Goal: Task Accomplishment & Management: Complete application form

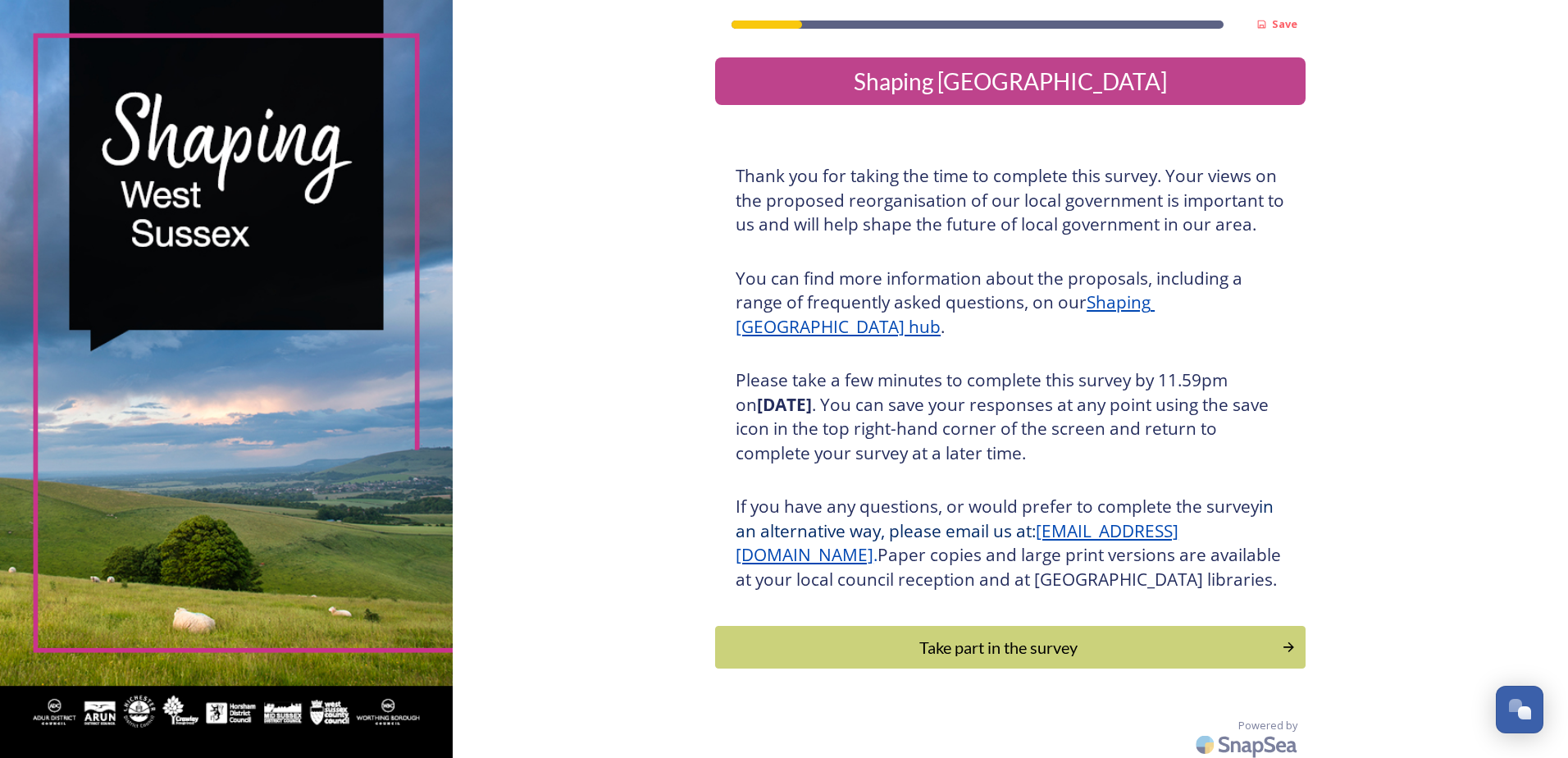
drag, startPoint x: 1096, startPoint y: 679, endPoint x: 1082, endPoint y: 686, distance: 15.7
click at [1096, 659] on div "Take part in the survey" at bounding box center [998, 647] width 549 height 25
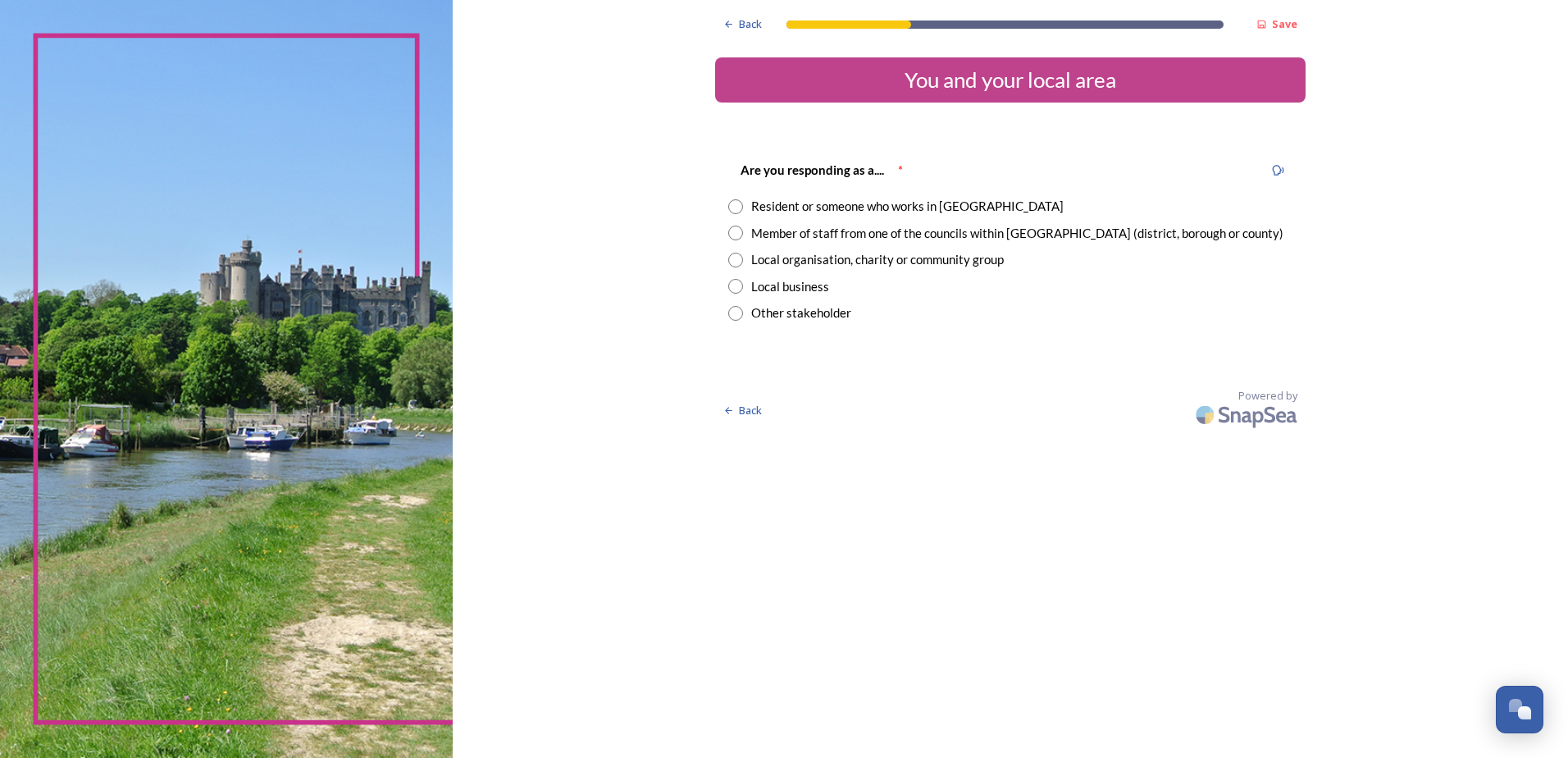
drag, startPoint x: 732, startPoint y: 204, endPoint x: 728, endPoint y: 222, distance: 18.4
click at [732, 205] on input "radio" at bounding box center [735, 206] width 14 height 14
radio input "true"
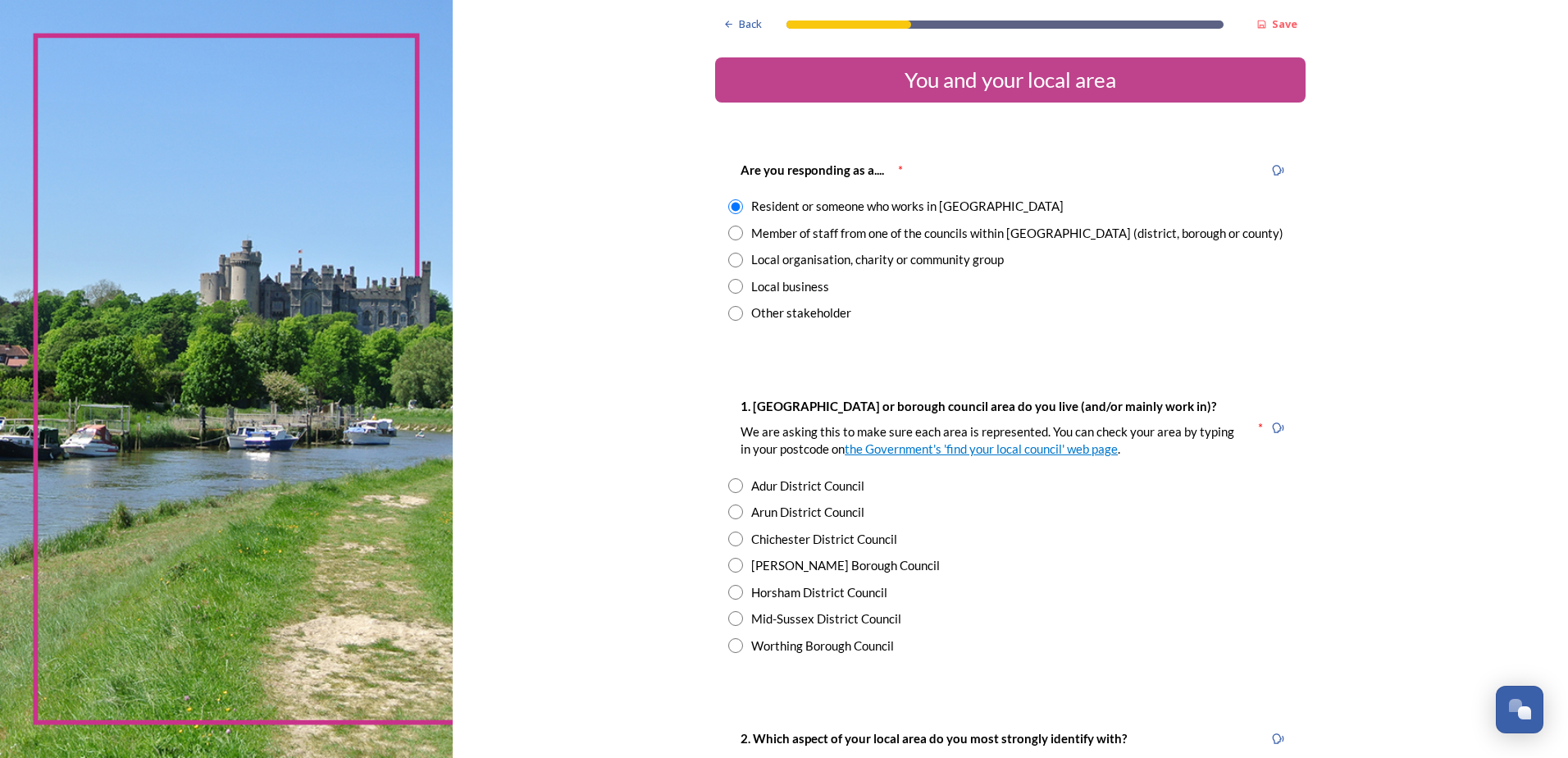
drag, startPoint x: 732, startPoint y: 643, endPoint x: 915, endPoint y: 672, distance: 185.3
click at [732, 643] on input "radio" at bounding box center [735, 645] width 14 height 14
radio input "true"
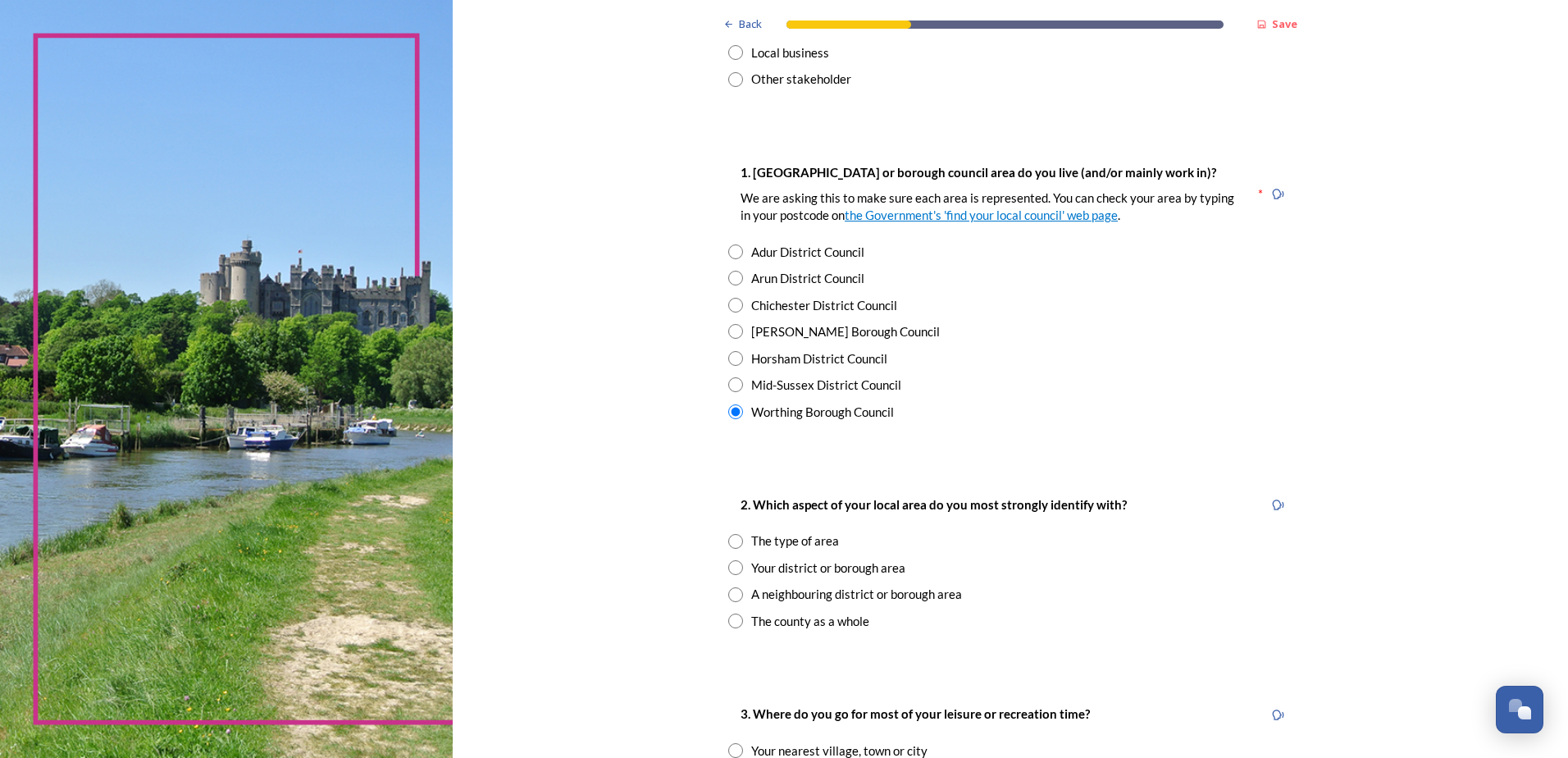
scroll to position [246, 0]
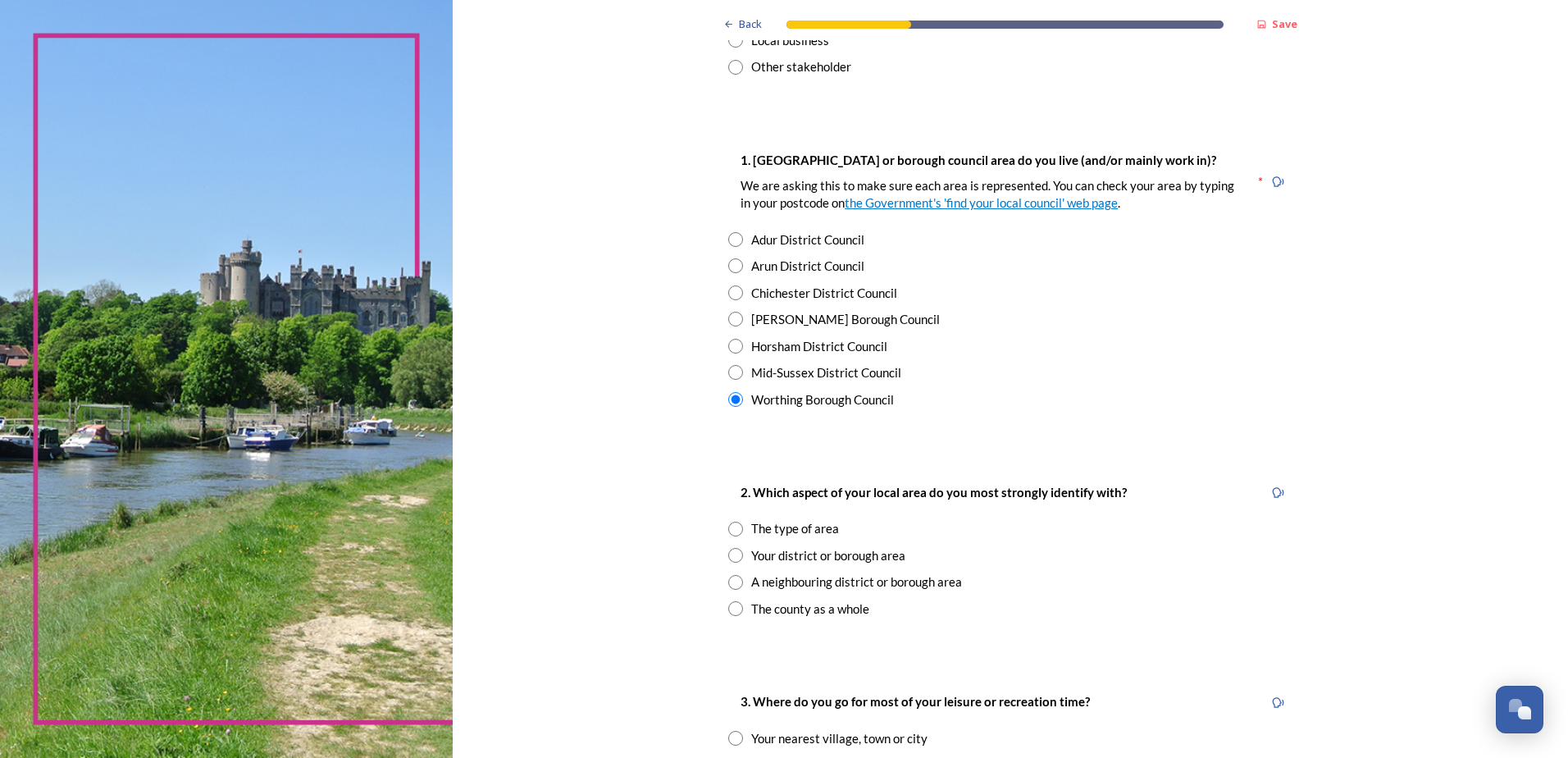
click at [731, 559] on input "radio" at bounding box center [735, 555] width 14 height 14
radio input "true"
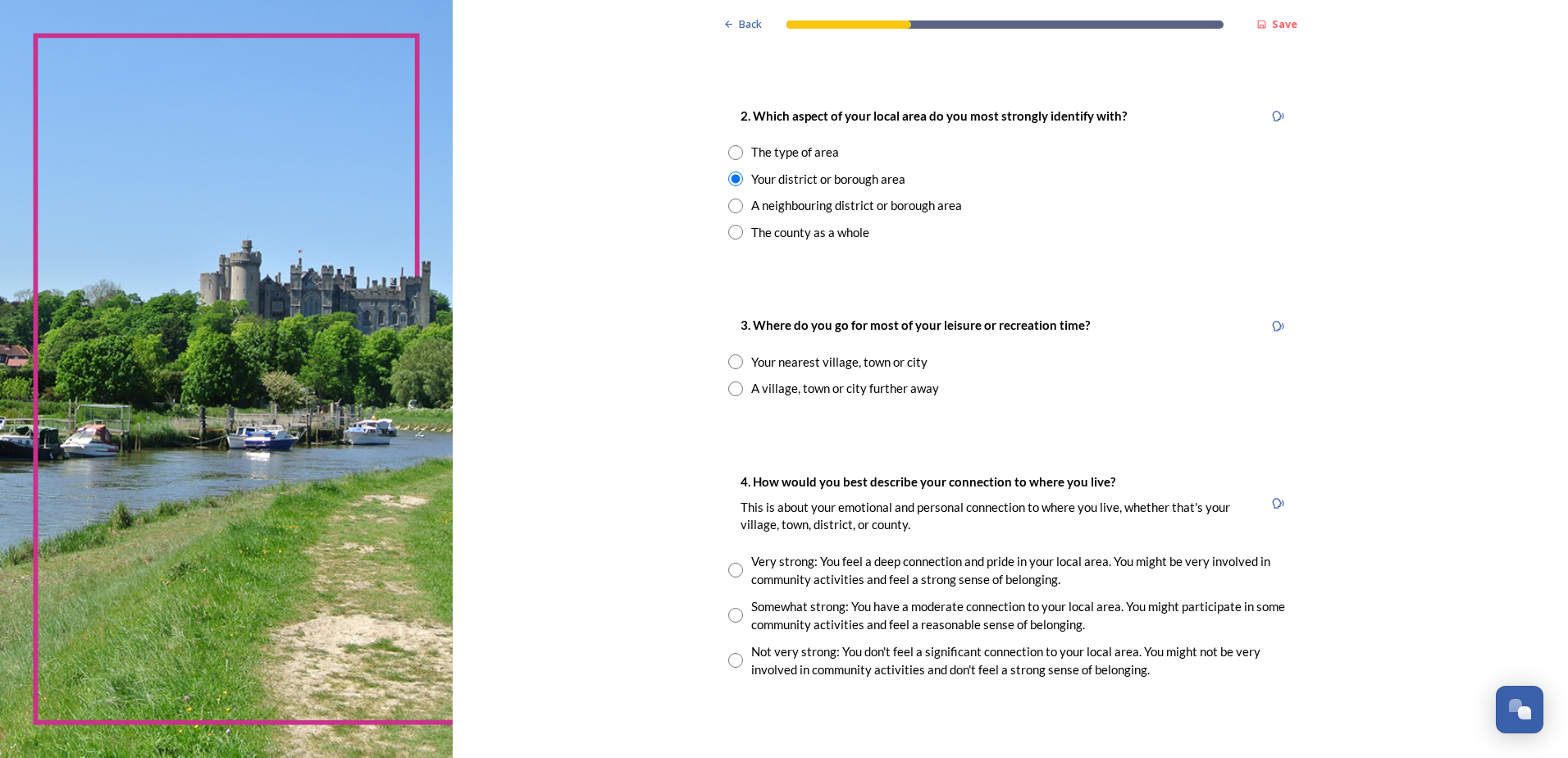
scroll to position [657, 0]
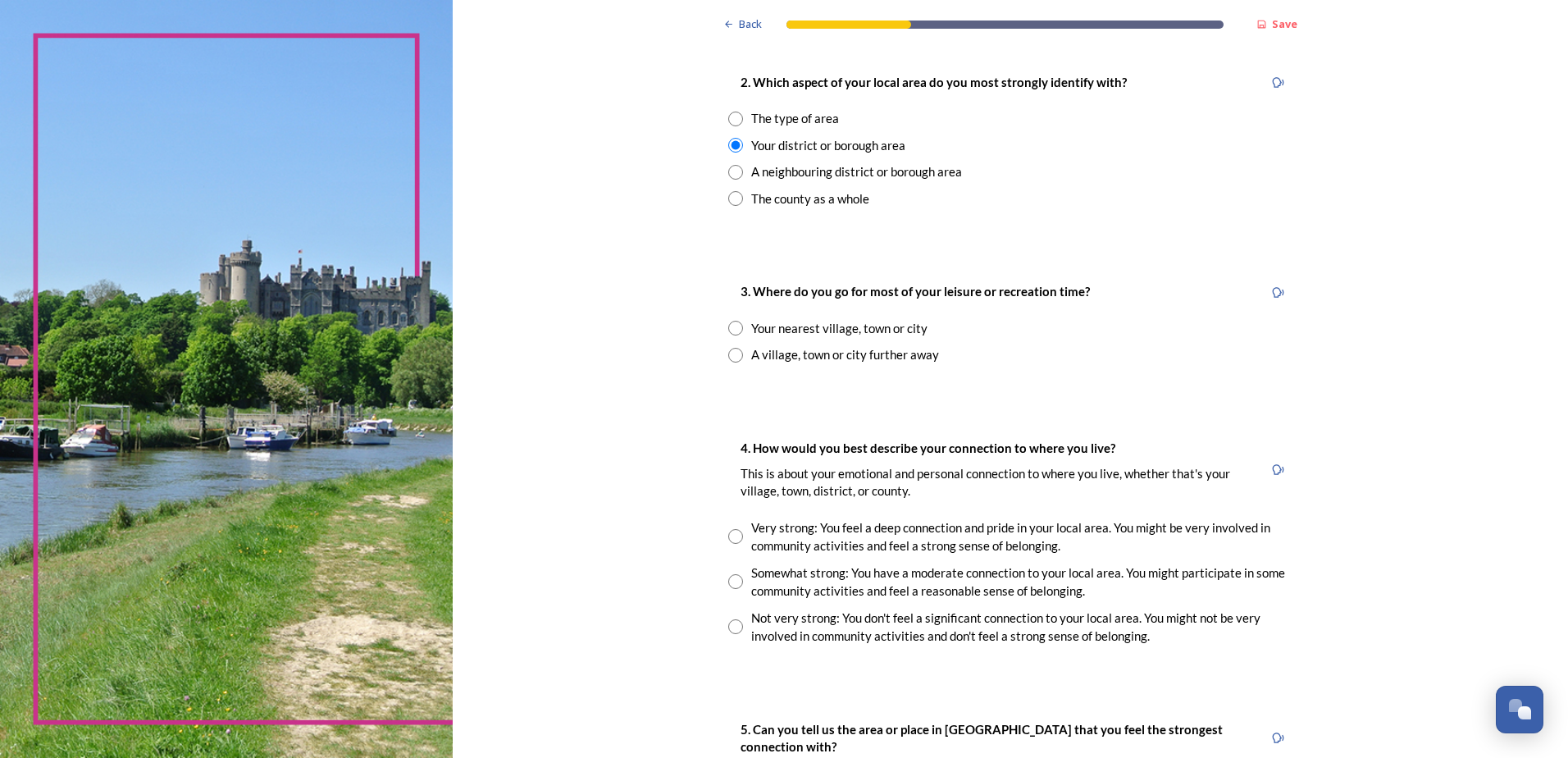
click at [731, 328] on input "radio" at bounding box center [735, 327] width 14 height 14
radio input "true"
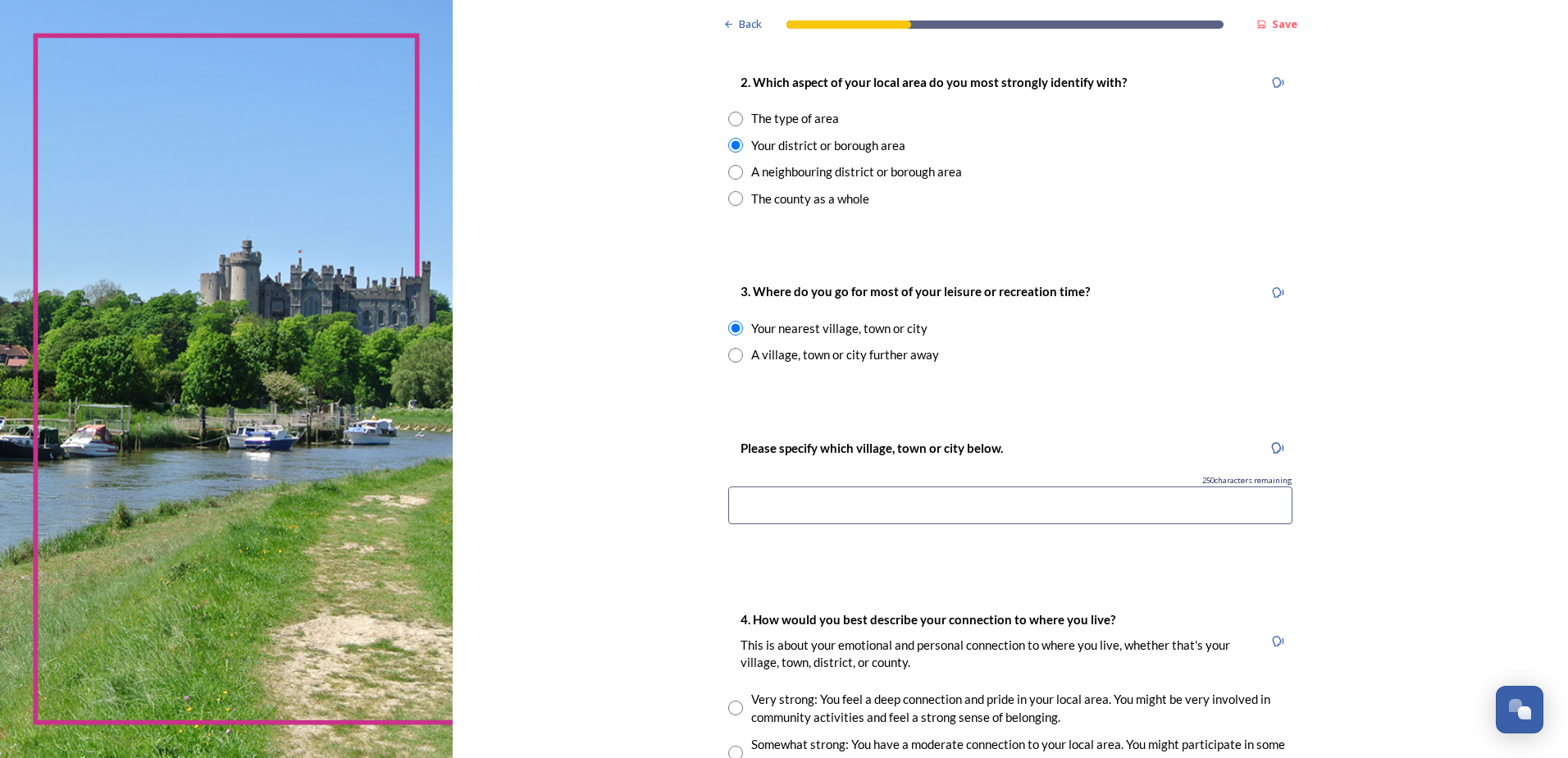
click at [780, 503] on input at bounding box center [1010, 505] width 564 height 38
type input "Worthing"
click at [587, 549] on div "Back Save You and your local area Are you responding as a.... * Resident or som…" at bounding box center [1010, 395] width 1115 height 2103
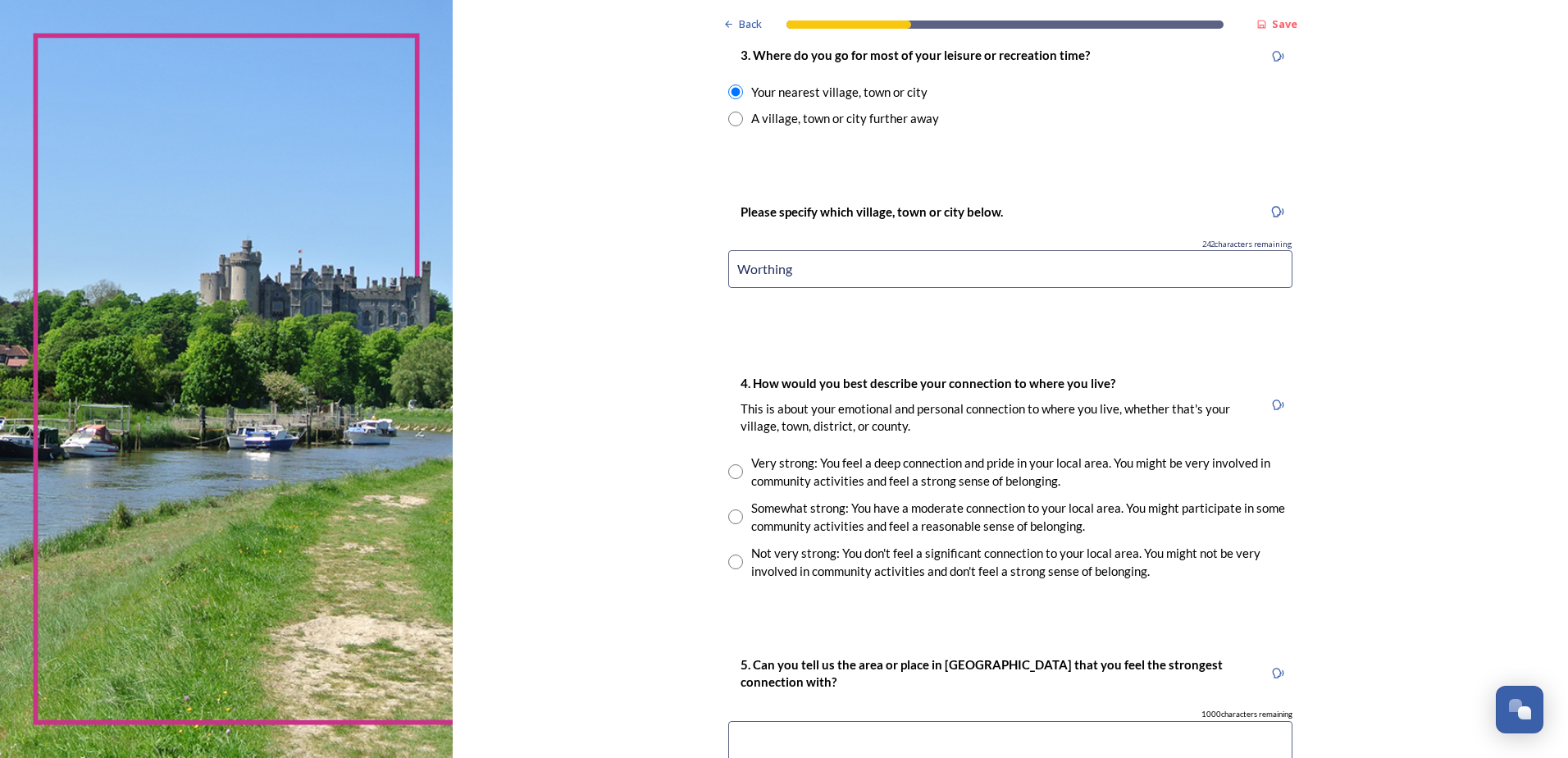
scroll to position [902, 0]
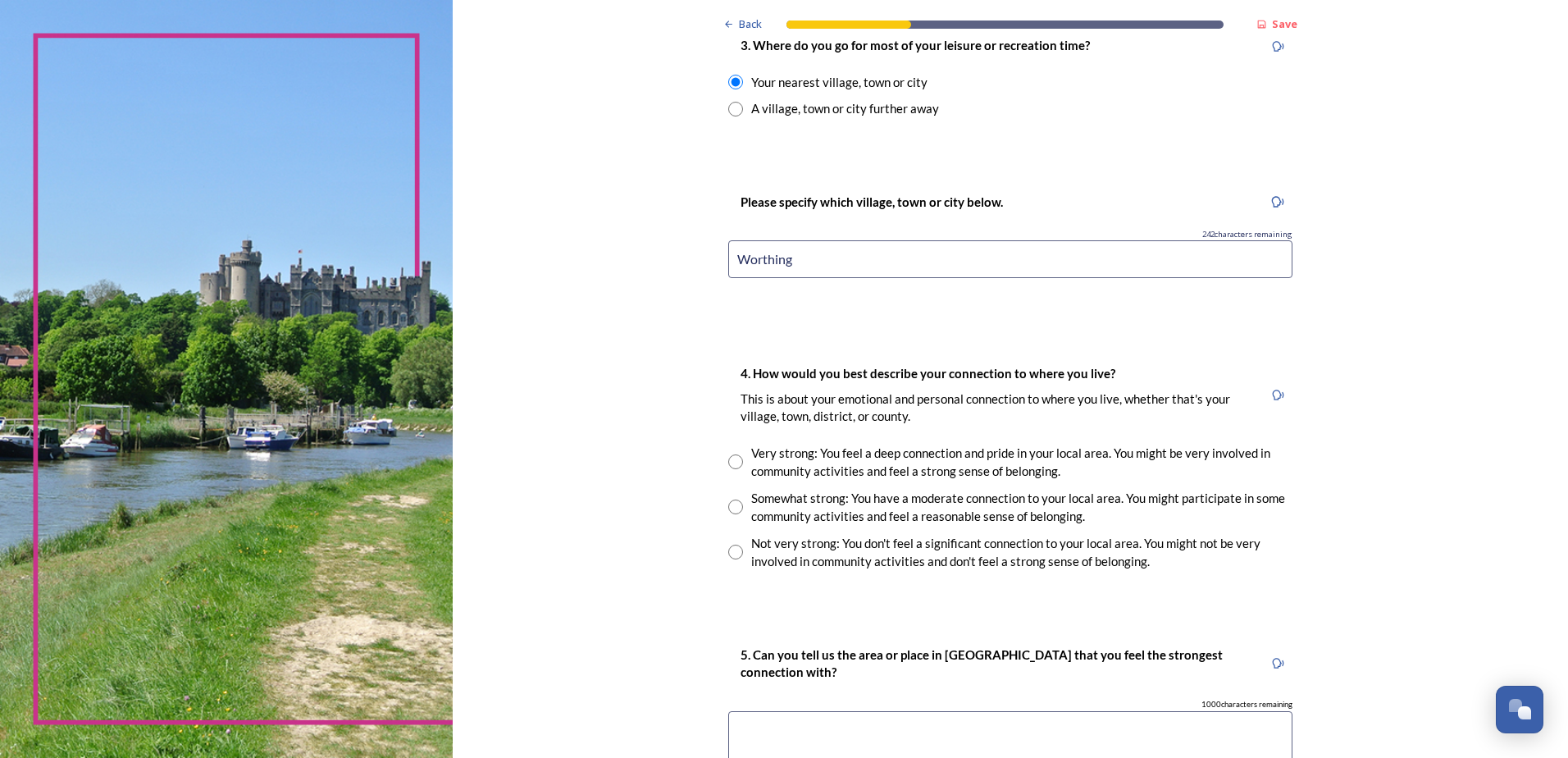
click at [729, 512] on input "radio" at bounding box center [735, 506] width 14 height 14
radio input "true"
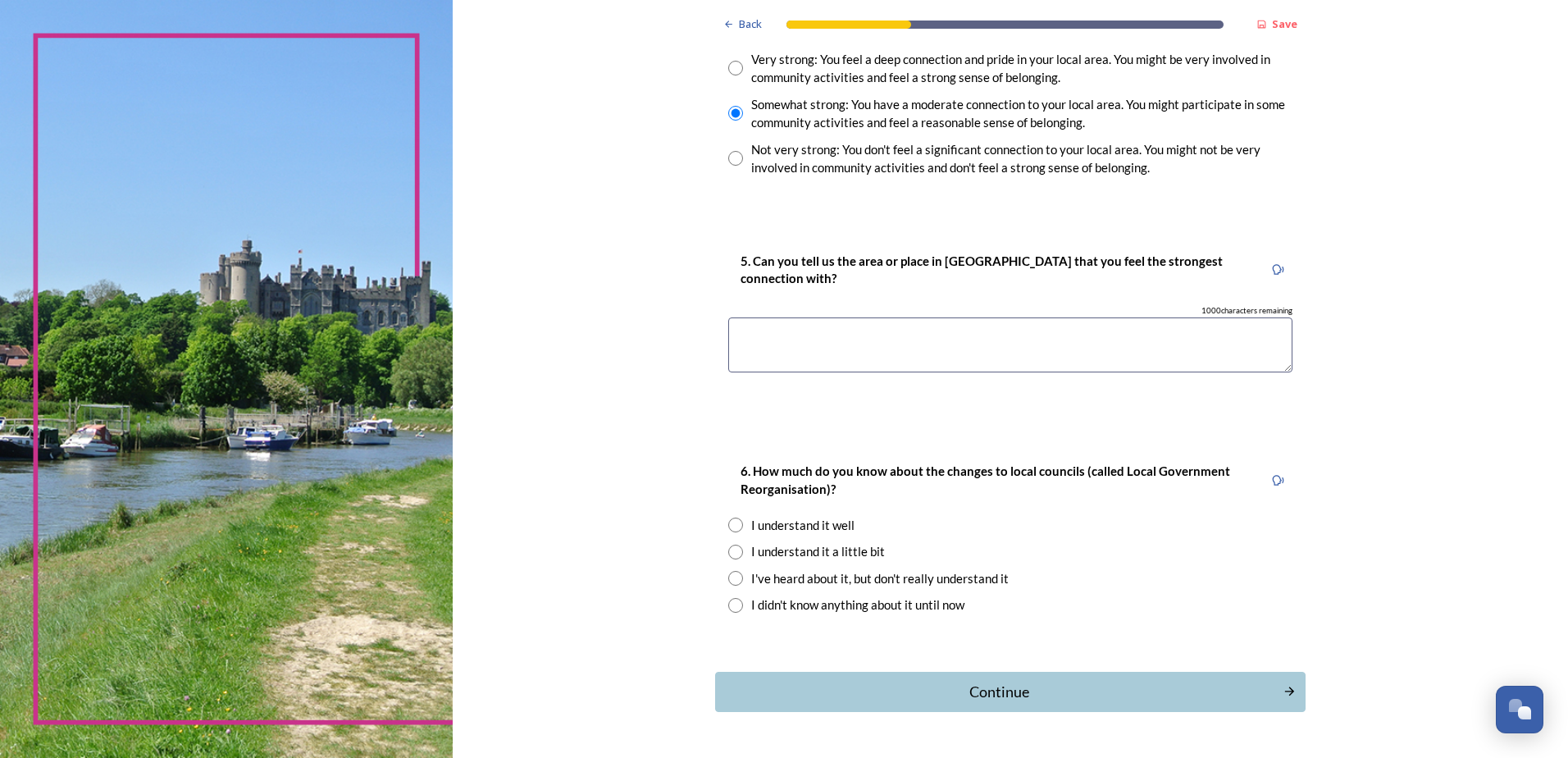
scroll to position [1312, 0]
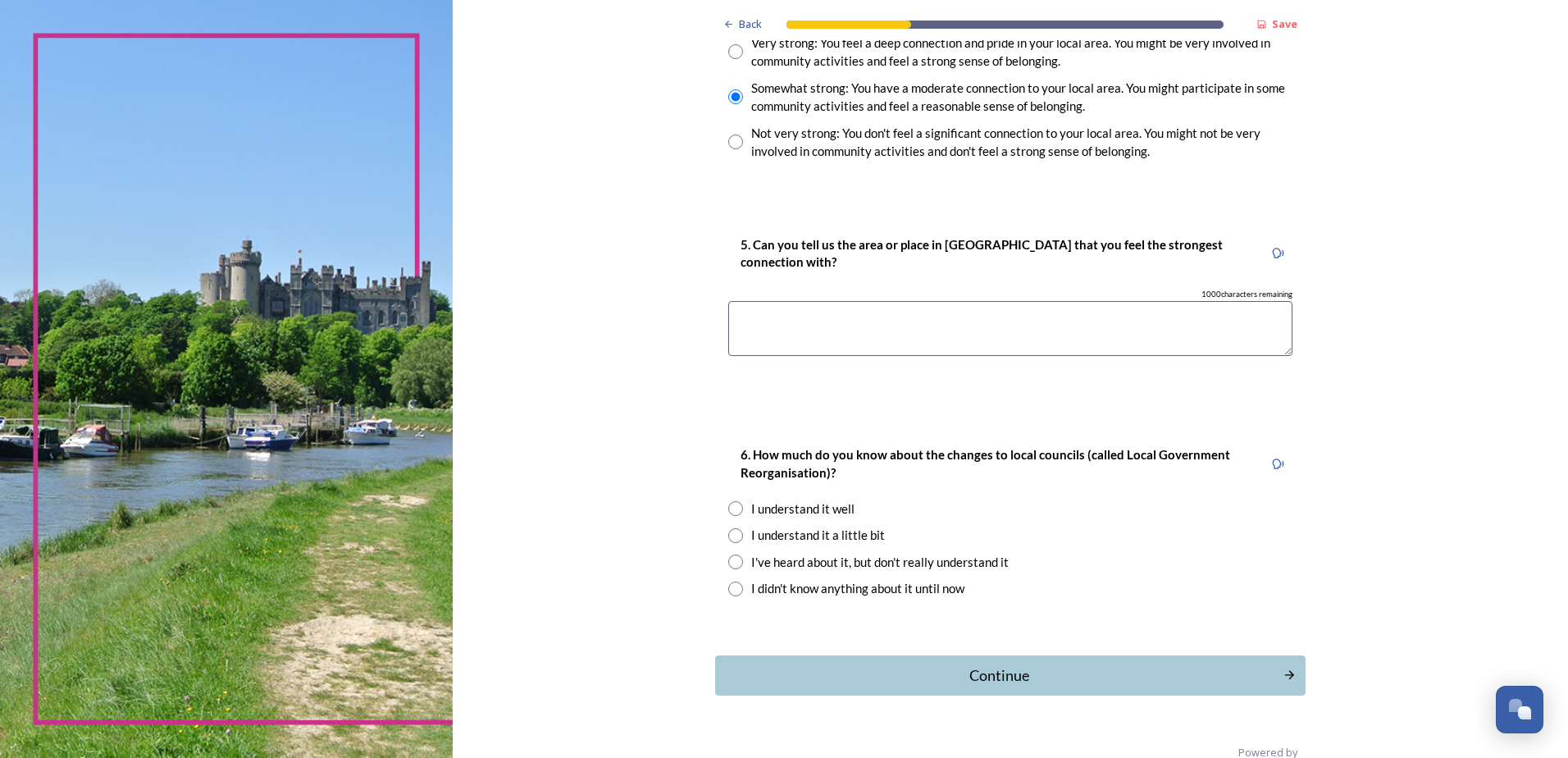
click at [777, 318] on textarea at bounding box center [1010, 328] width 564 height 55
drag, startPoint x: 786, startPoint y: 315, endPoint x: 793, endPoint y: 338, distance: 24.0
click at [786, 315] on textarea "[PERSON_NAME] born and lived here all of my life" at bounding box center [1010, 328] width 564 height 55
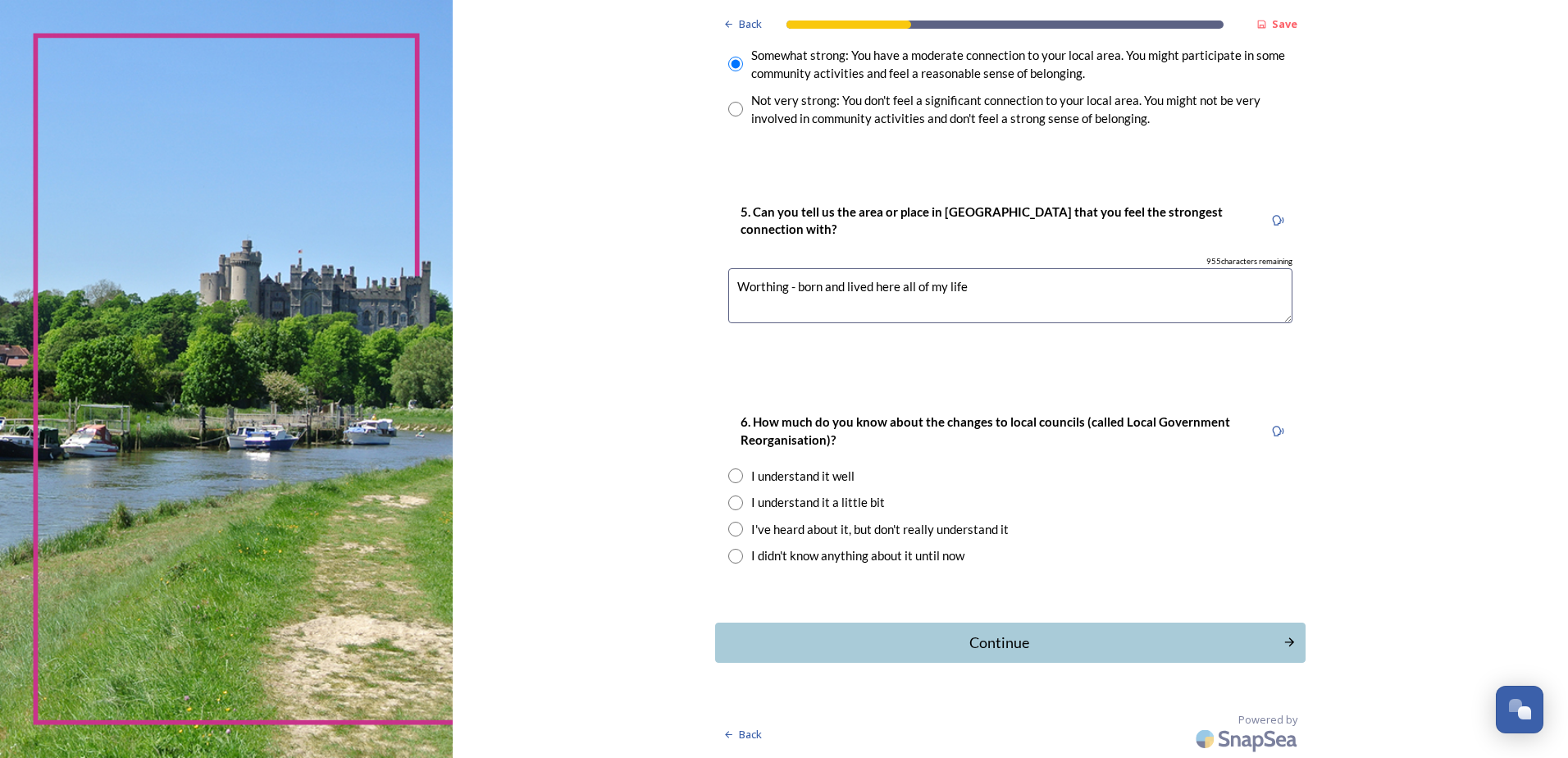
type textarea "Worthing - born and lived here all of my life"
drag, startPoint x: 732, startPoint y: 506, endPoint x: 662, endPoint y: 569, distance: 94.2
click at [728, 510] on div "I understand it a little bit" at bounding box center [1010, 502] width 564 height 19
radio input "true"
click at [928, 636] on div "Continue" at bounding box center [998, 643] width 555 height 22
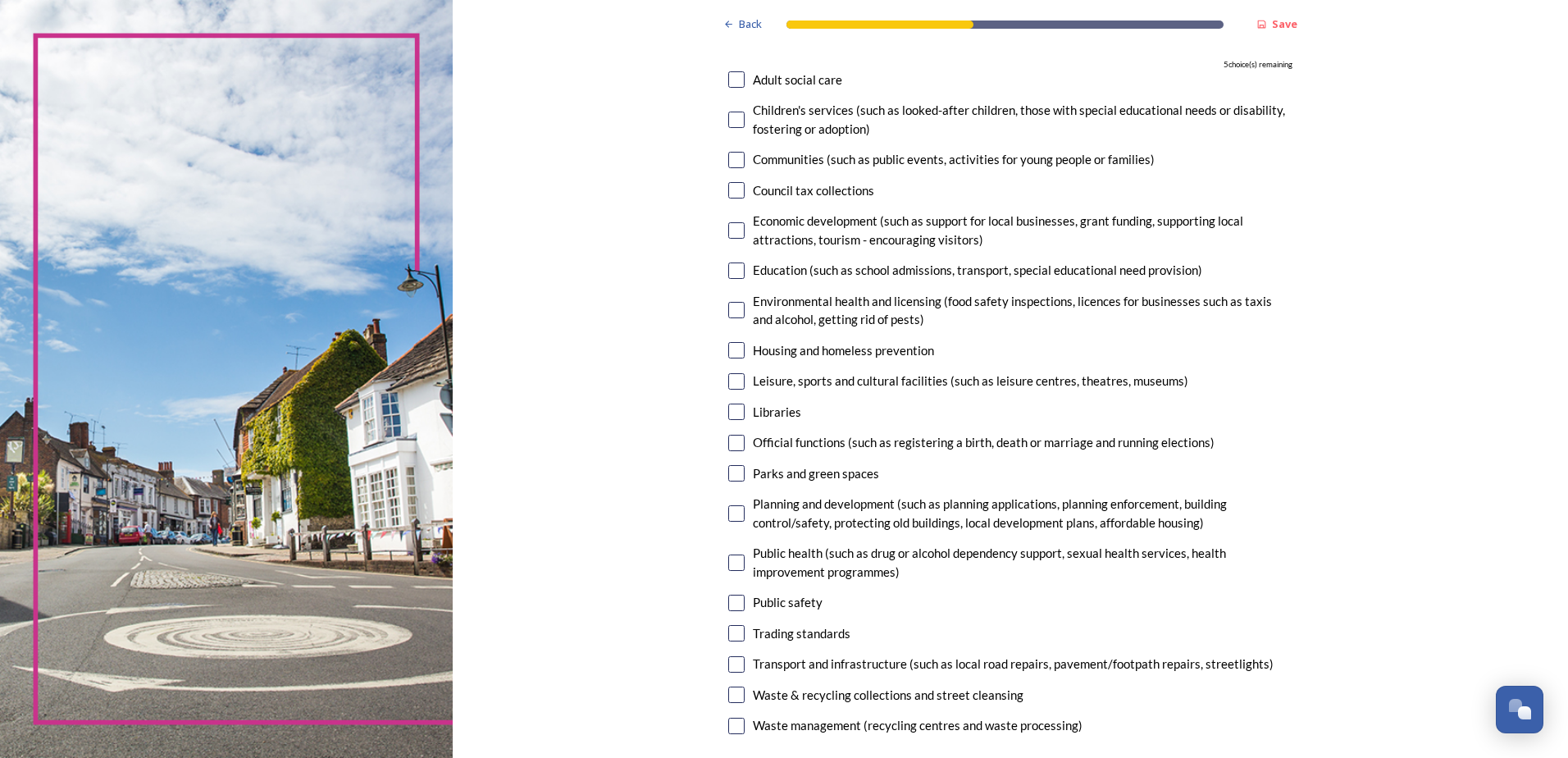
scroll to position [246, 0]
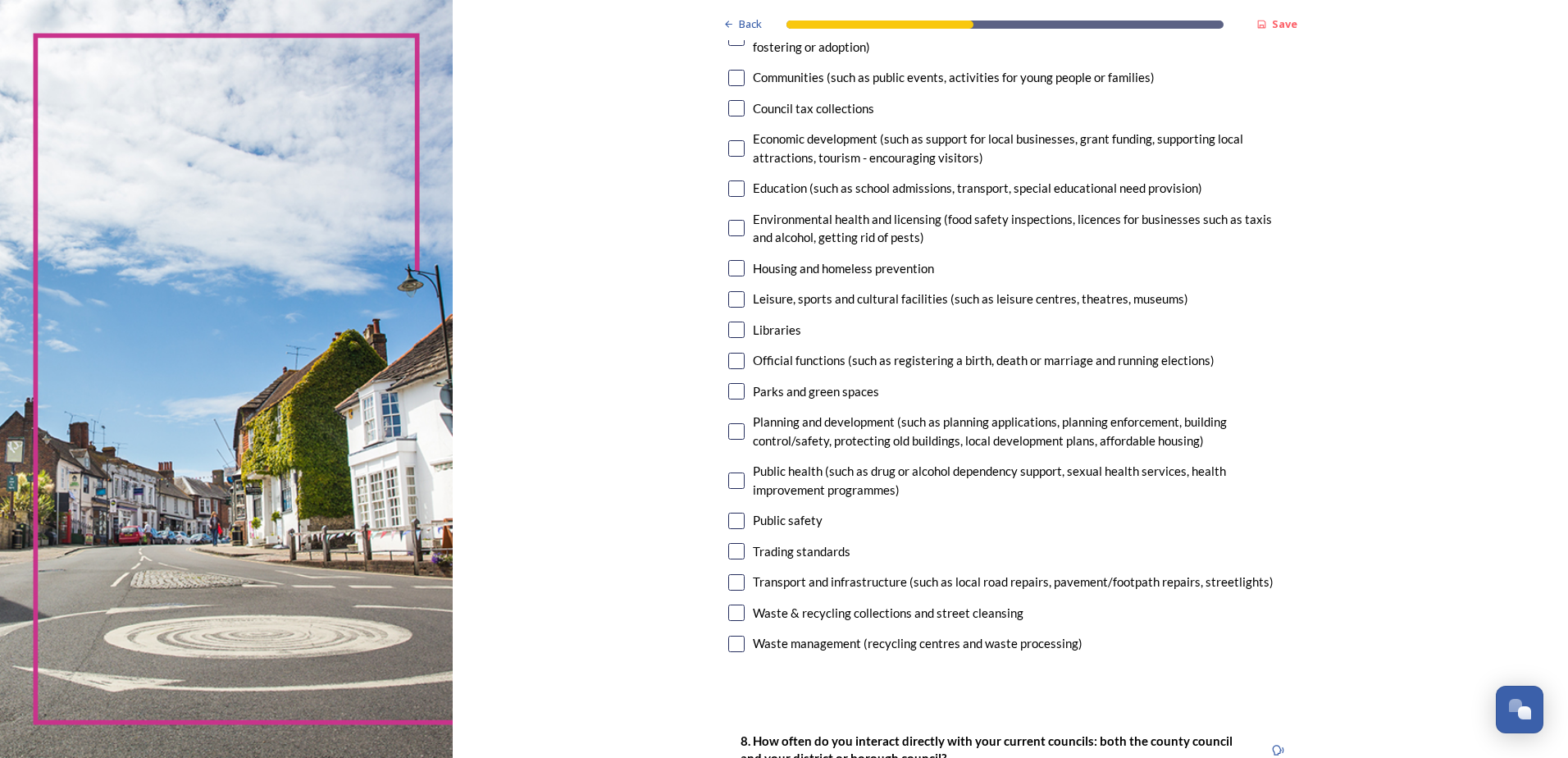
click at [729, 614] on input "checkbox" at bounding box center [736, 612] width 16 height 16
checkbox input "true"
drag, startPoint x: 729, startPoint y: 273, endPoint x: 708, endPoint y: 282, distance: 22.8
click at [728, 274] on input "checkbox" at bounding box center [736, 268] width 16 height 16
checkbox input "true"
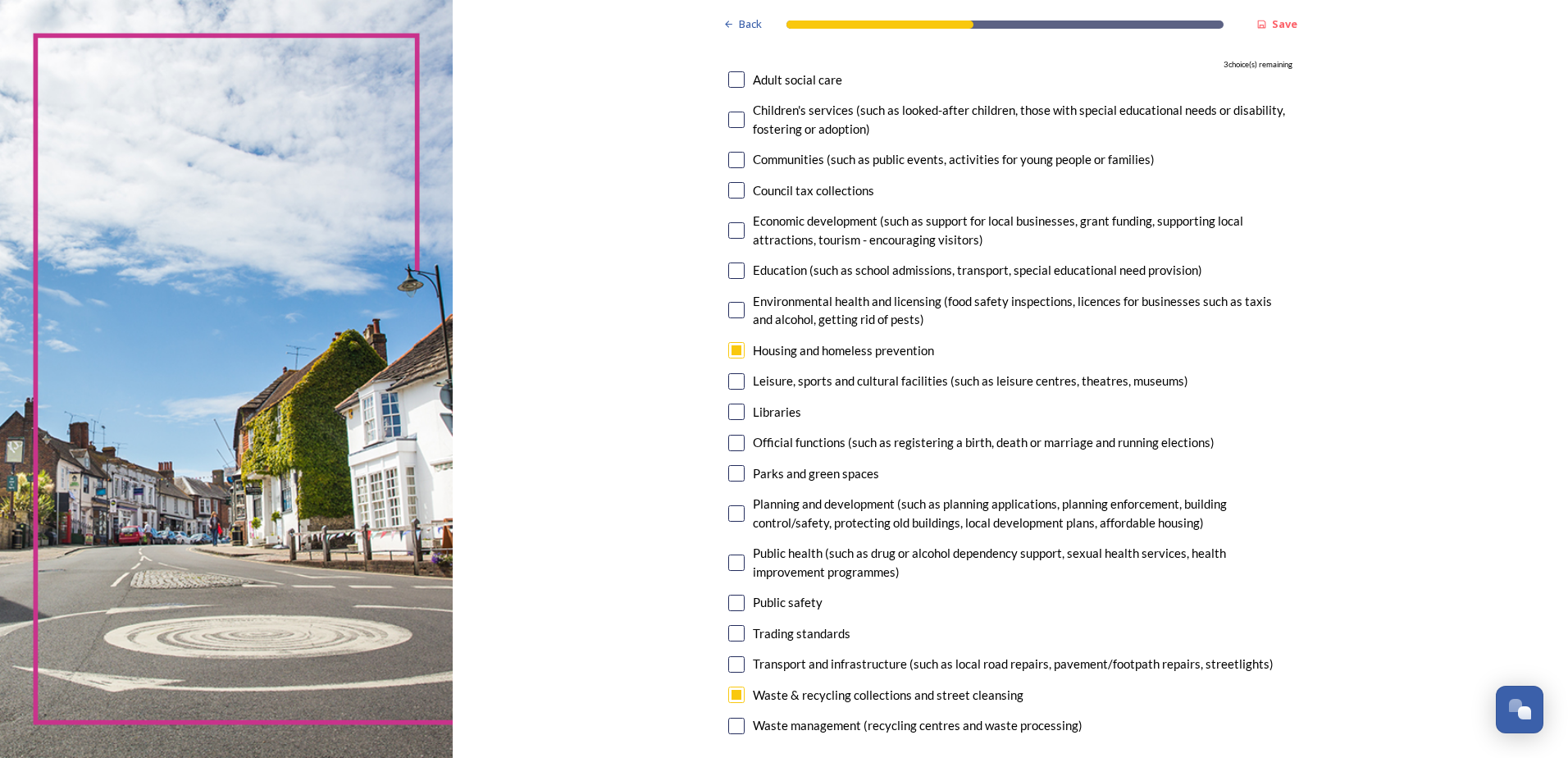
scroll to position [82, 0]
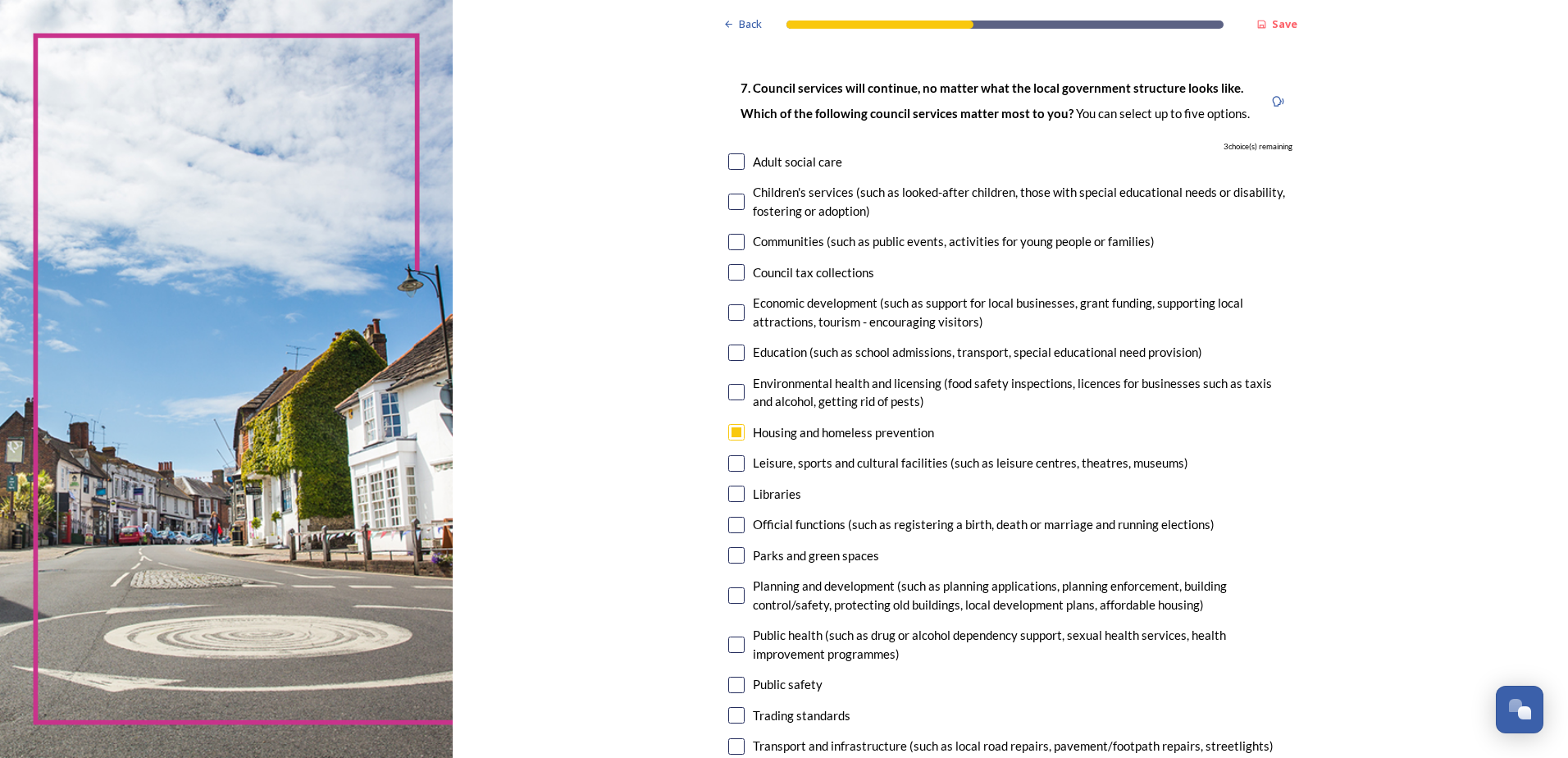
click at [736, 465] on input "checkbox" at bounding box center [736, 463] width 16 height 16
checkbox input "true"
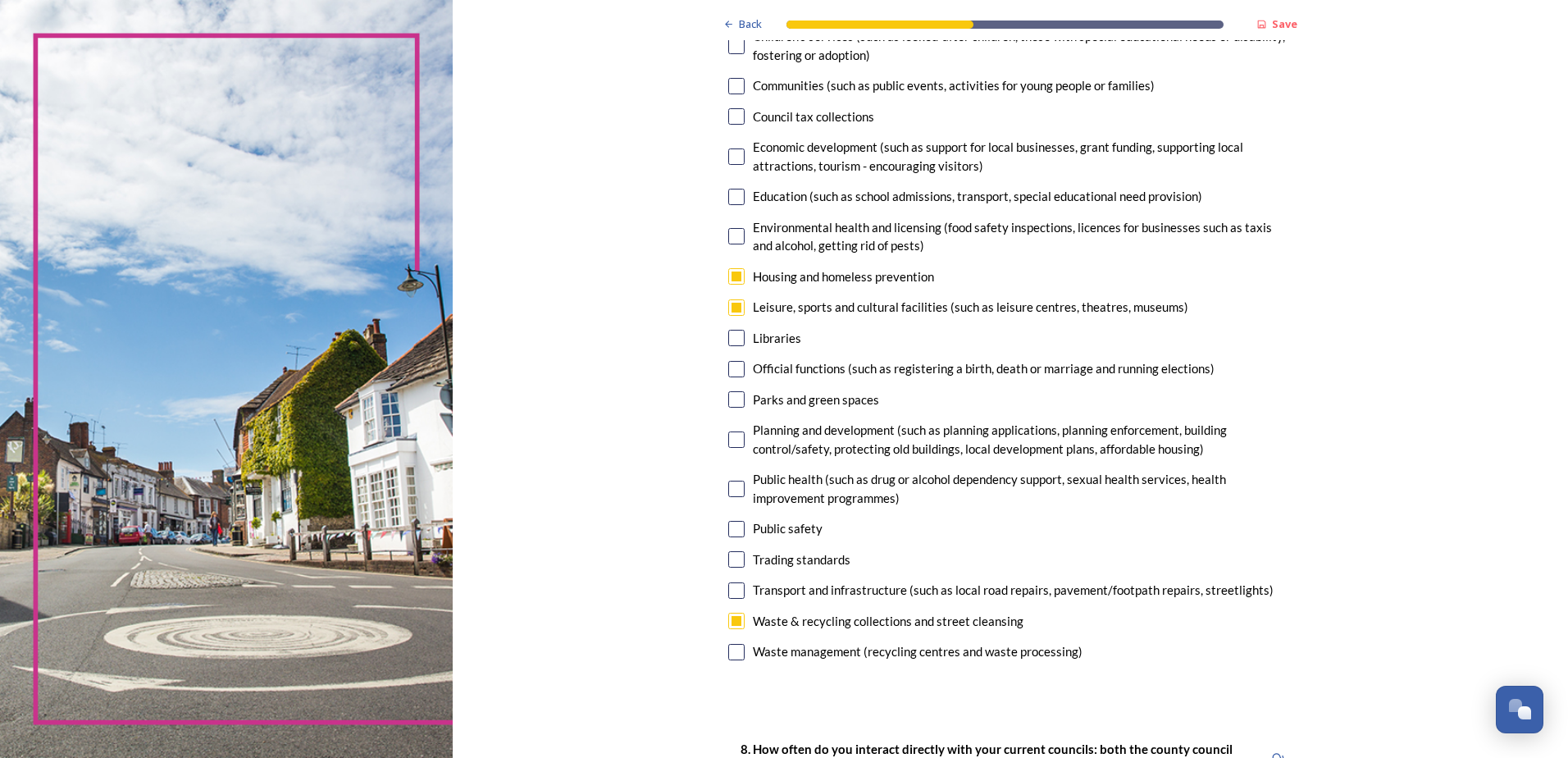
scroll to position [246, 0]
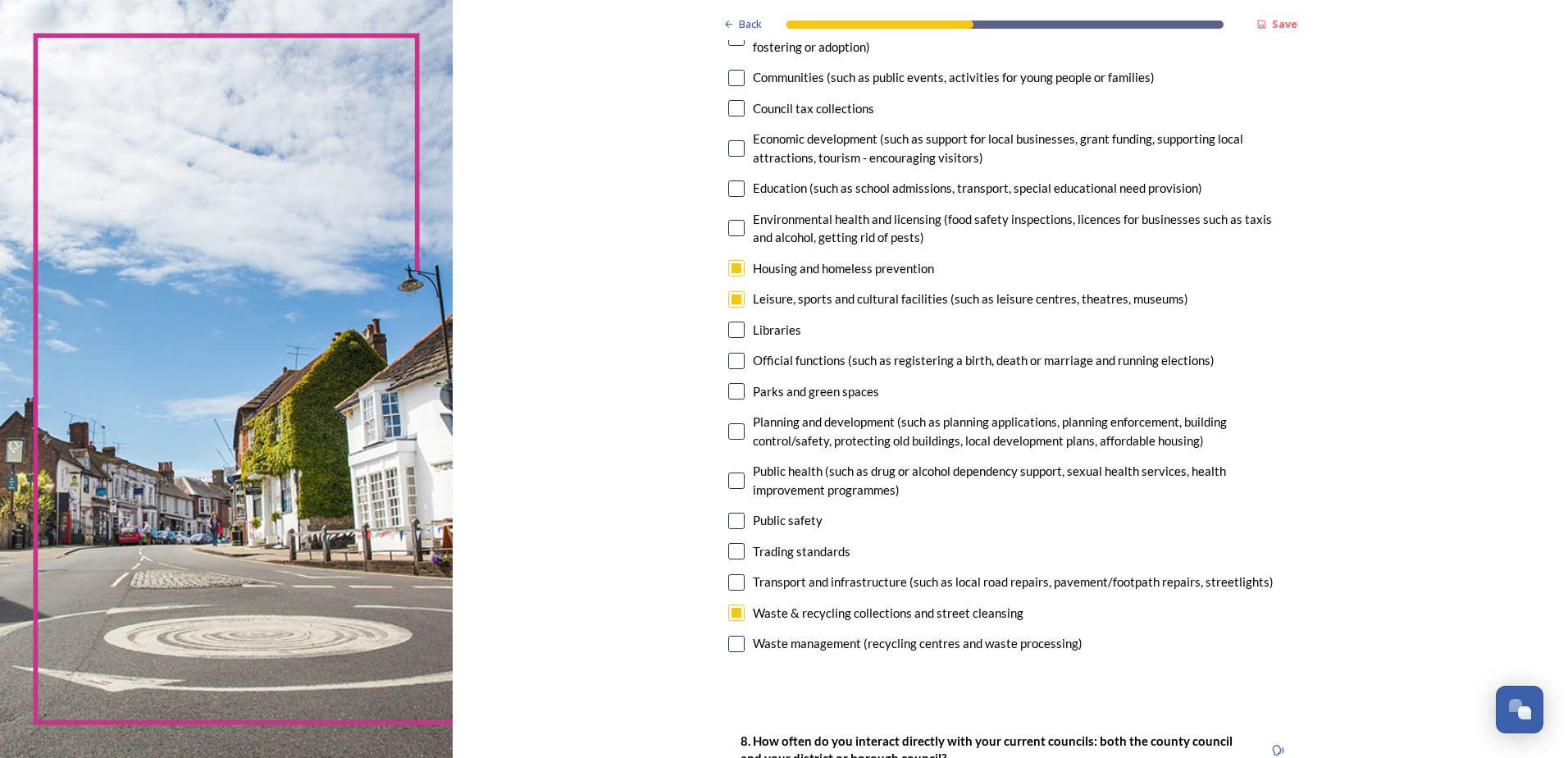
click at [732, 425] on input "checkbox" at bounding box center [736, 431] width 16 height 16
checkbox input "true"
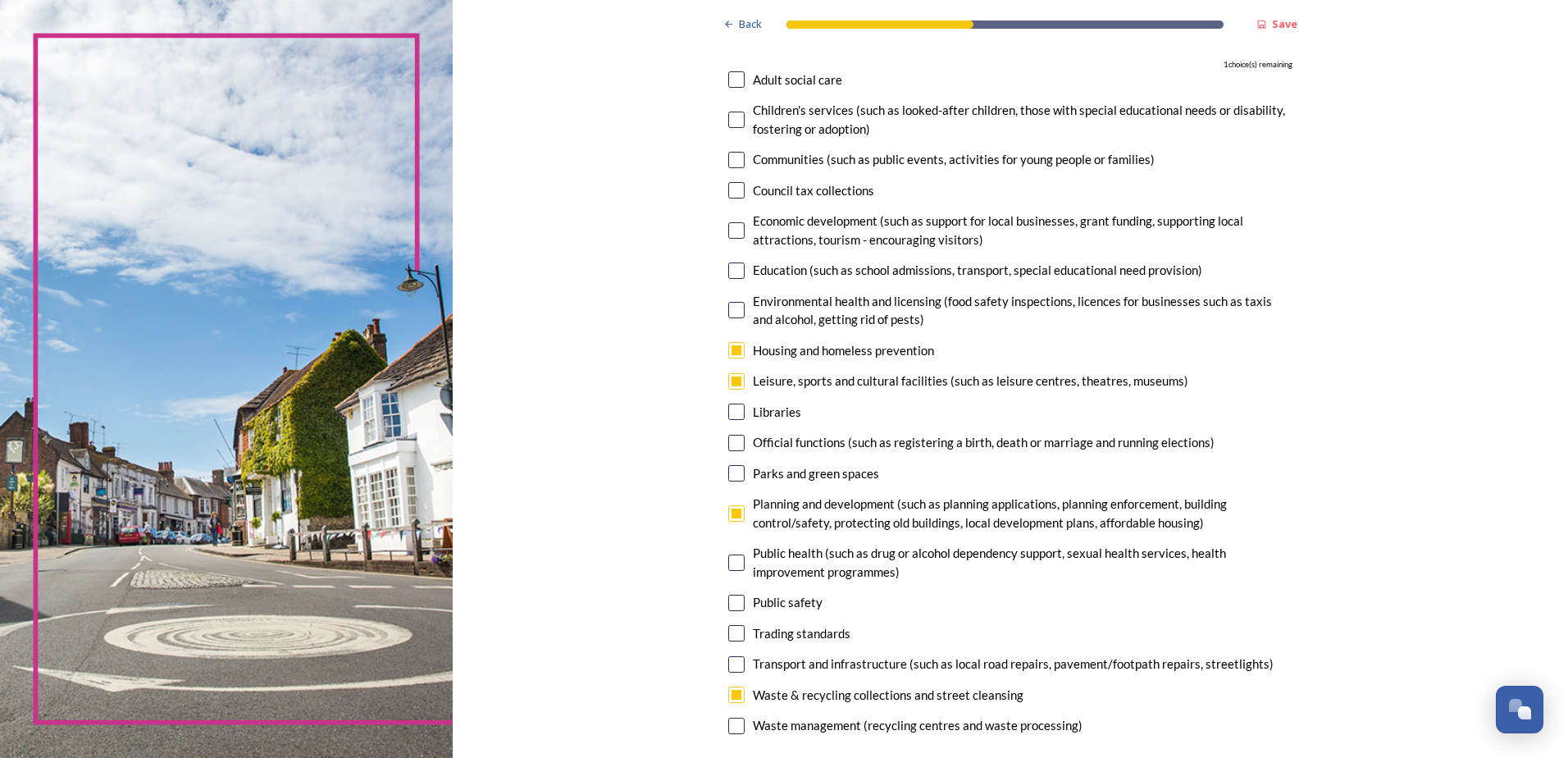
drag, startPoint x: 733, startPoint y: 78, endPoint x: 680, endPoint y: 140, distance: 81.6
click at [732, 78] on input "checkbox" at bounding box center [736, 79] width 16 height 16
checkbox input "true"
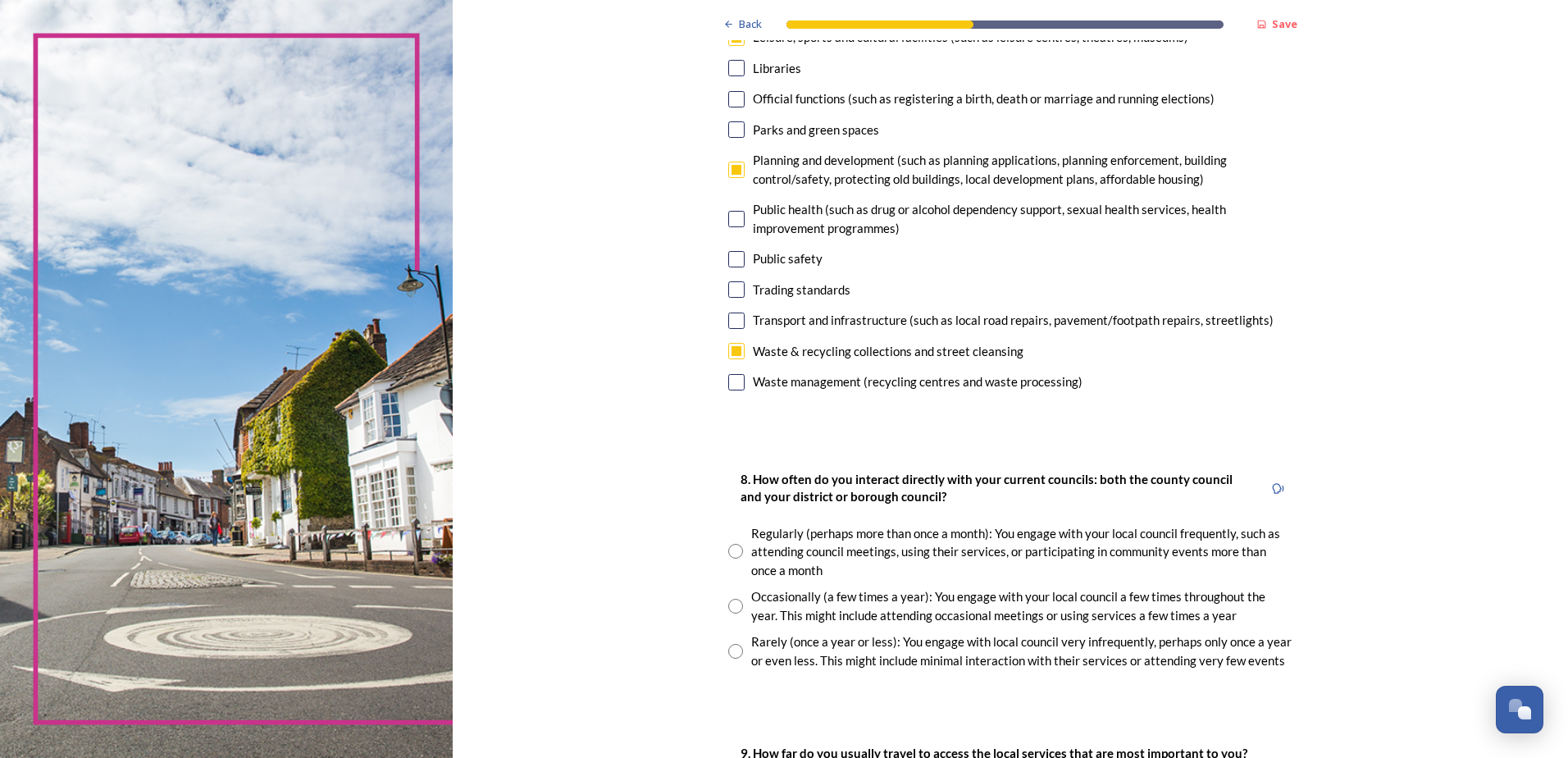
scroll to position [657, 0]
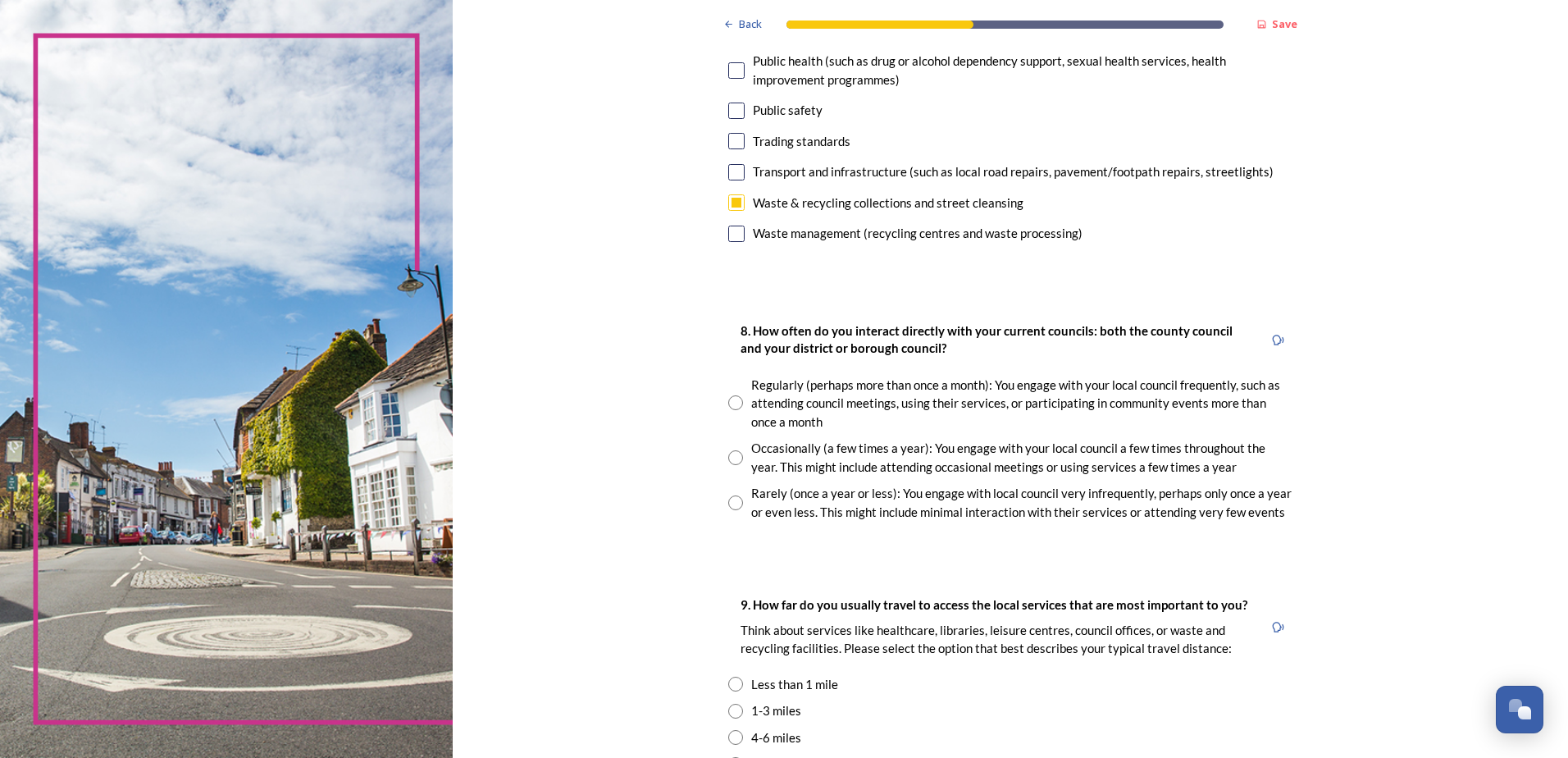
drag, startPoint x: 730, startPoint y: 459, endPoint x: 709, endPoint y: 475, distance: 26.4
click at [729, 461] on input "radio" at bounding box center [735, 457] width 14 height 14
radio input "true"
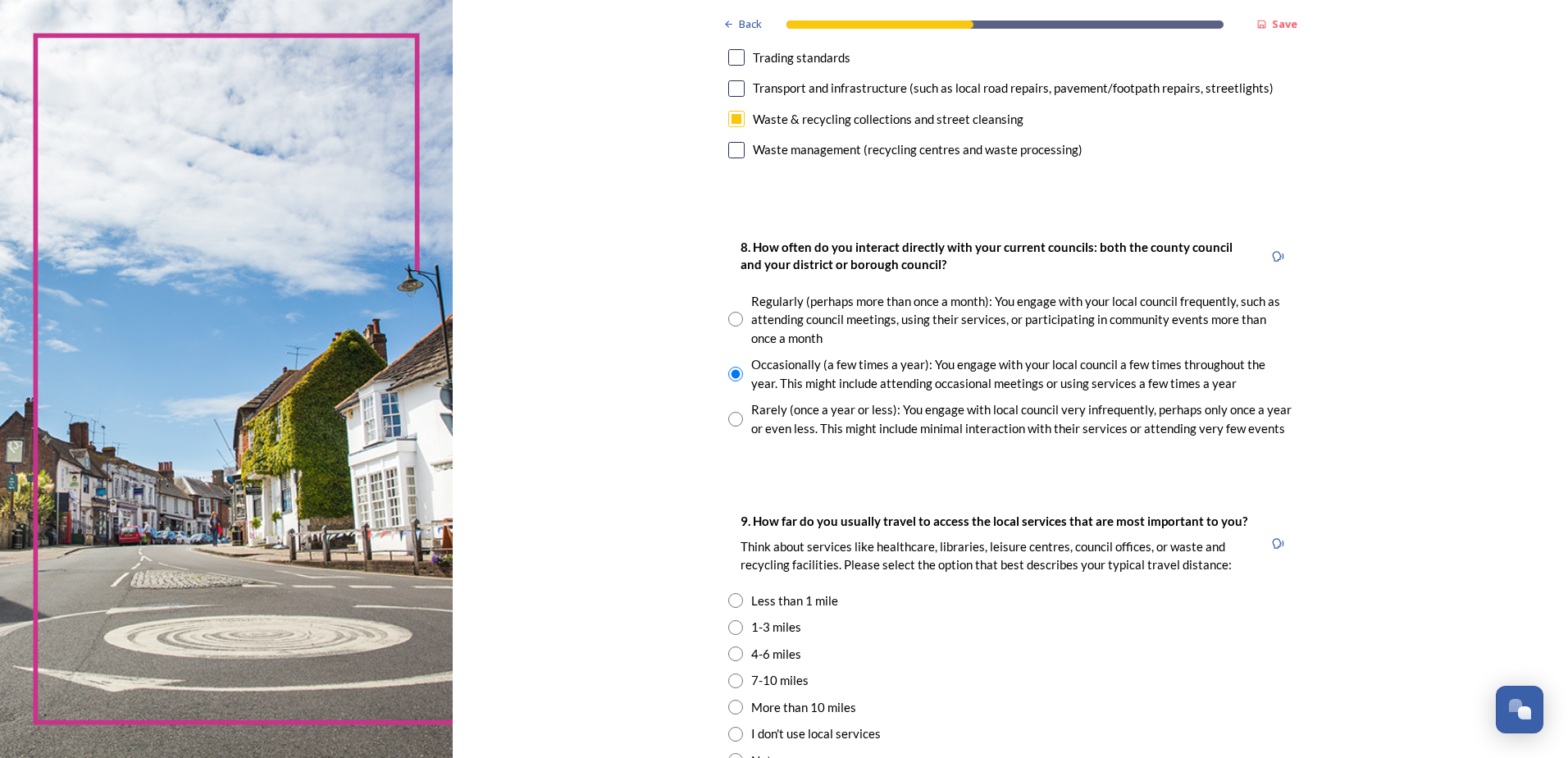
scroll to position [984, 0]
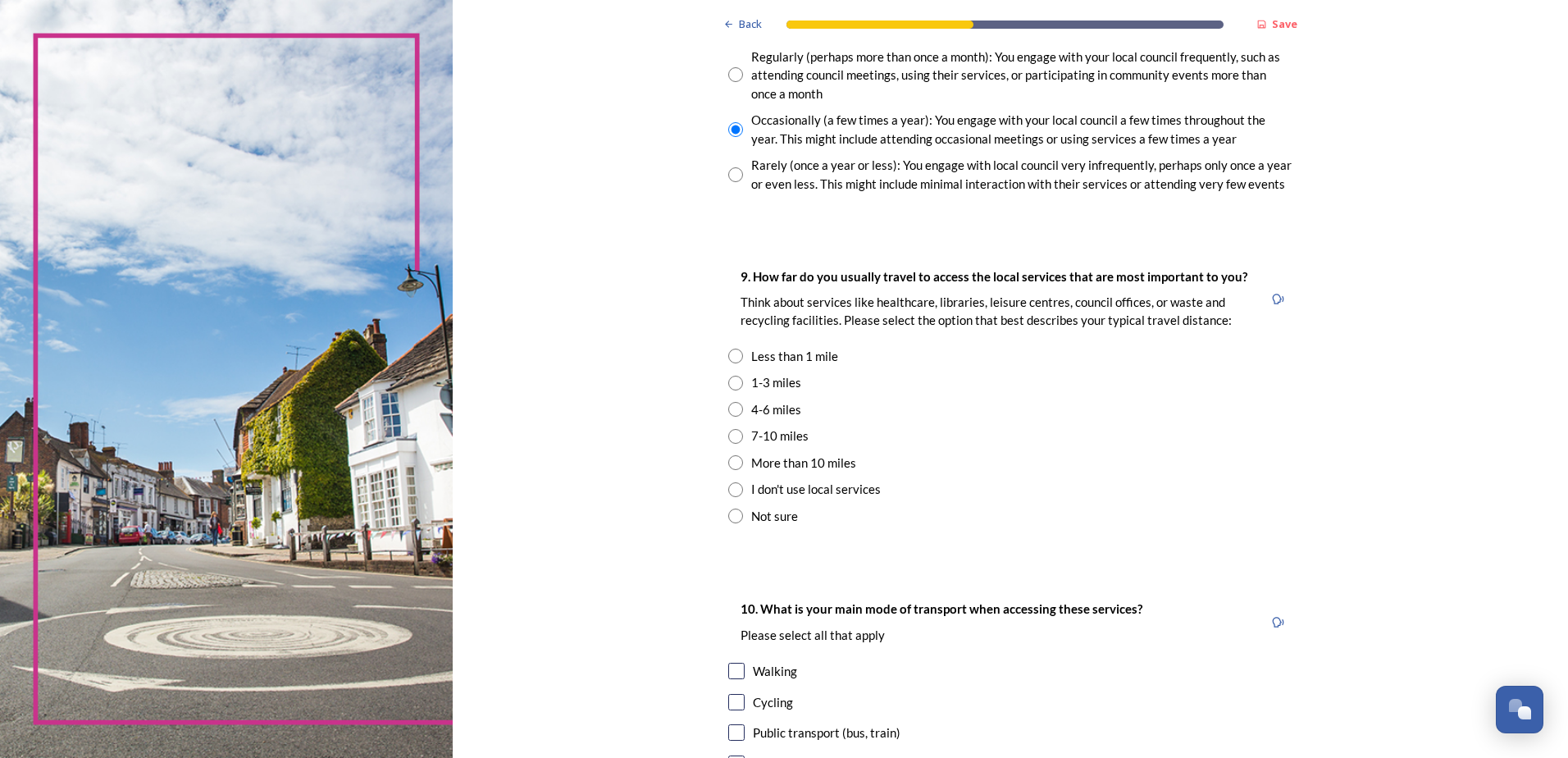
drag, startPoint x: 731, startPoint y: 386, endPoint x: 723, endPoint y: 391, distance: 9.4
click at [728, 387] on input "radio" at bounding box center [735, 383] width 14 height 14
radio input "true"
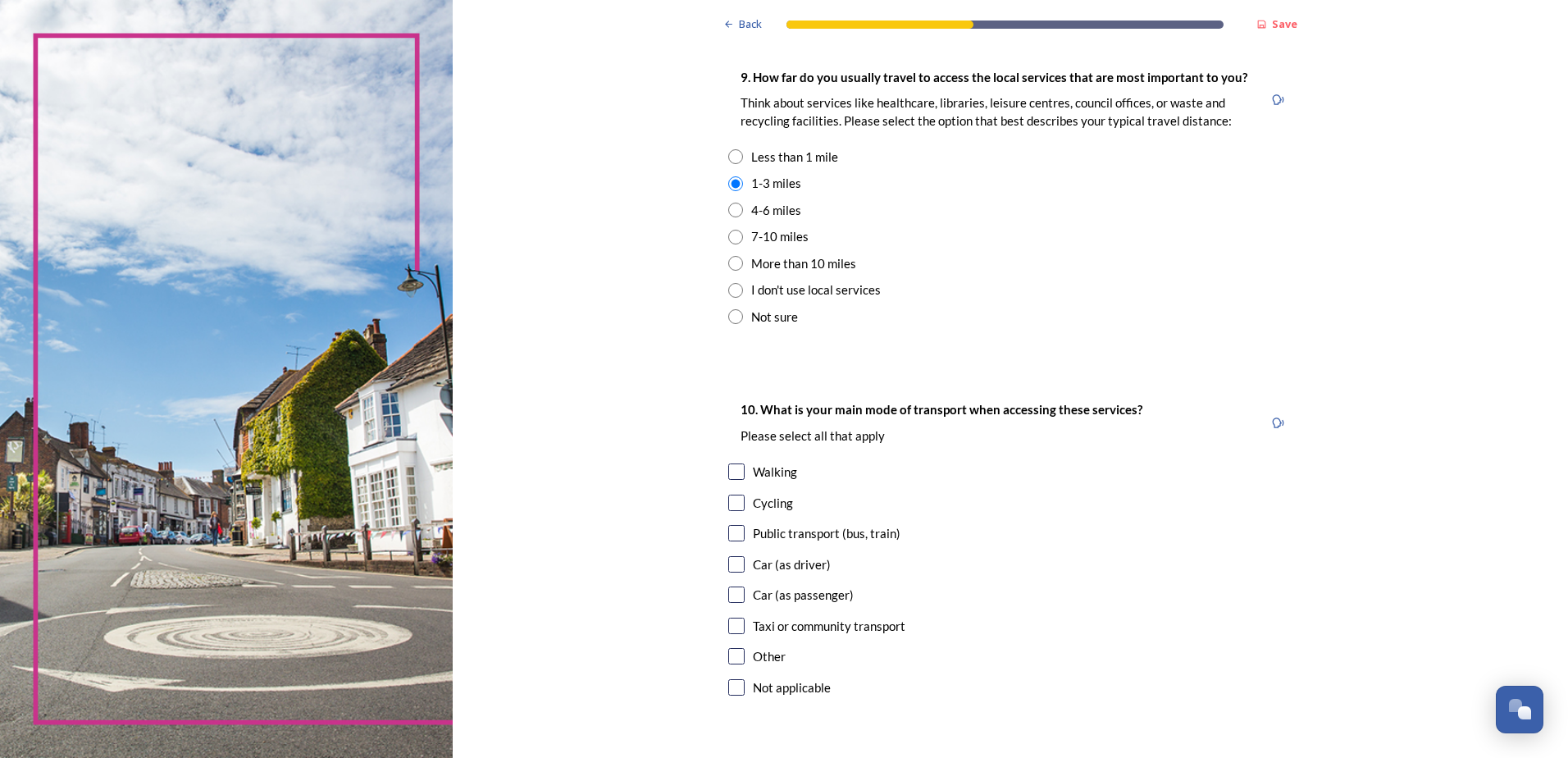
scroll to position [1230, 0]
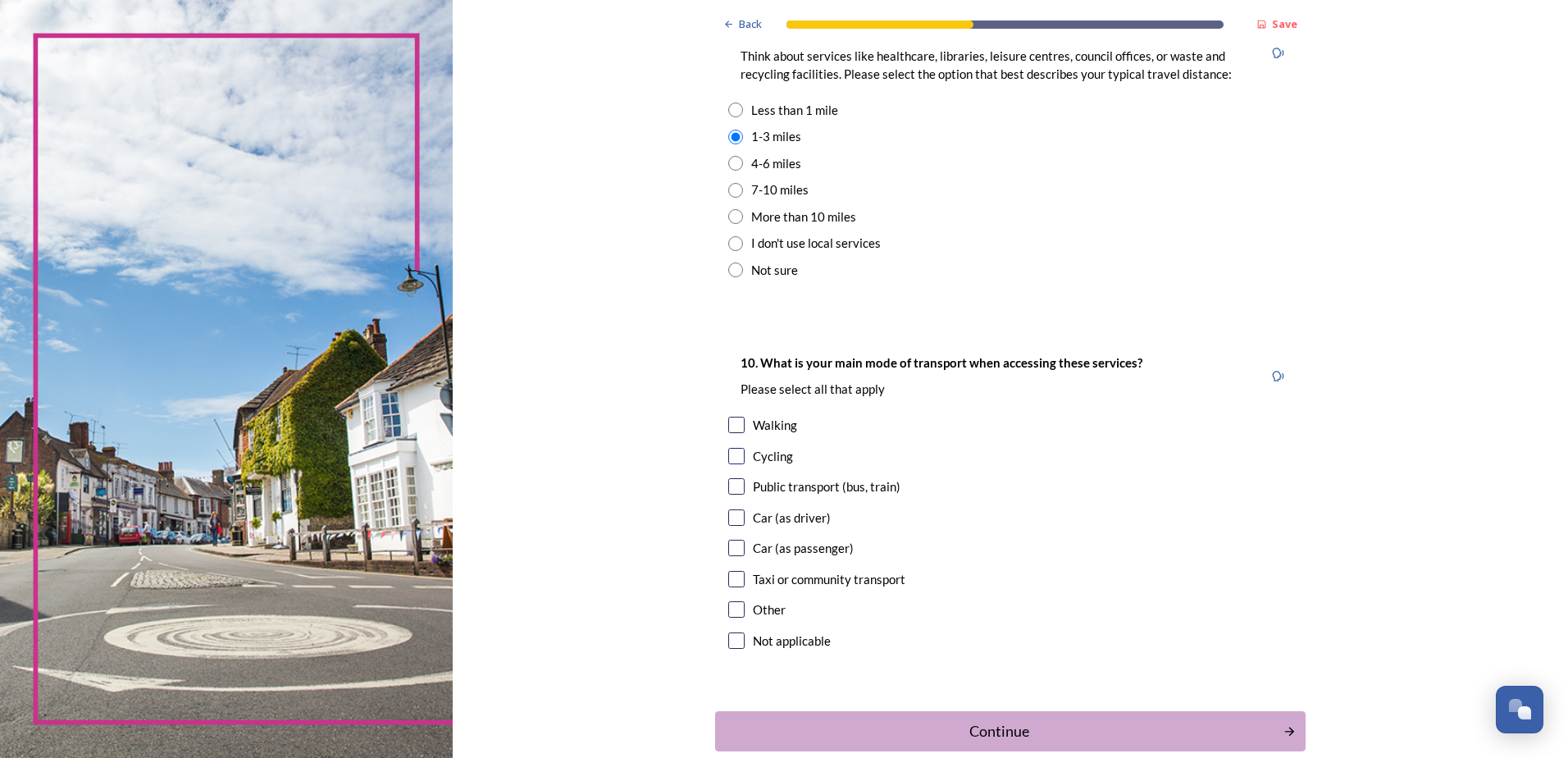
click at [732, 519] on input "checkbox" at bounding box center [736, 517] width 16 height 16
checkbox input "true"
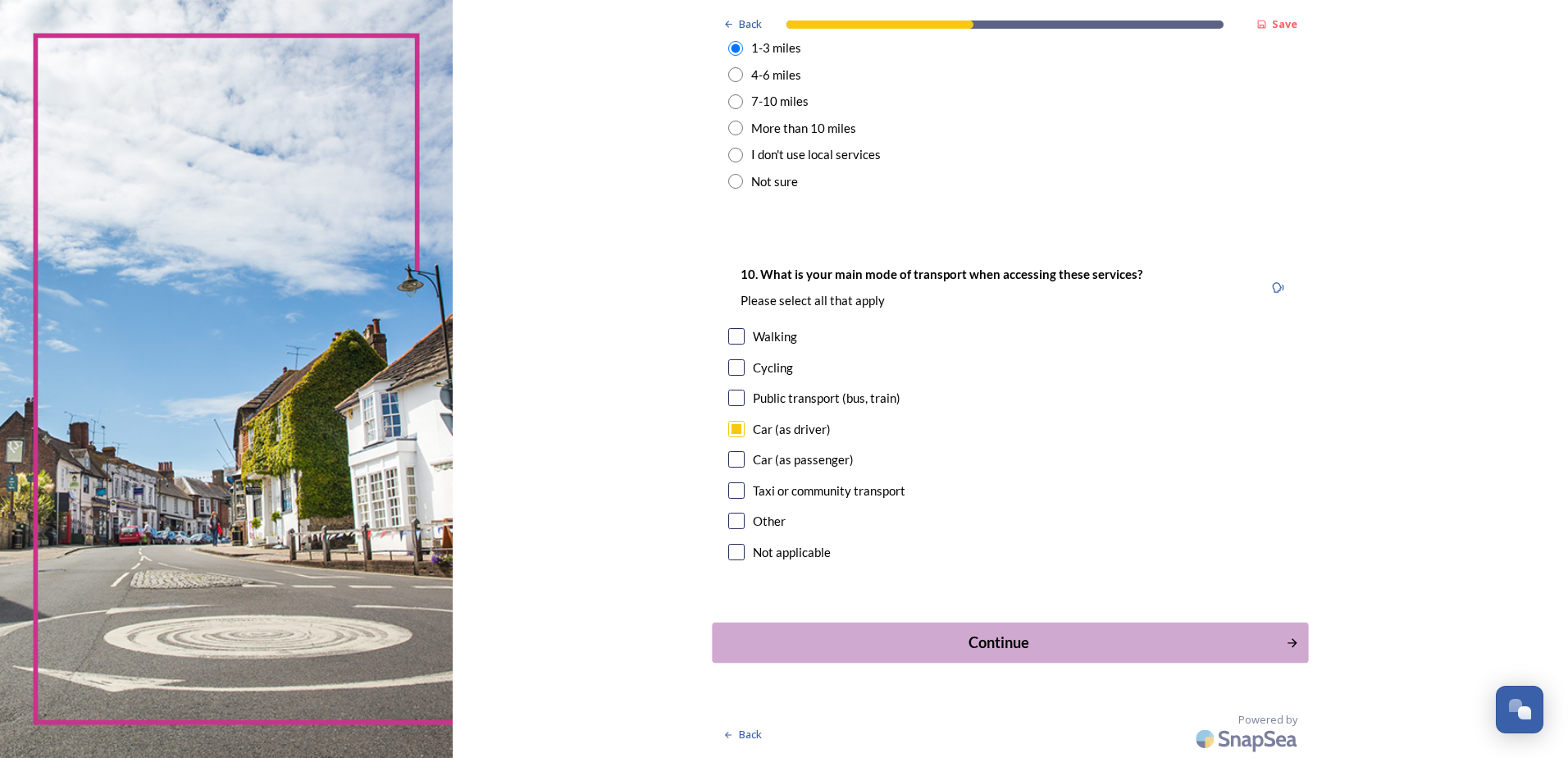
click at [1044, 646] on div "Continue" at bounding box center [998, 643] width 555 height 22
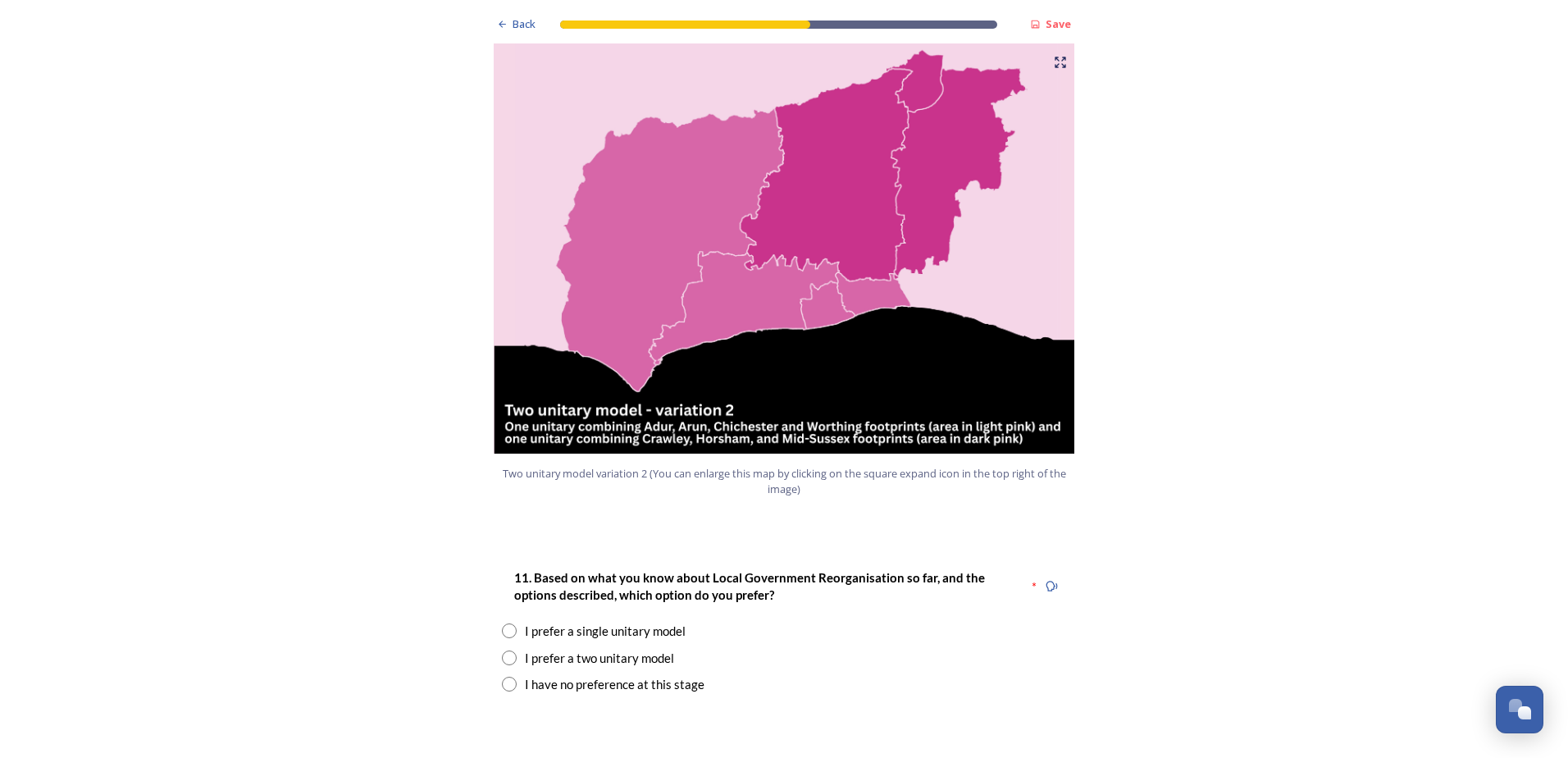
scroll to position [1722, 0]
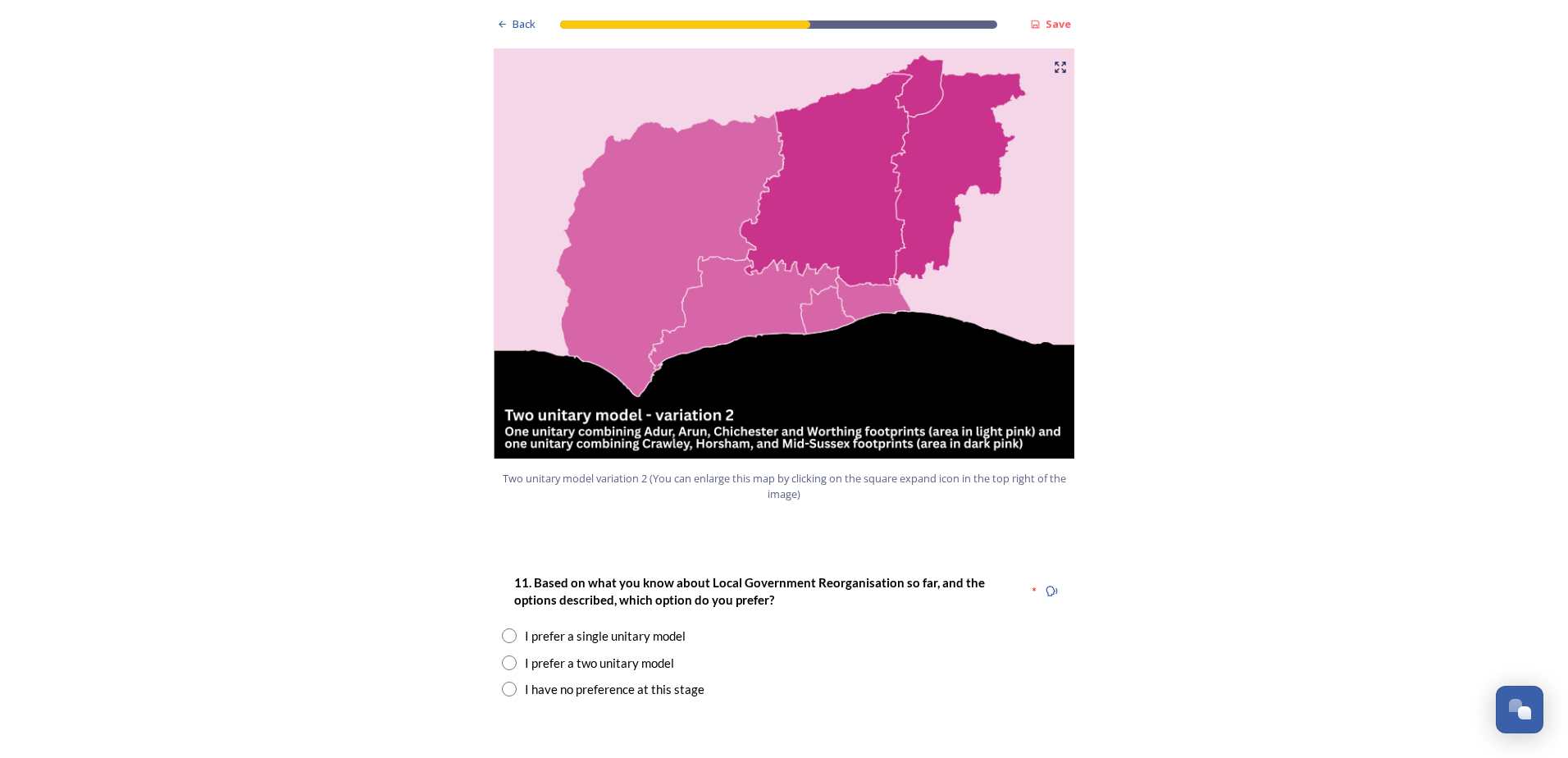
click at [506, 681] on input "radio" at bounding box center [509, 688] width 14 height 14
radio input "true"
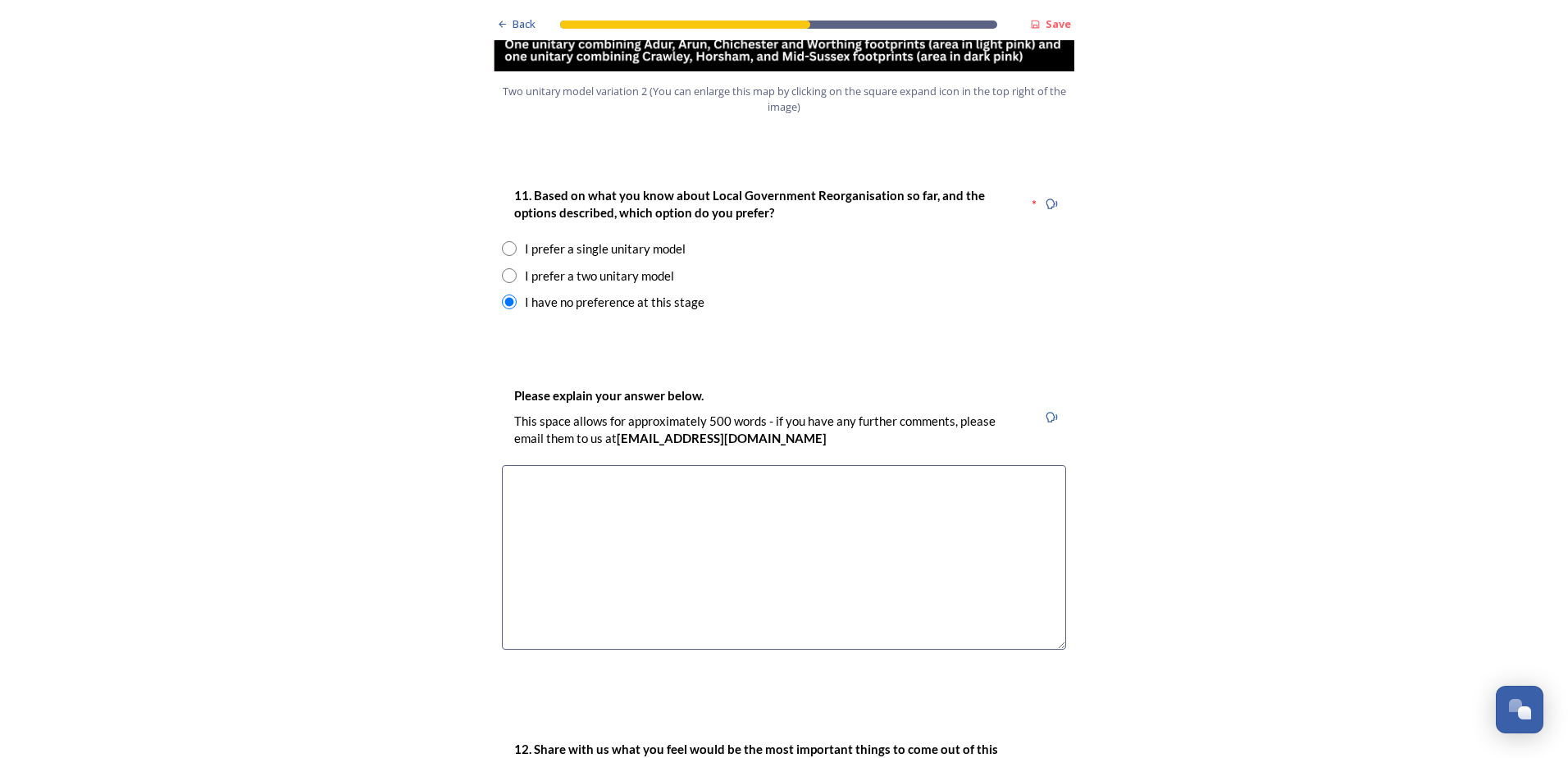
scroll to position [2132, 0]
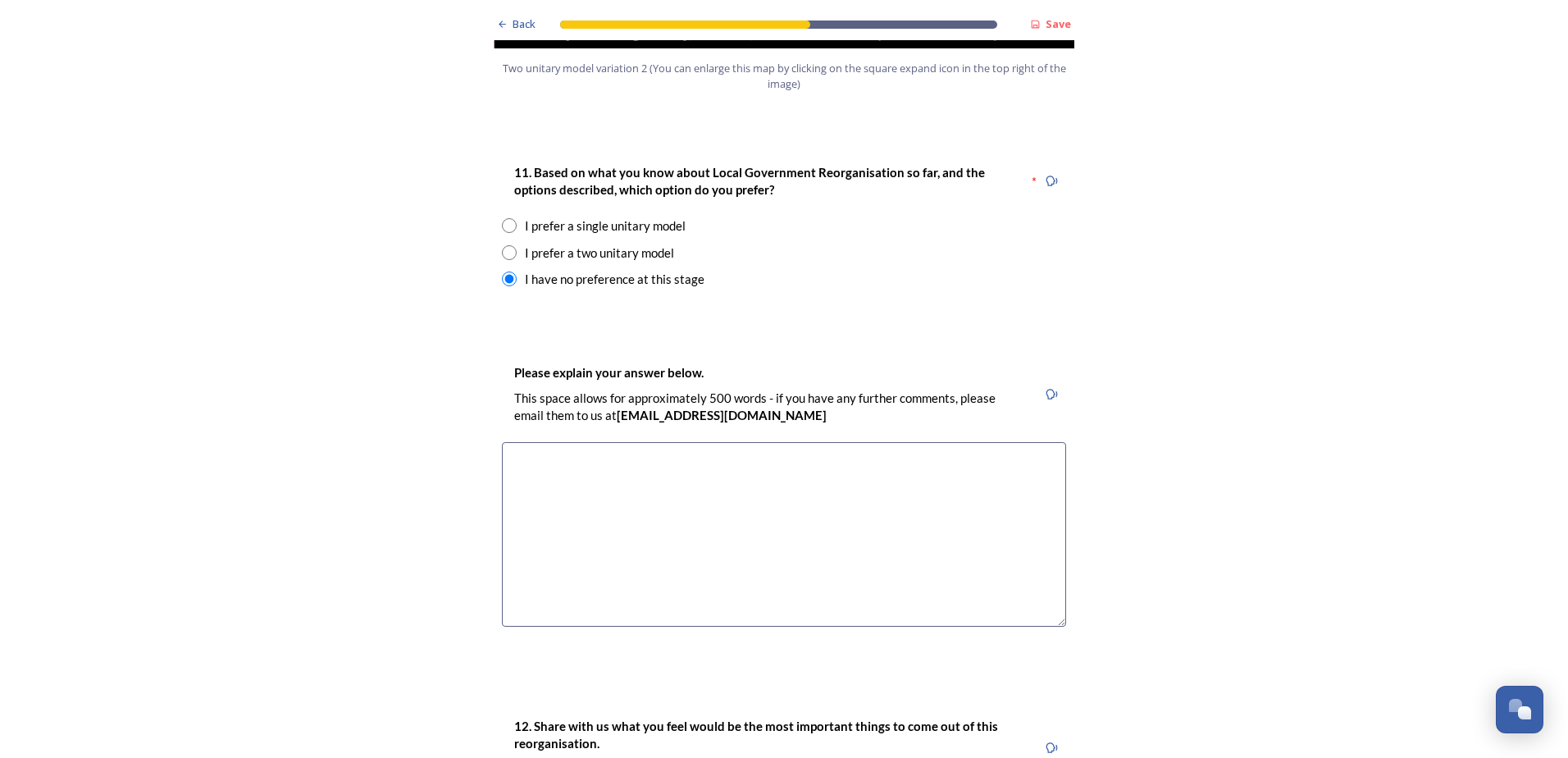
click at [504, 246] on input "radio" at bounding box center [509, 252] width 14 height 14
radio input "true"
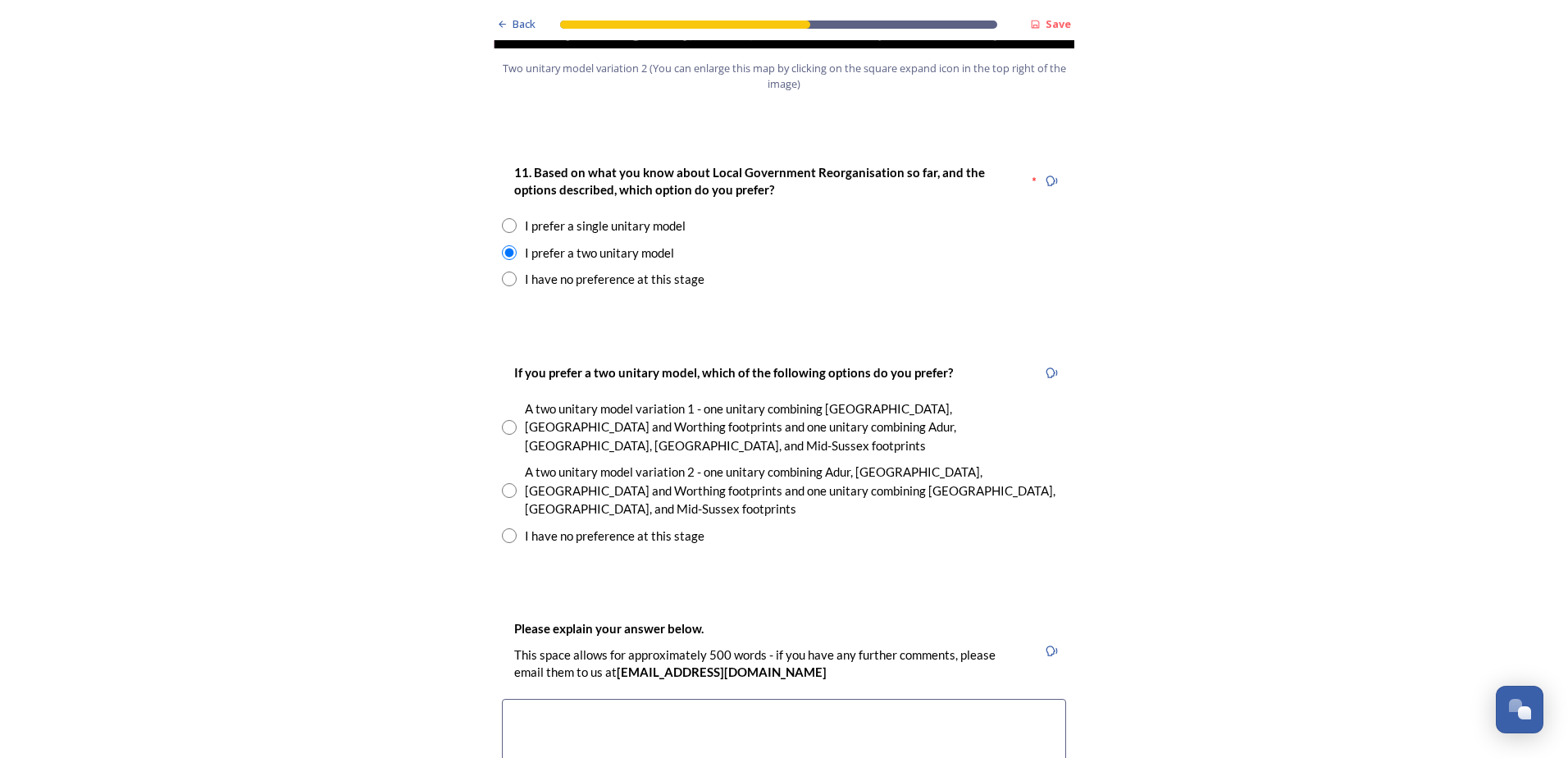
click at [513, 463] on div "A two unitary model variation 2 - one unitary combining Adur, [GEOGRAPHIC_DATA]…" at bounding box center [784, 490] width 564 height 55
radio input "true"
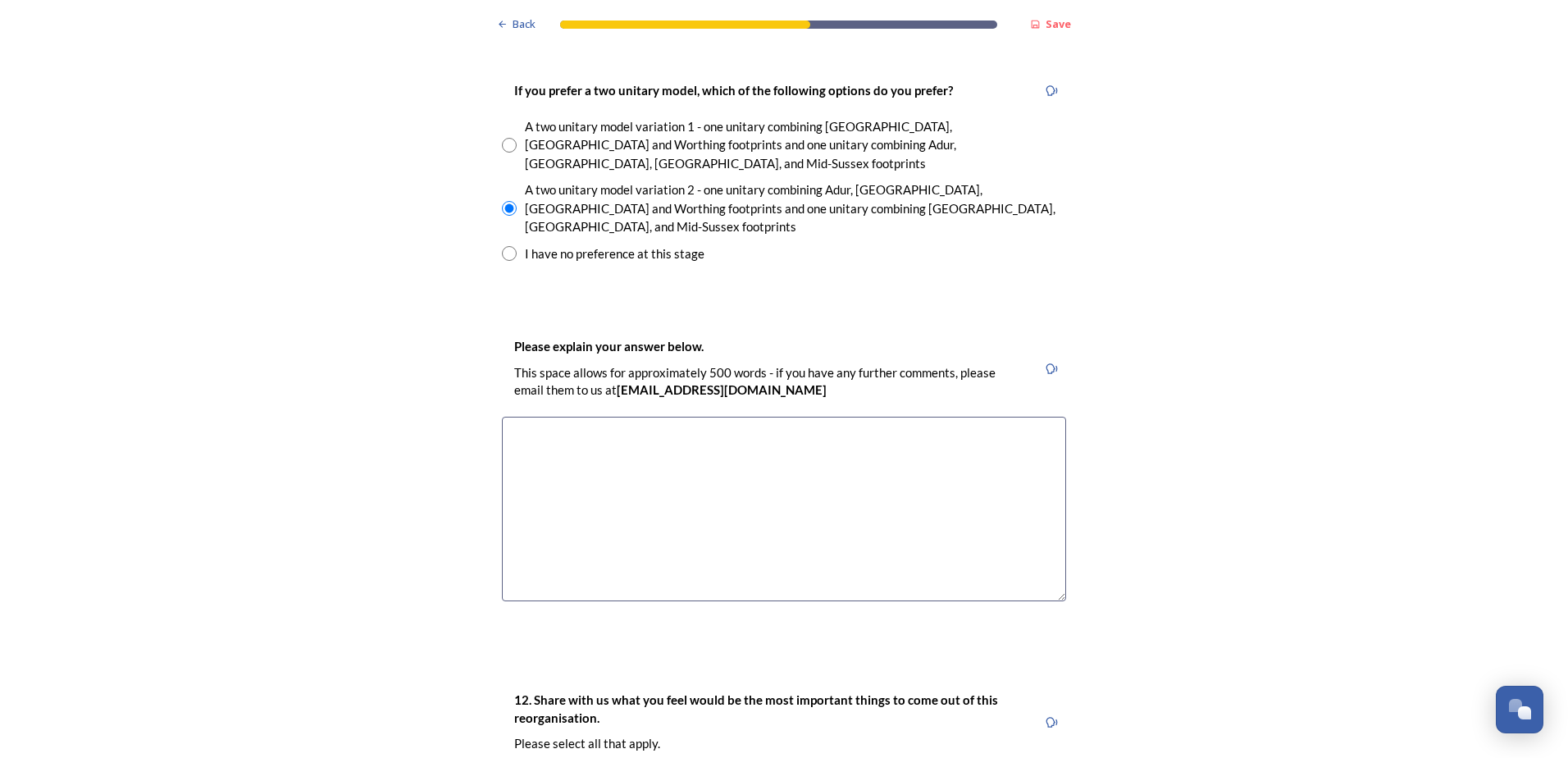
scroll to position [2461, 0]
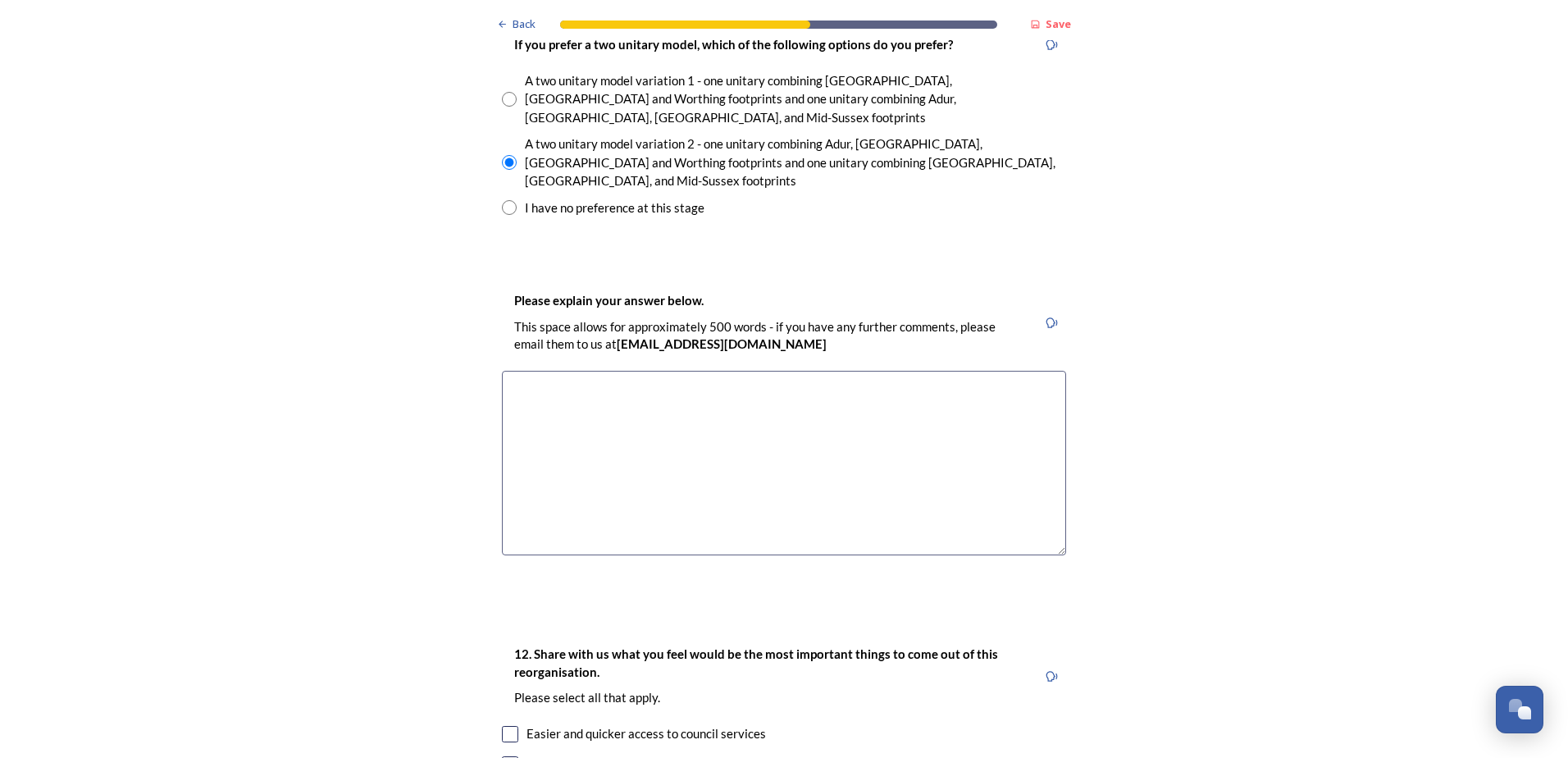
click at [542, 371] on textarea at bounding box center [784, 463] width 564 height 184
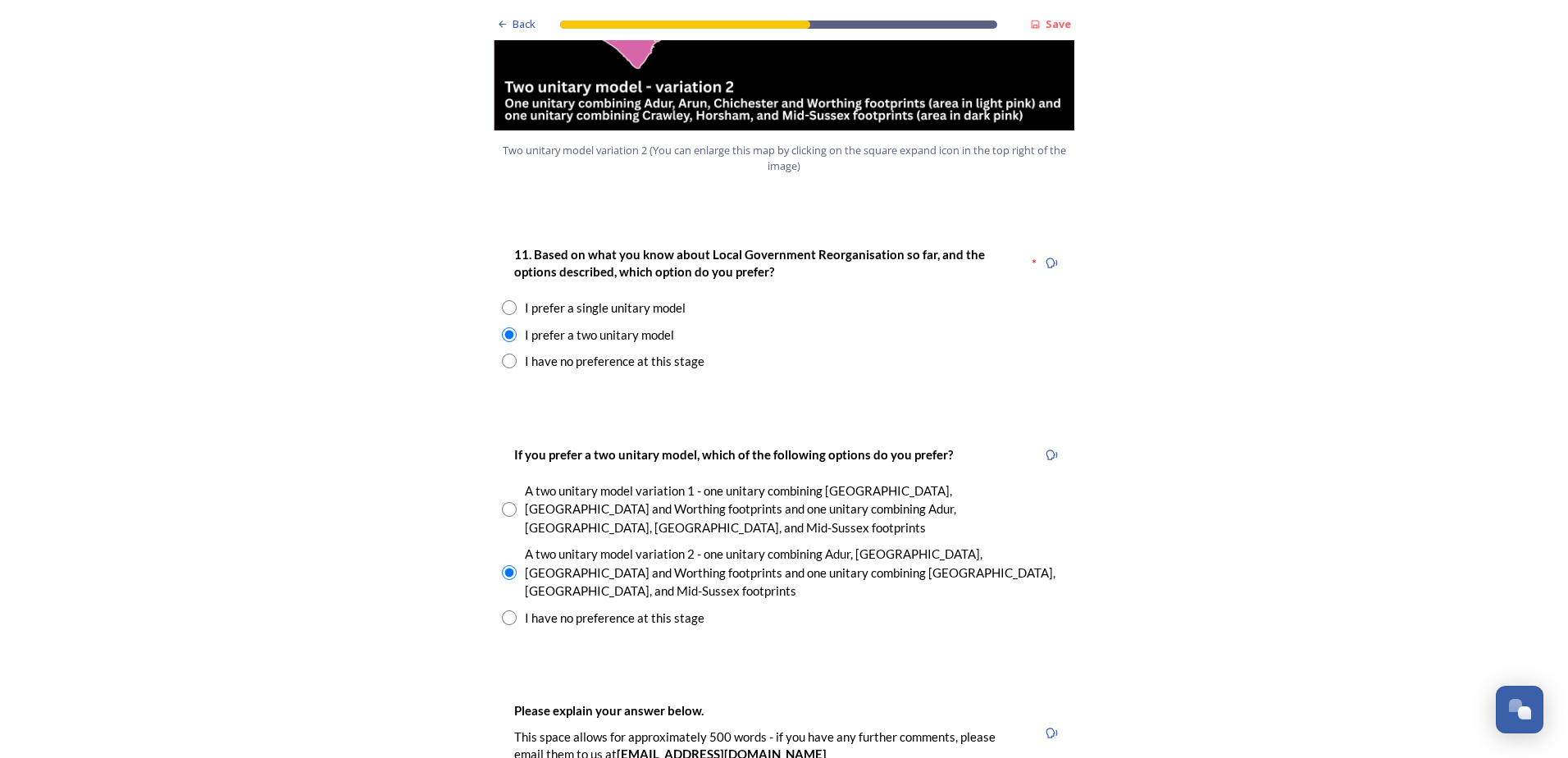
scroll to position [2379, 0]
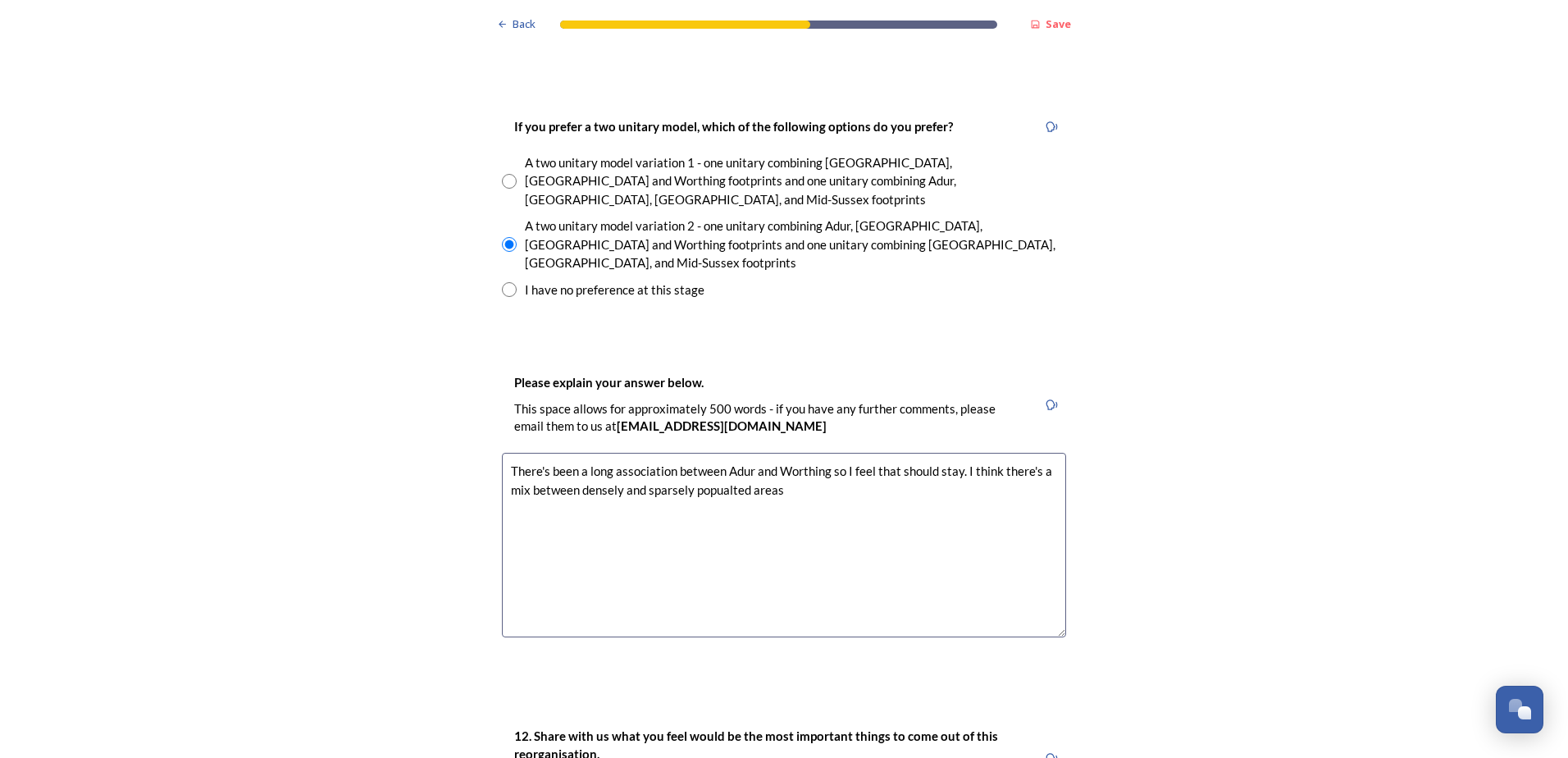
click at [715, 453] on textarea "There's been a long association between Adur and Worthing so I feel that should…" at bounding box center [784, 545] width 564 height 184
click at [720, 453] on textarea "There's been a long association between Adur and Worthing so I feel that should…" at bounding box center [784, 545] width 564 height 184
click at [782, 453] on textarea "There's been a long association between Adur and Worthing so I feel that should…" at bounding box center [784, 545] width 564 height 184
drag, startPoint x: 539, startPoint y: 426, endPoint x: 555, endPoint y: 432, distance: 17.1
click at [549, 453] on textarea "There's been a long association between Adur and Worthing so I feel that should…" at bounding box center [784, 545] width 564 height 184
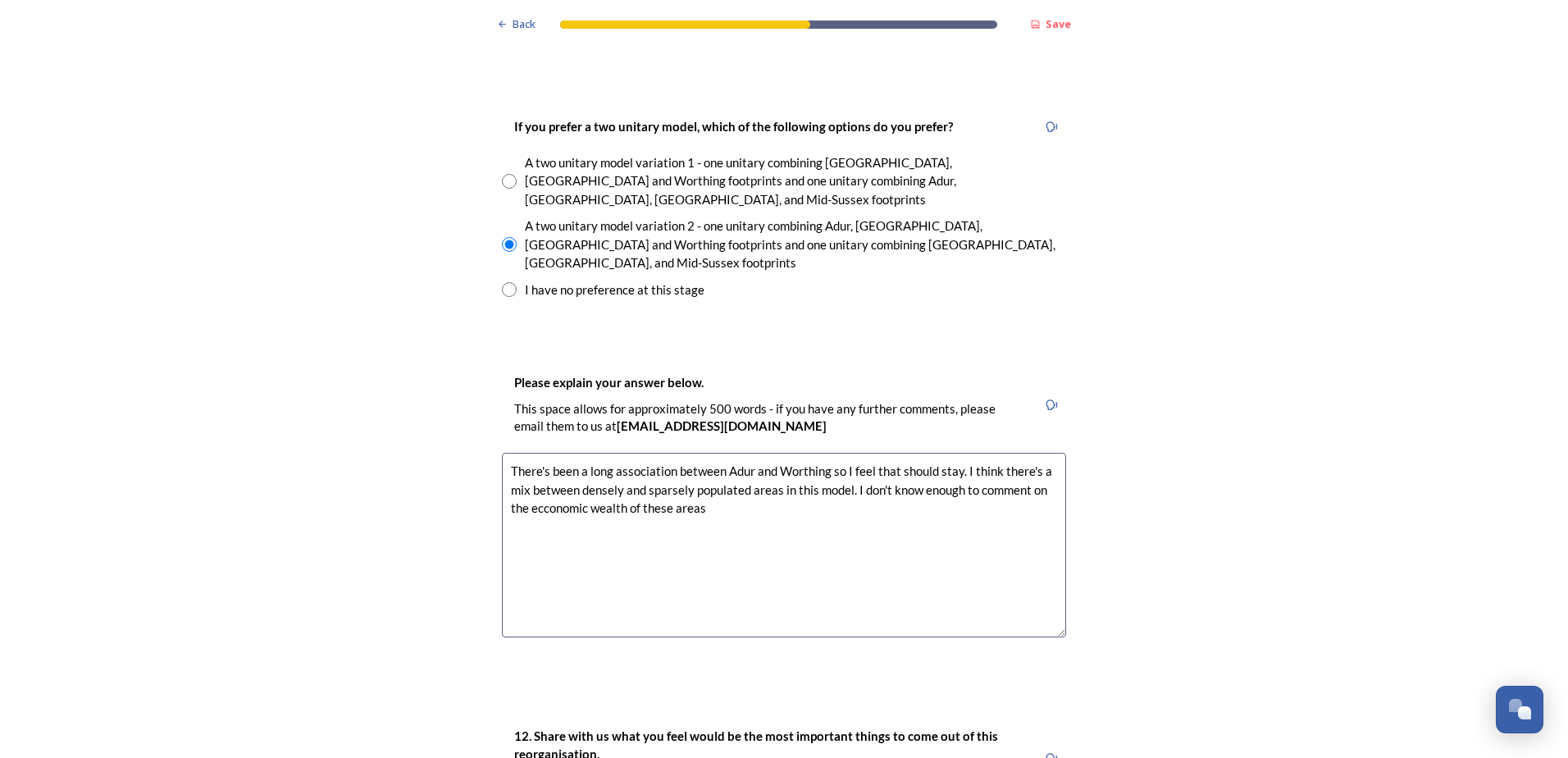
click at [533, 453] on textarea "There's been a long association between Adur and Worthing so I feel that should…" at bounding box center [784, 545] width 564 height 184
drag, startPoint x: 529, startPoint y: 420, endPoint x: 535, endPoint y: 431, distance: 12.5
click at [529, 453] on textarea "There's been a long association between Adur and Worthing so I feel that should…" at bounding box center [784, 545] width 564 height 184
click at [635, 467] on textarea "There's been a long association between Adur and Worthing so I feel that should…" at bounding box center [784, 545] width 564 height 184
click at [701, 453] on textarea "There's been a long association between Adur and Worthing so I feel that should…" at bounding box center [784, 545] width 564 height 184
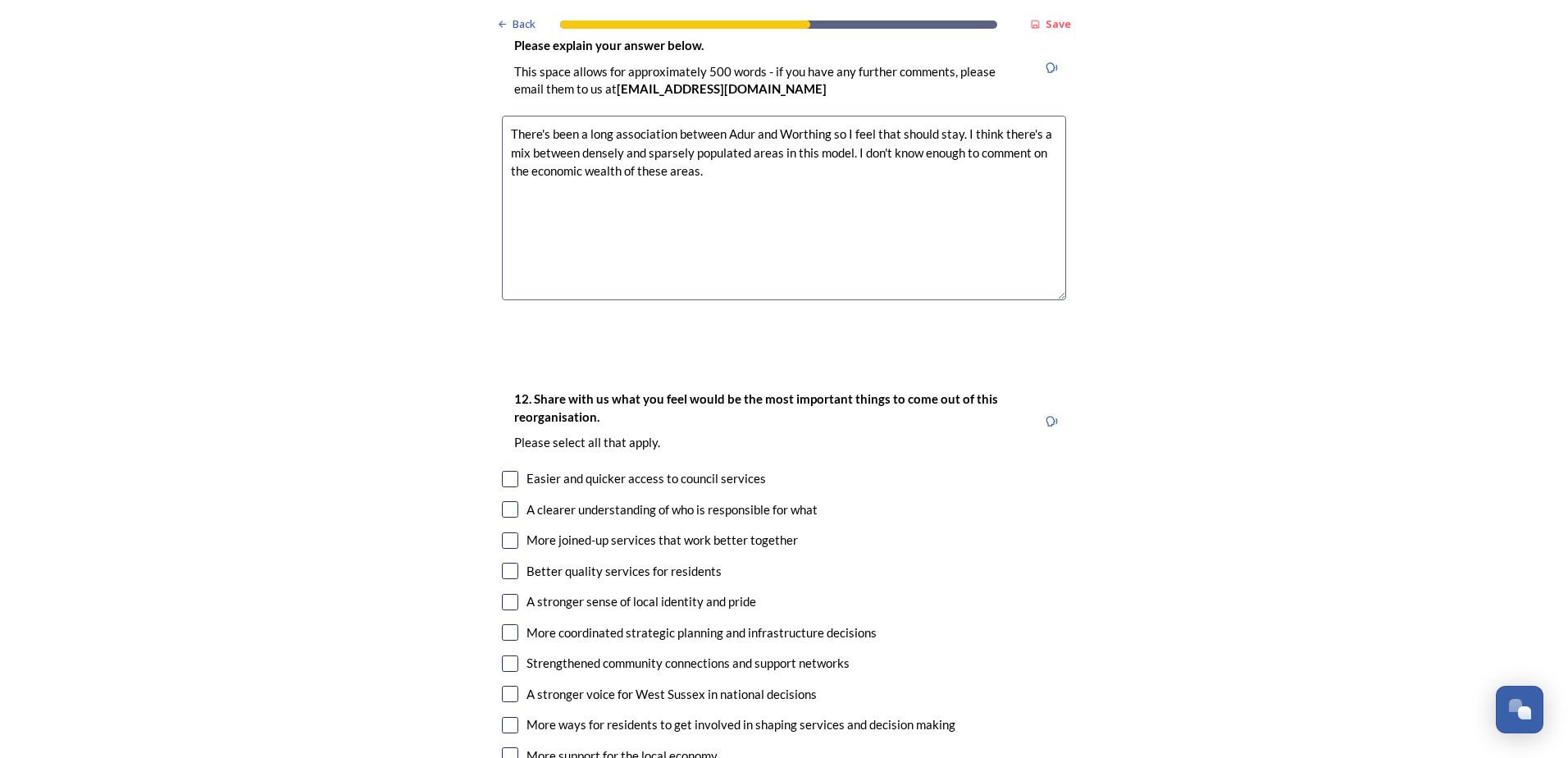
scroll to position [2788, 0]
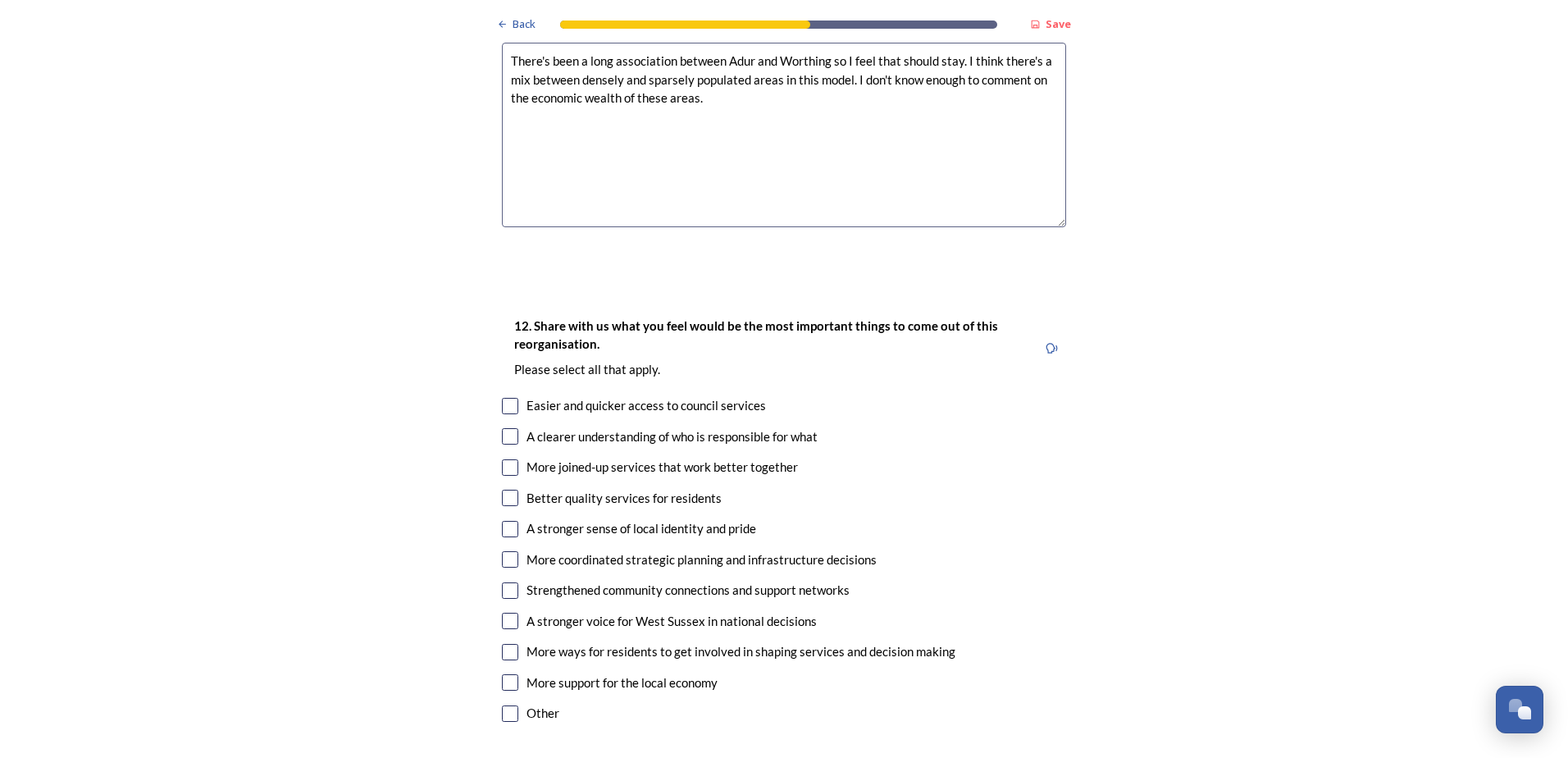
type textarea "There's been a long association between Adur and Worthing so I feel that should…"
drag, startPoint x: 506, startPoint y: 381, endPoint x: 220, endPoint y: 569, distance: 342.3
click at [502, 460] on input "checkbox" at bounding box center [510, 467] width 16 height 16
checkbox input "true"
click at [509, 454] on div "12. Share with us what you feel would be the most important things to come out …" at bounding box center [784, 520] width 591 height 443
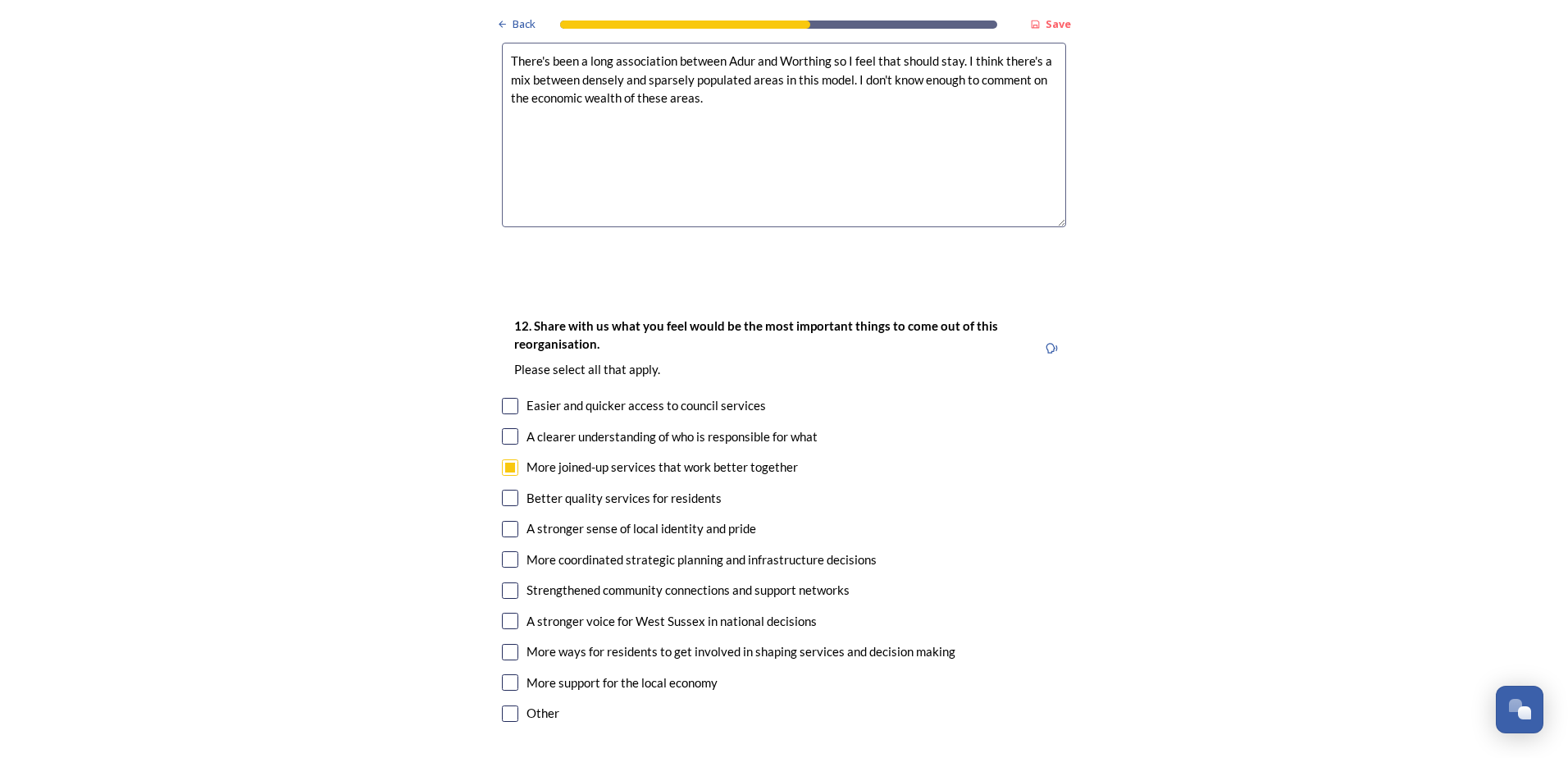
click at [512, 519] on div "A stronger sense of local identity and pride" at bounding box center [784, 529] width 564 height 19
checkbox input "true"
drag, startPoint x: 504, startPoint y: 479, endPoint x: 325, endPoint y: 587, distance: 209.1
click at [503, 551] on input "checkbox" at bounding box center [510, 558] width 16 height 16
checkbox input "true"
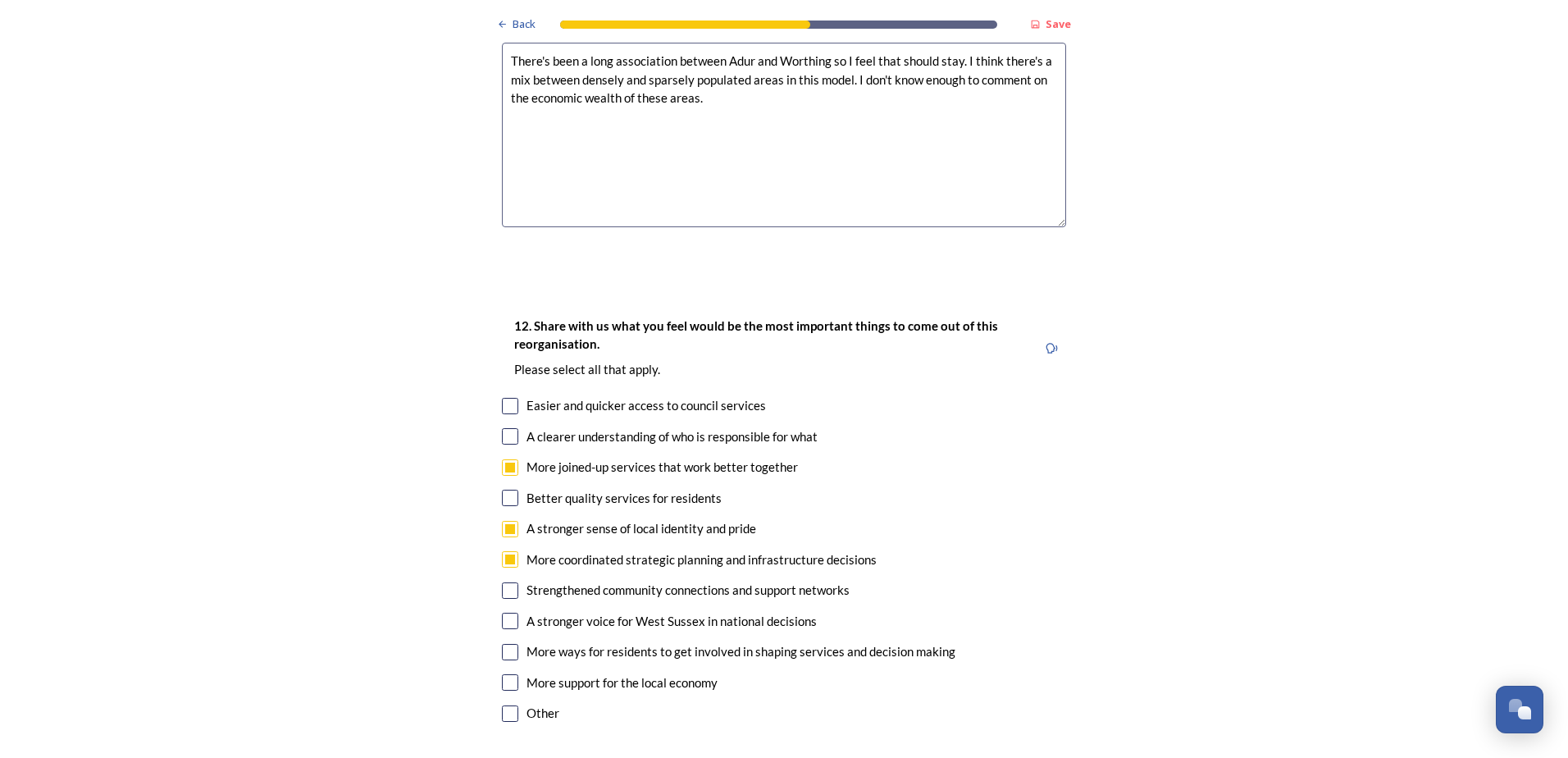
scroll to position [2871, 0]
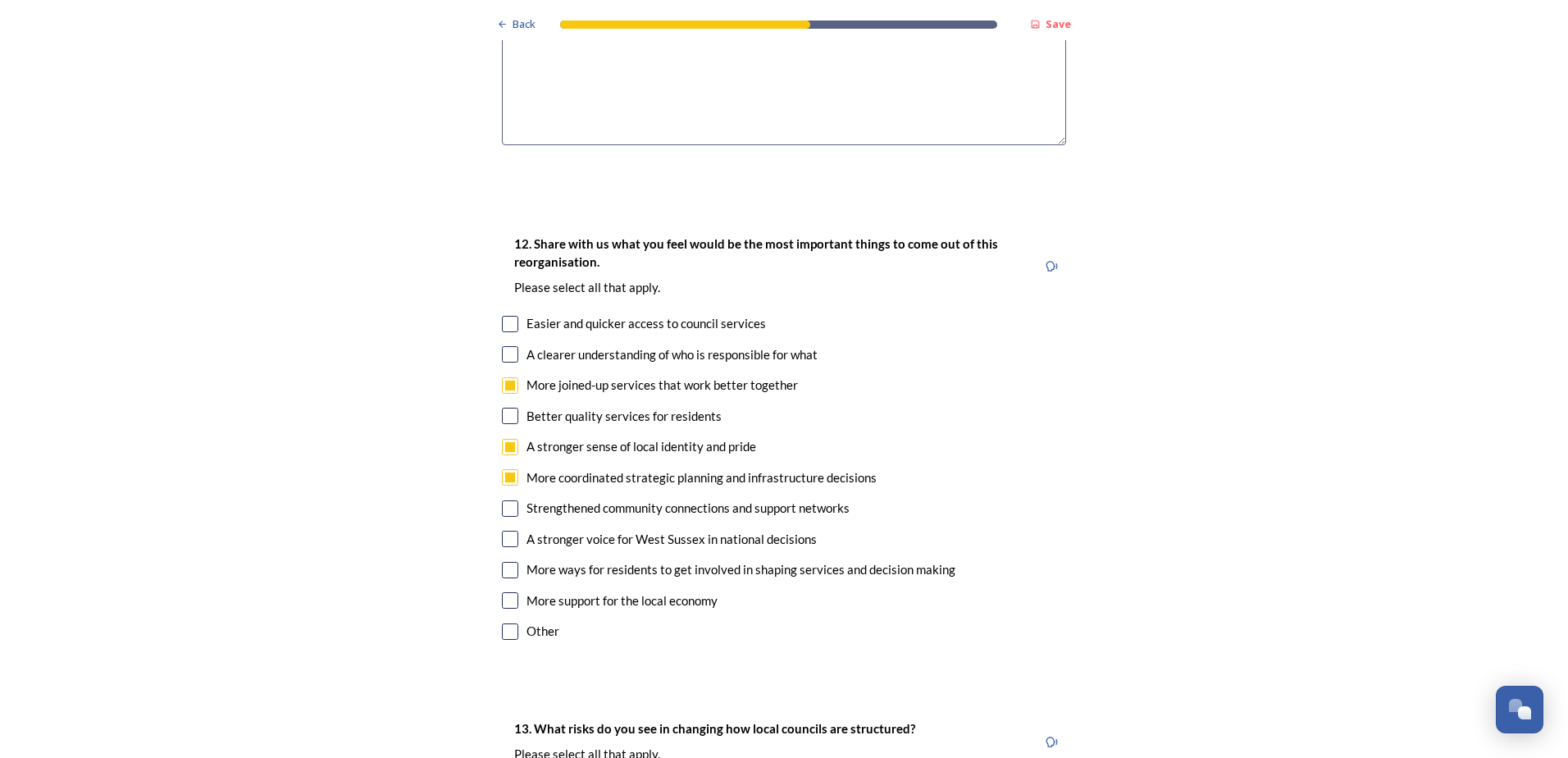
click at [502, 530] on input "checkbox" at bounding box center [510, 538] width 16 height 16
checkbox input "true"
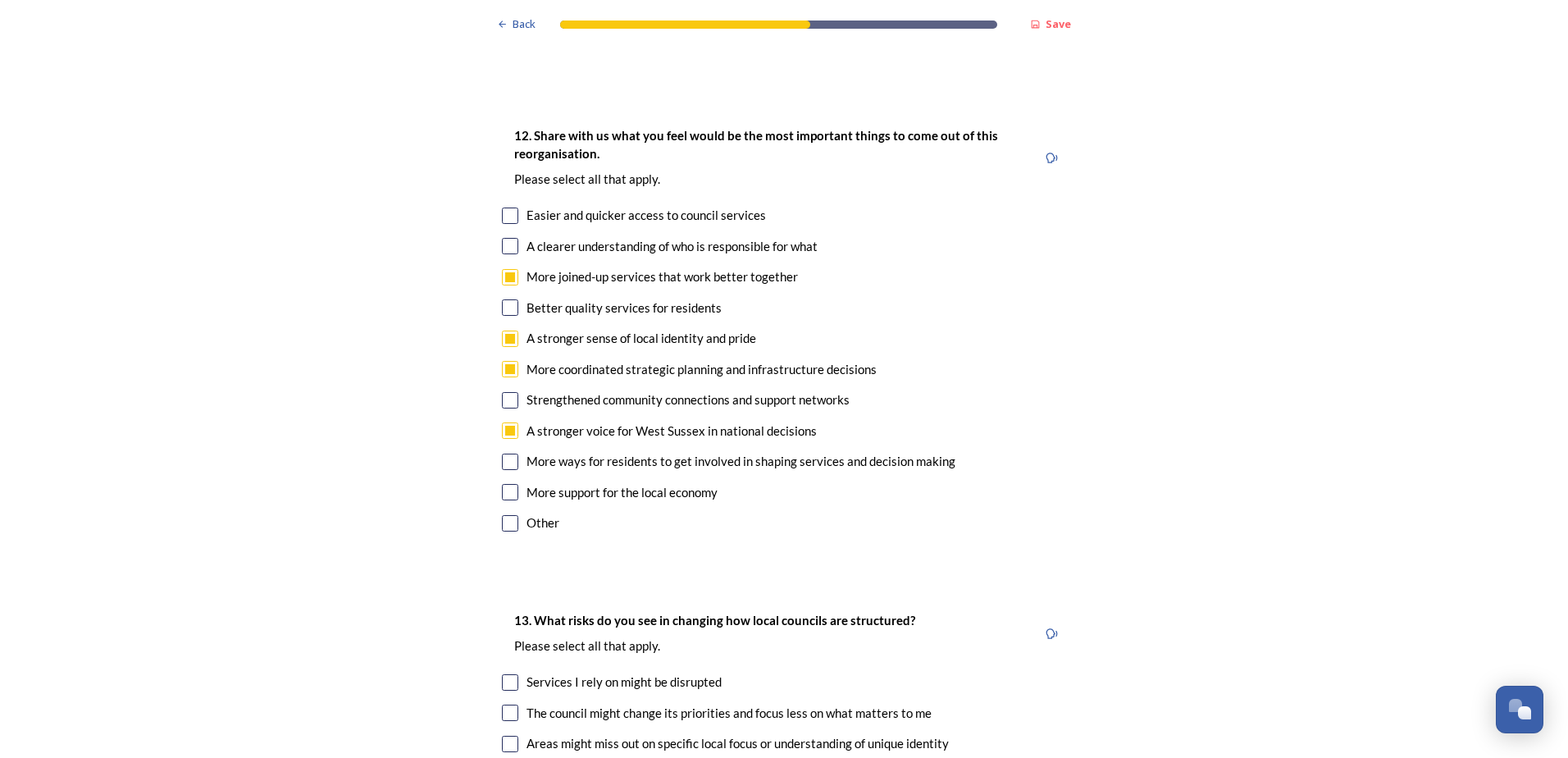
scroll to position [2953, 0]
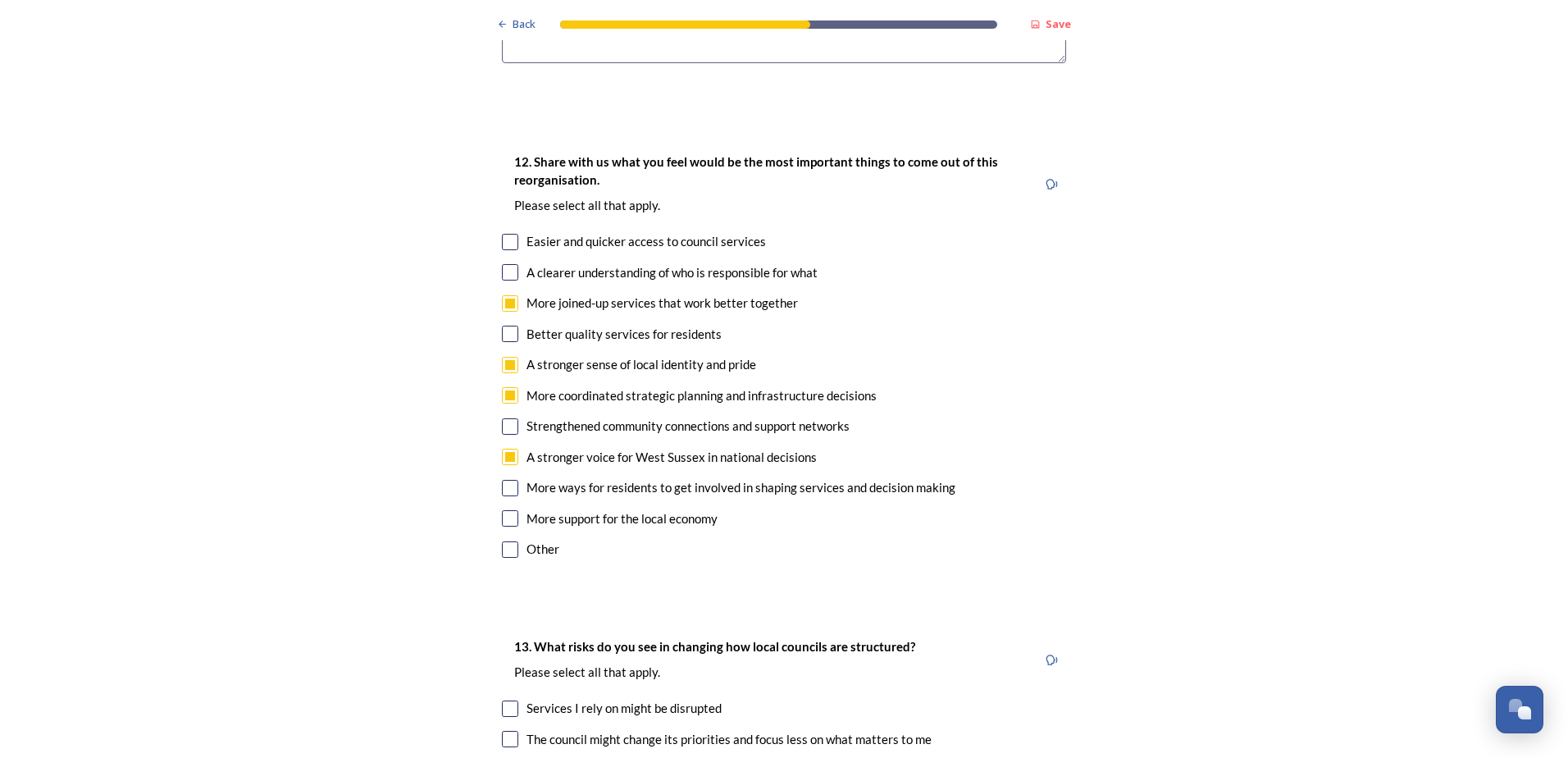
click at [504, 419] on input "checkbox" at bounding box center [510, 426] width 16 height 16
checkbox input "true"
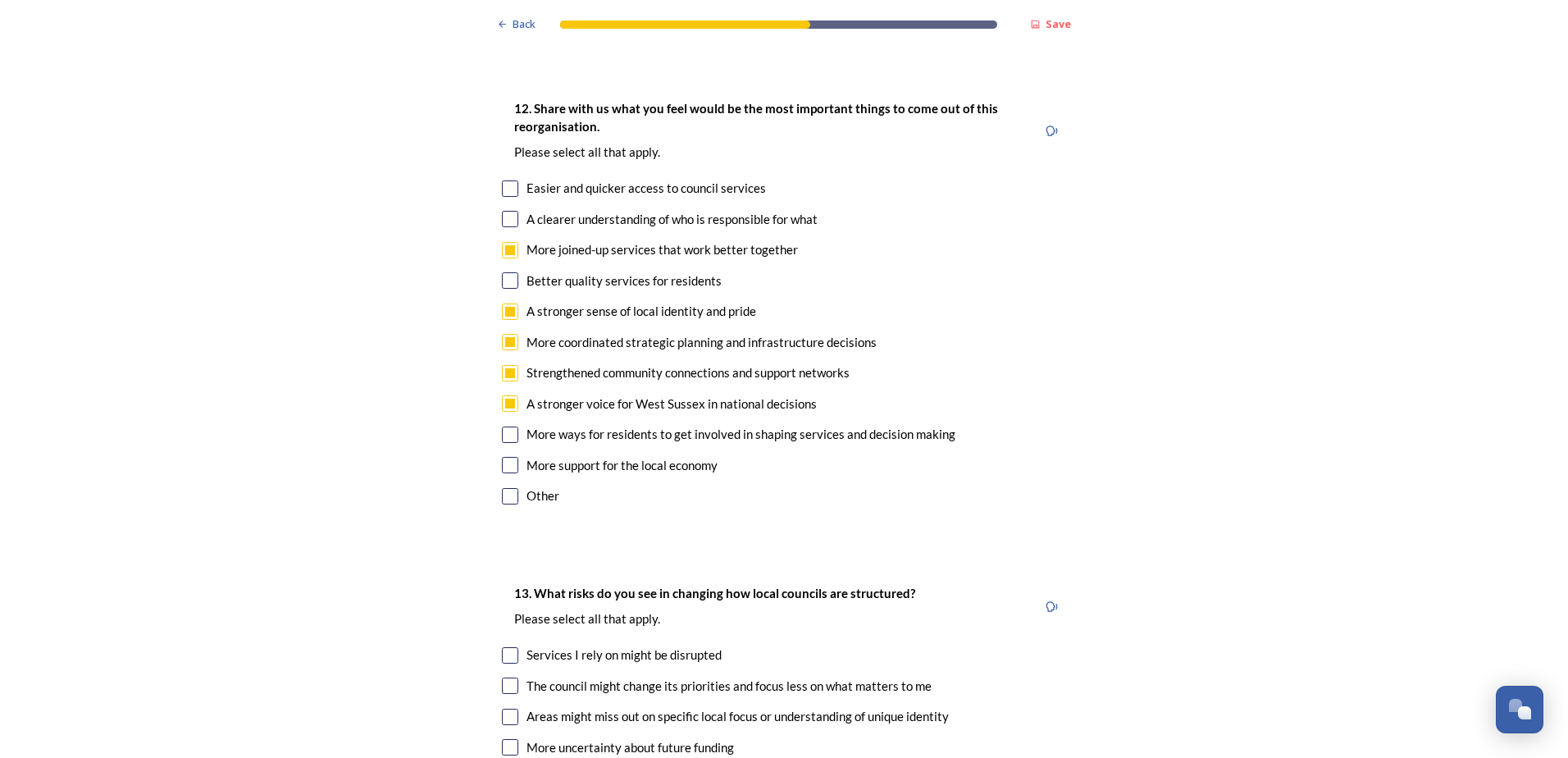
scroll to position [3035, 0]
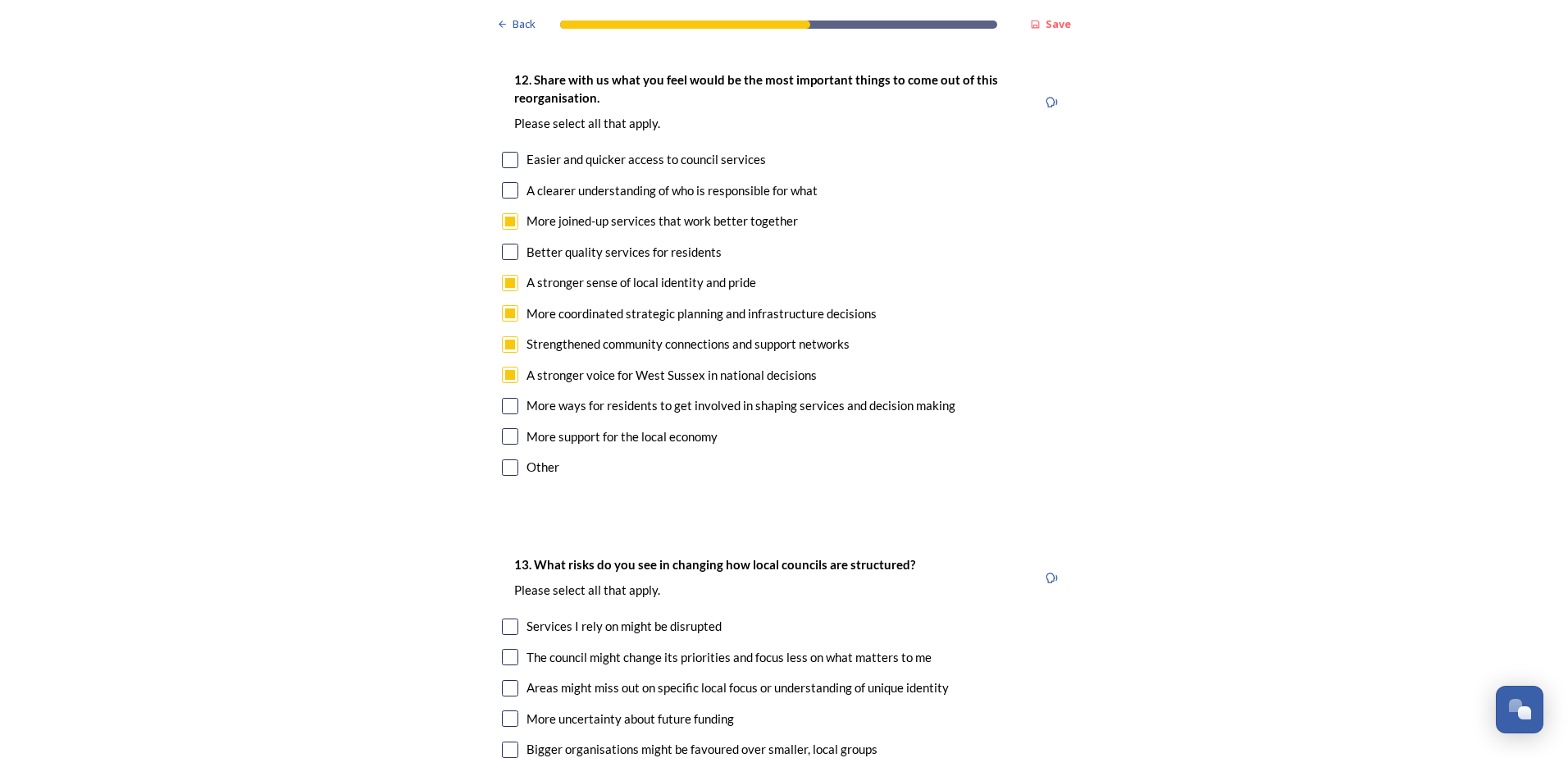
drag, startPoint x: 501, startPoint y: 352, endPoint x: 391, endPoint y: 455, distance: 150.7
click at [495, 356] on div "12. Share with us what you feel would be the most important things to come out …" at bounding box center [784, 275] width 591 height 443
click at [506, 428] on input "checkbox" at bounding box center [510, 436] width 16 height 16
checkbox input "true"
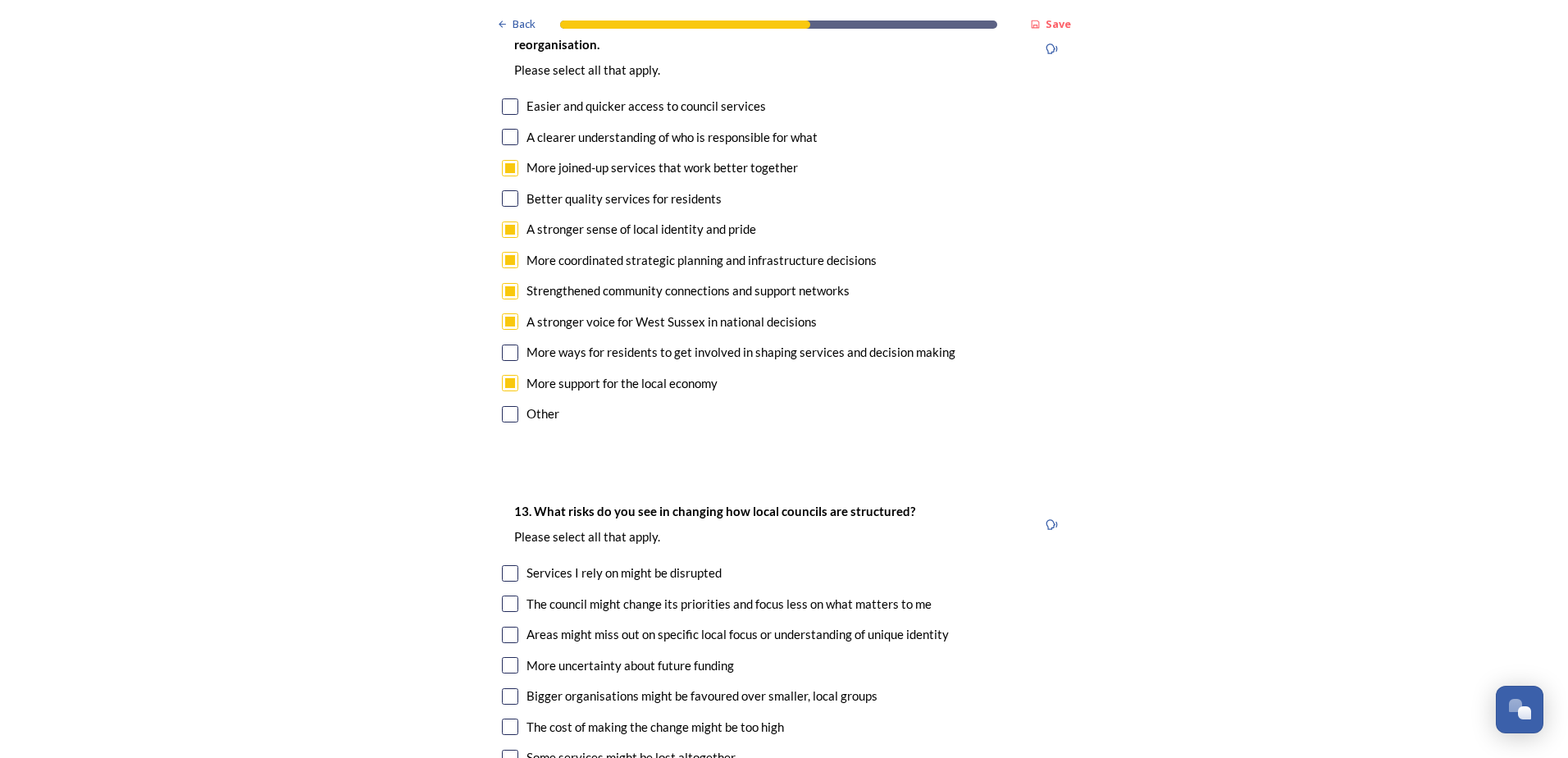
scroll to position [3198, 0]
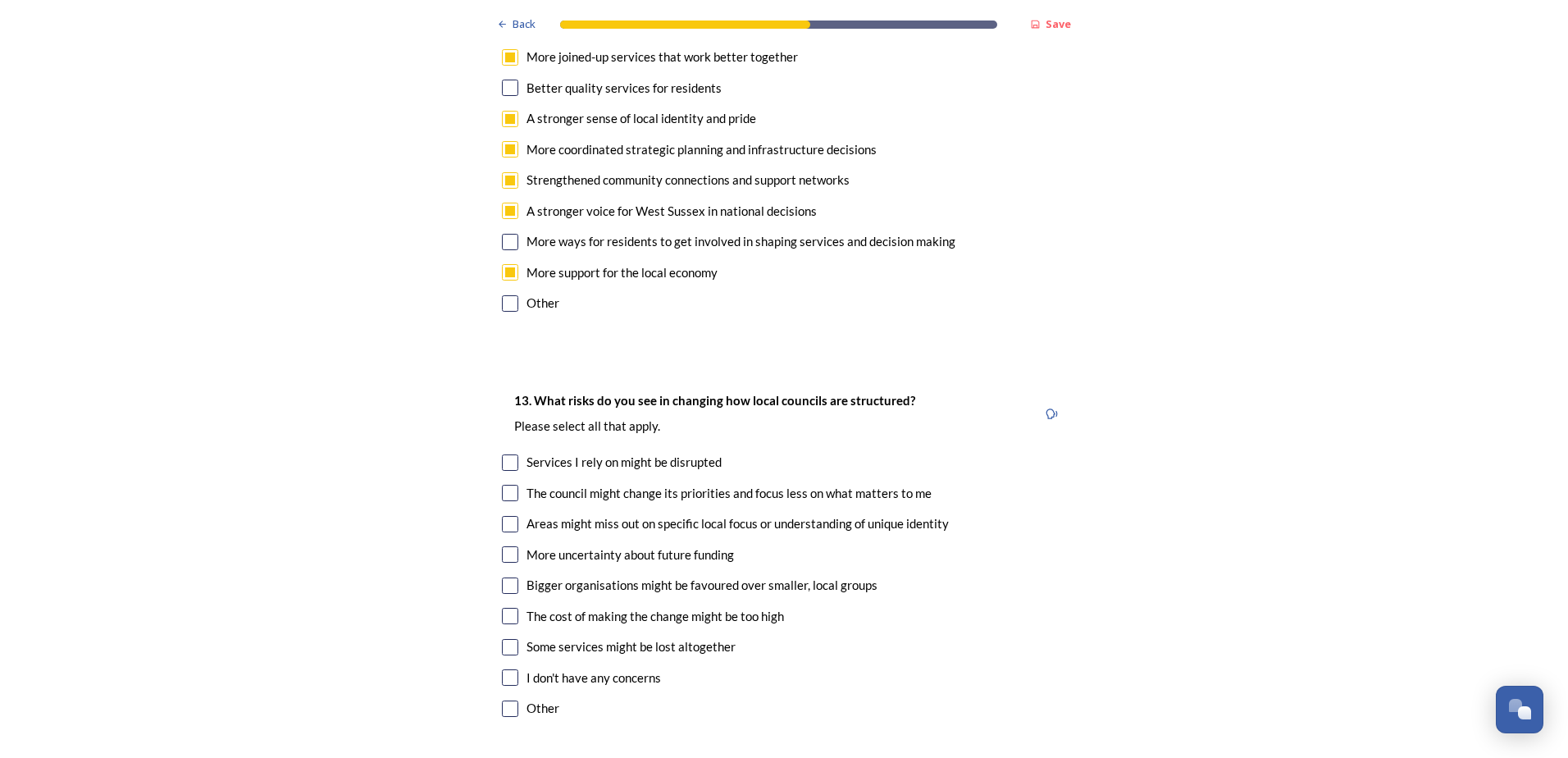
click at [505, 516] on input "checkbox" at bounding box center [510, 524] width 16 height 16
checkbox input "true"
click at [503, 577] on input "checkbox" at bounding box center [510, 585] width 16 height 16
checkbox input "true"
drag, startPoint x: 508, startPoint y: 564, endPoint x: 376, endPoint y: 640, distance: 152.3
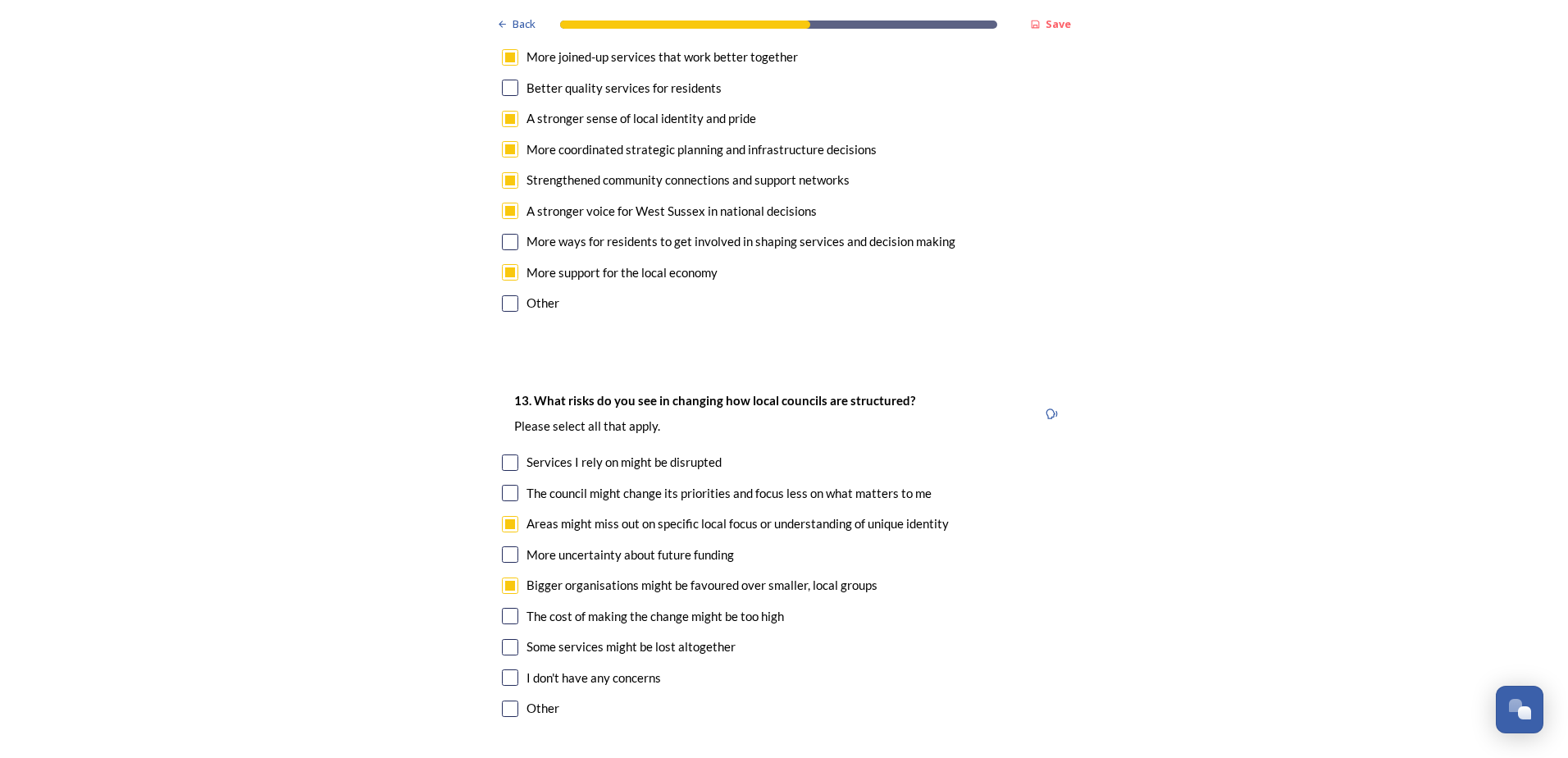
click at [508, 639] on input "checkbox" at bounding box center [510, 646] width 16 height 16
checkbox input "true"
drag, startPoint x: 506, startPoint y: 535, endPoint x: 416, endPoint y: 579, distance: 100.2
click at [504, 608] on input "checkbox" at bounding box center [510, 616] width 16 height 16
checkbox input "true"
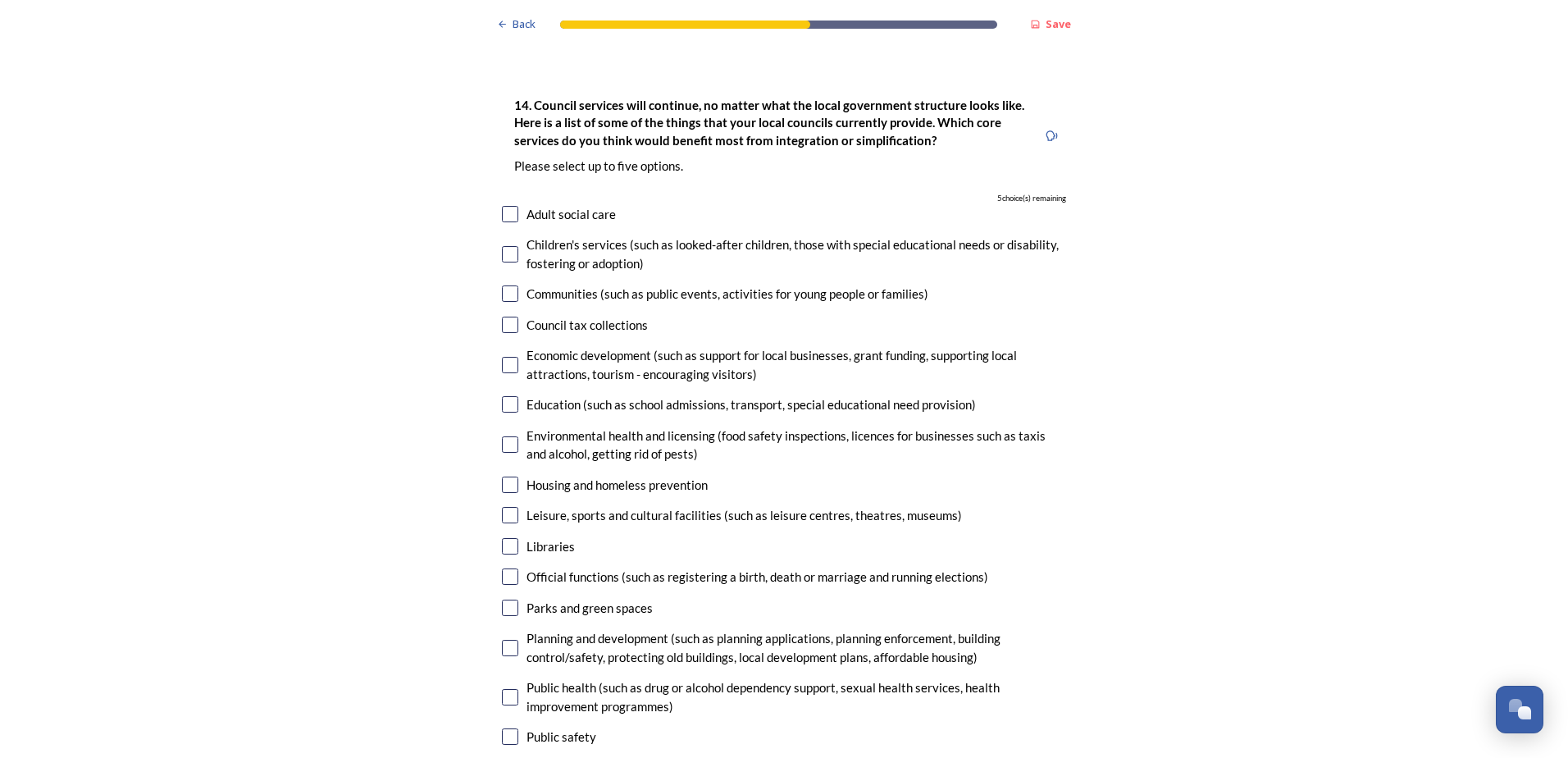
scroll to position [3937, 0]
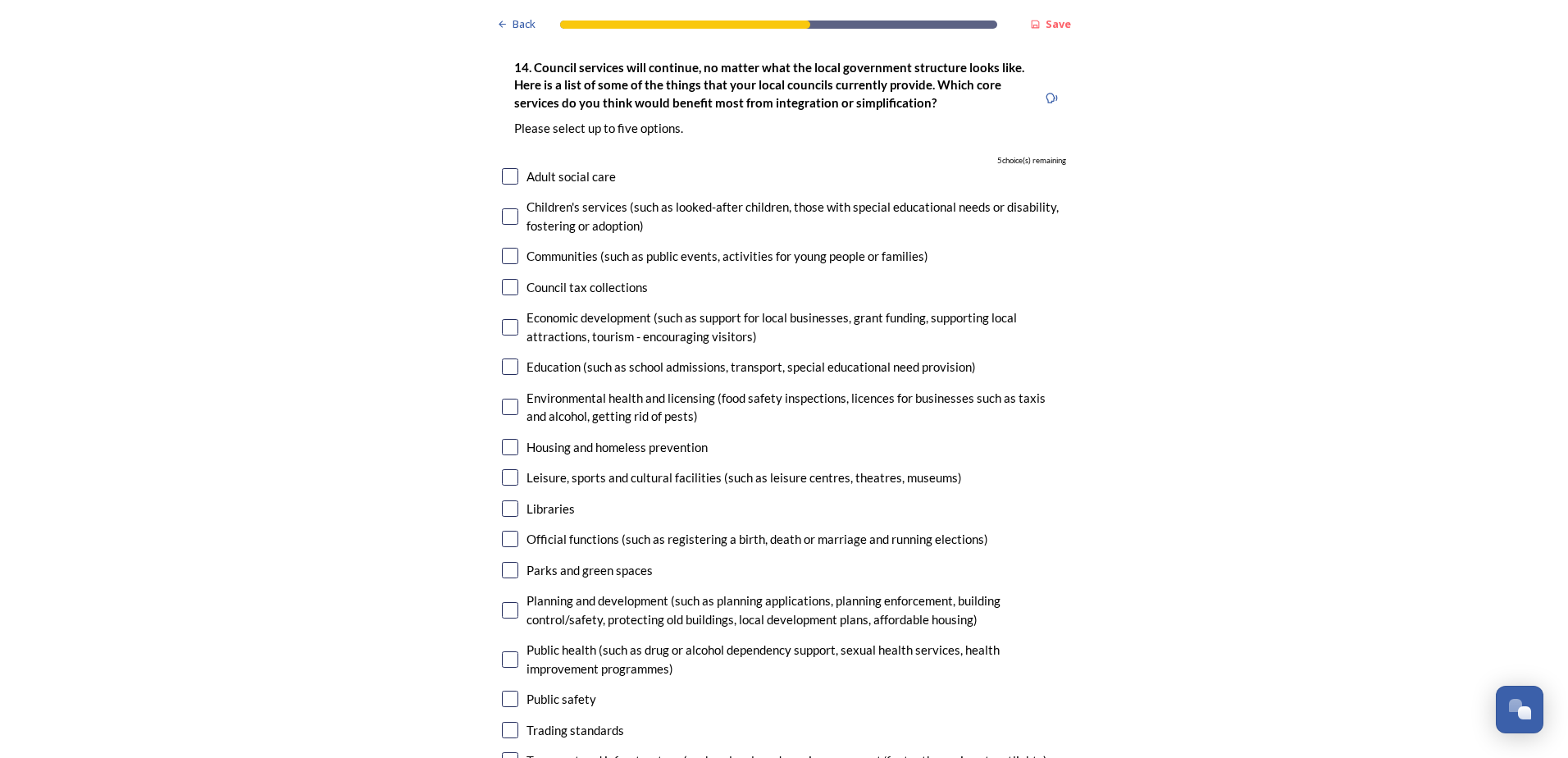
click at [502, 602] on input "checkbox" at bounding box center [510, 610] width 16 height 16
checkbox input "true"
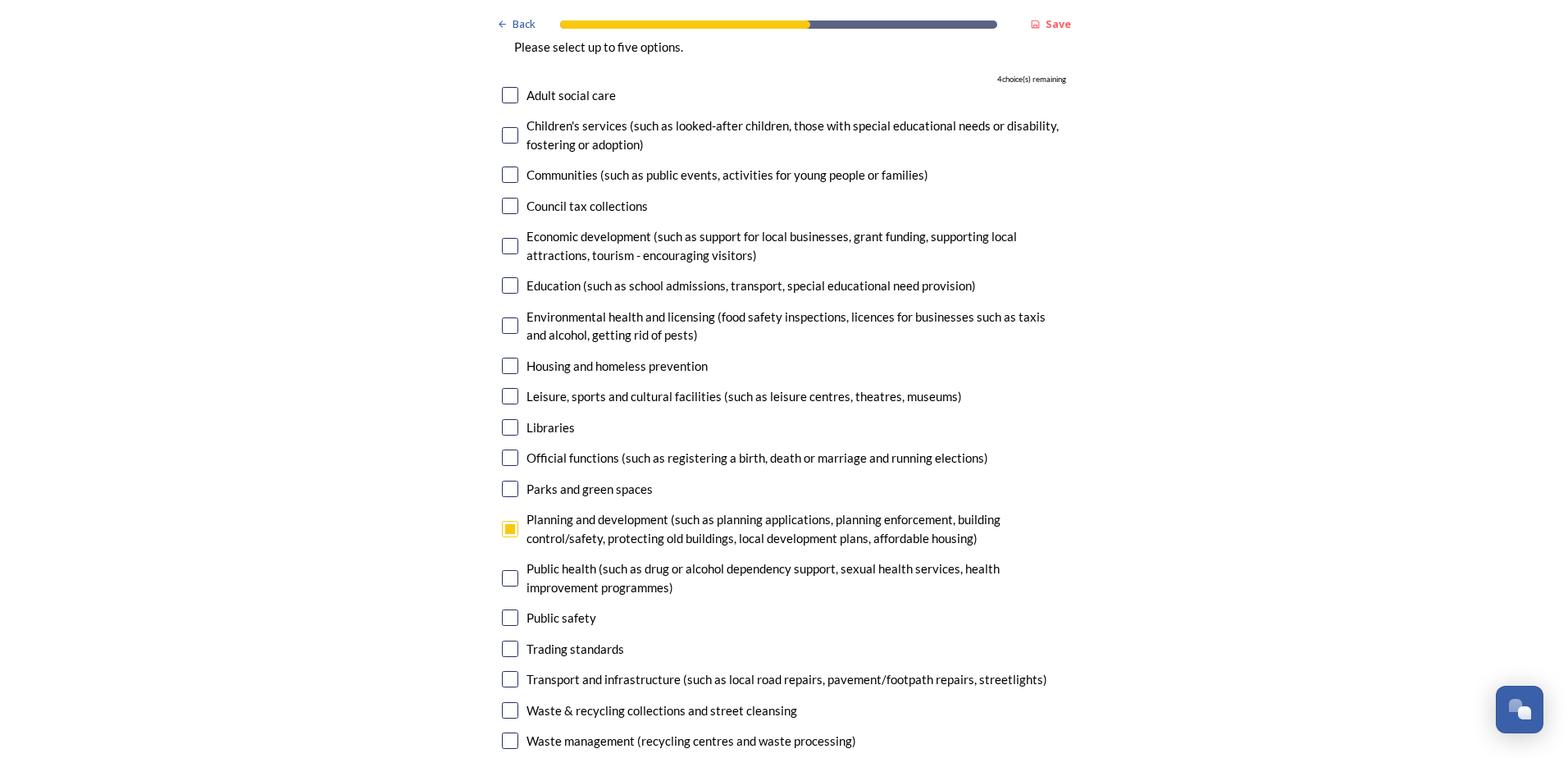
scroll to position [4019, 0]
drag, startPoint x: 506, startPoint y: 566, endPoint x: 472, endPoint y: 593, distance: 43.4
click at [506, 639] on input "checkbox" at bounding box center [510, 647] width 16 height 16
checkbox input "true"
click at [507, 670] on input "checkbox" at bounding box center [510, 678] width 16 height 16
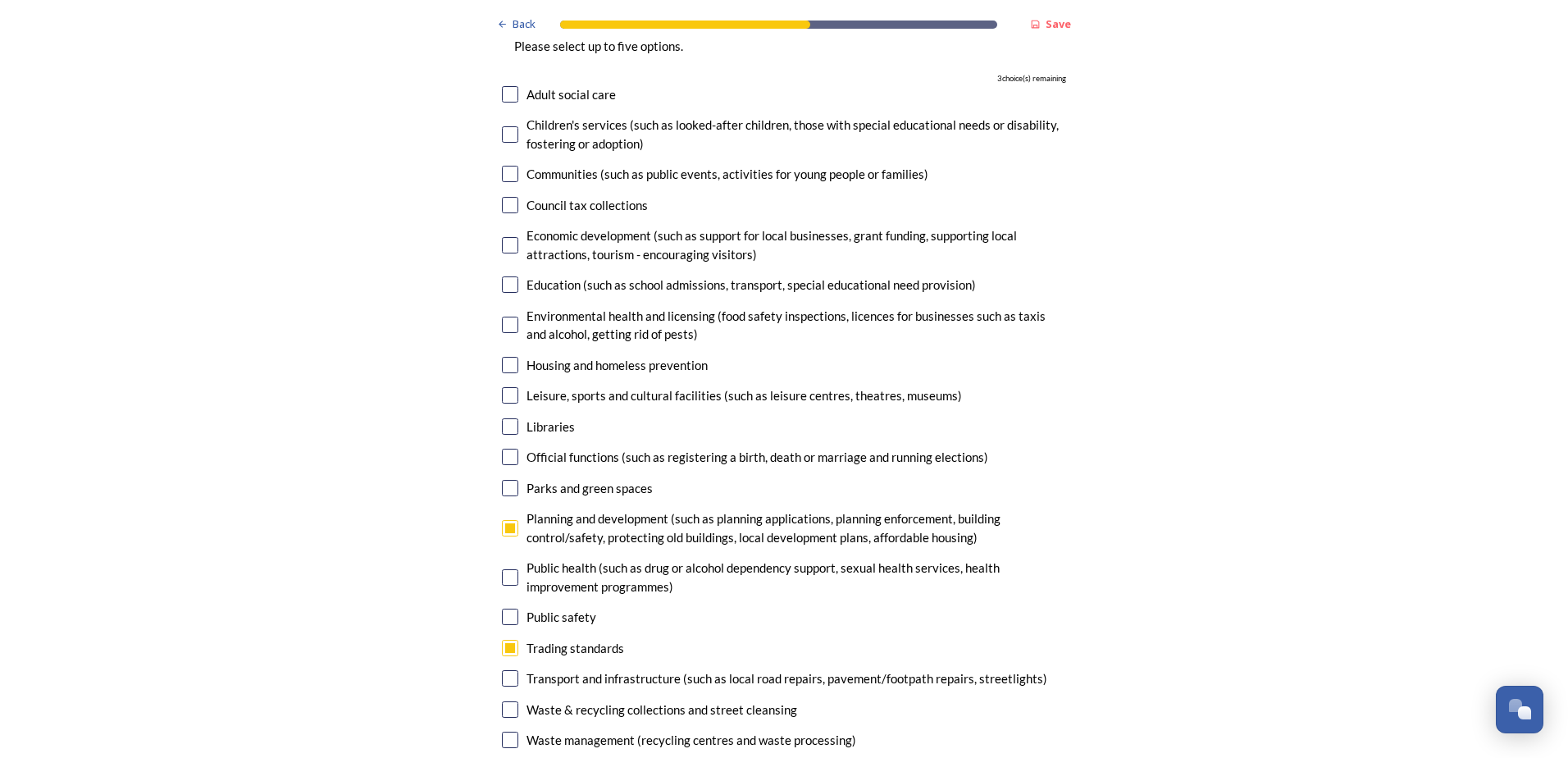
checkbox input "true"
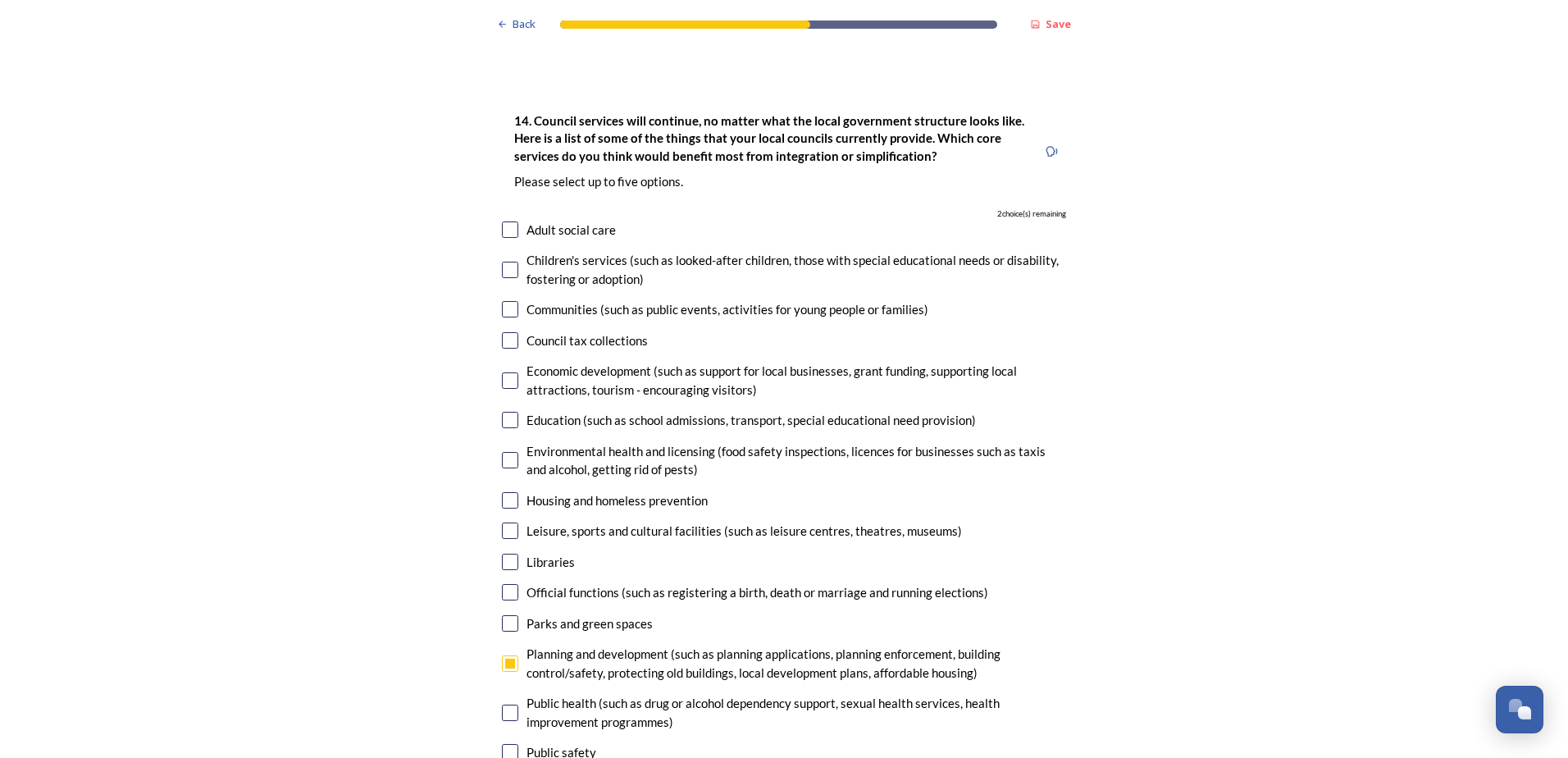
scroll to position [3855, 0]
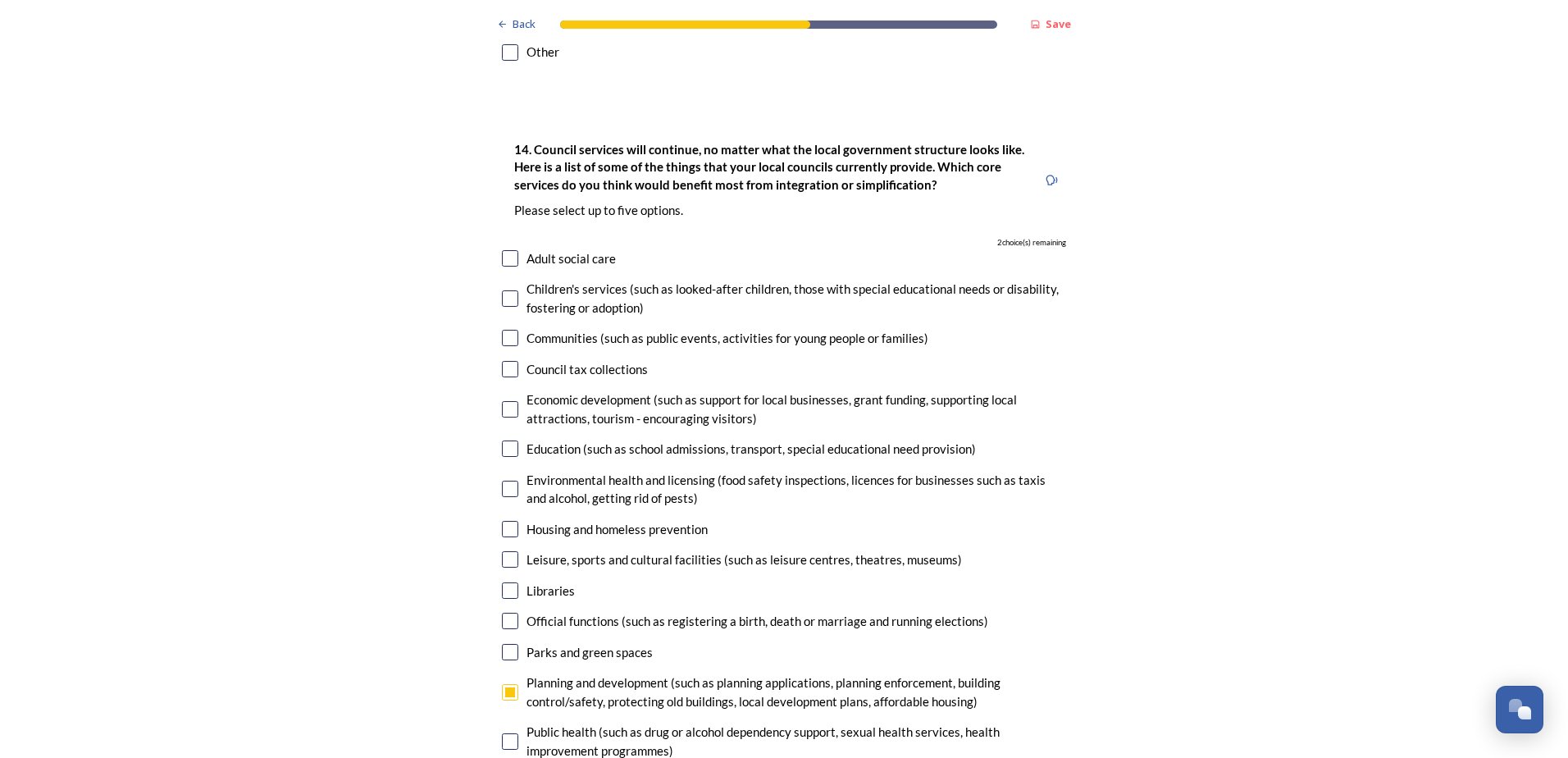
drag, startPoint x: 512, startPoint y: 284, endPoint x: 454, endPoint y: 338, distance: 79.2
click at [512, 360] on div "Council tax collections" at bounding box center [784, 369] width 564 height 19
checkbox input "true"
drag, startPoint x: 504, startPoint y: 448, endPoint x: 333, endPoint y: 574, distance: 212.4
click at [495, 455] on div "14. Council services will continue, no matter what the local government structu…" at bounding box center [784, 528] width 591 height 811
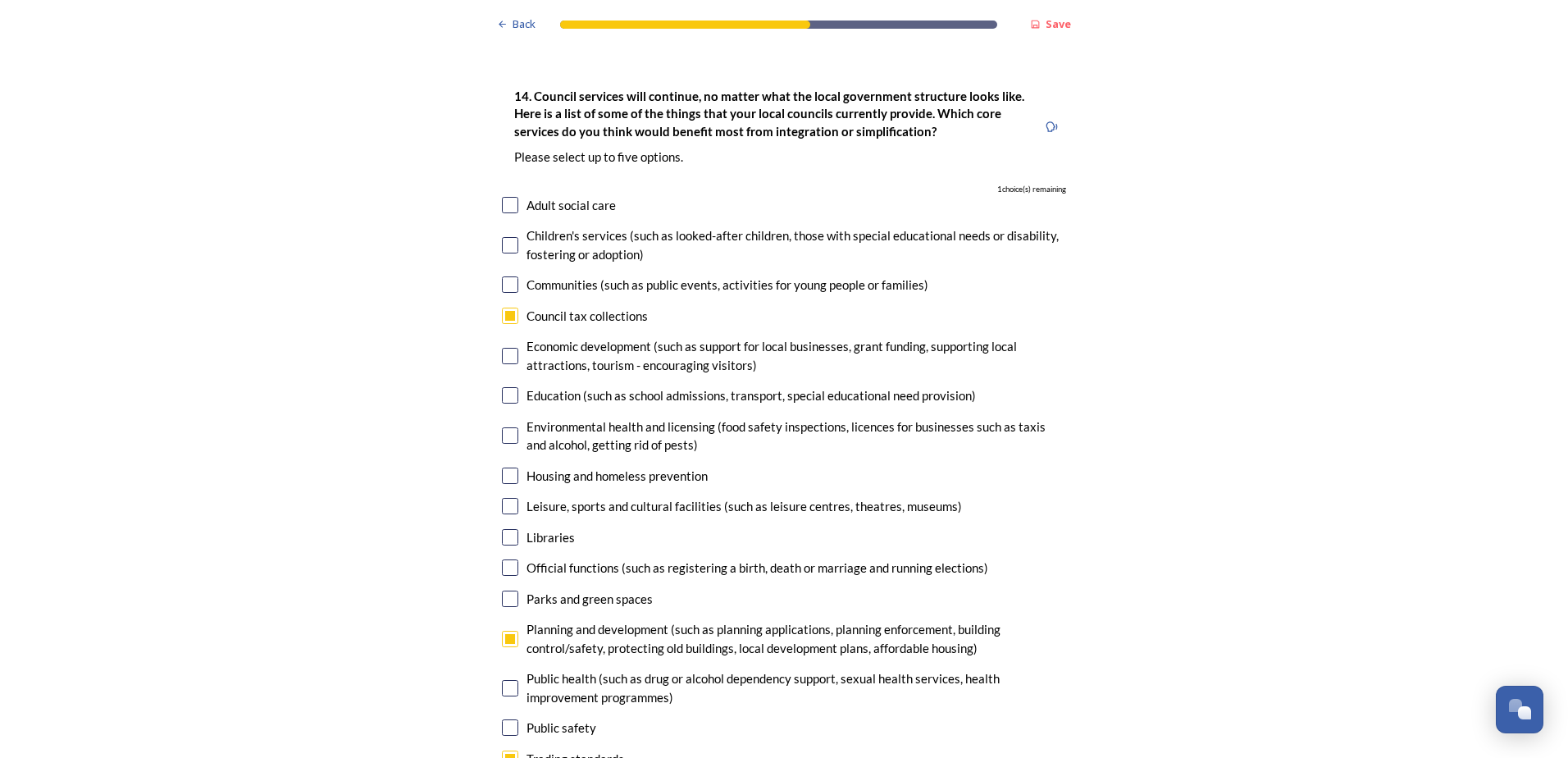
scroll to position [3937, 0]
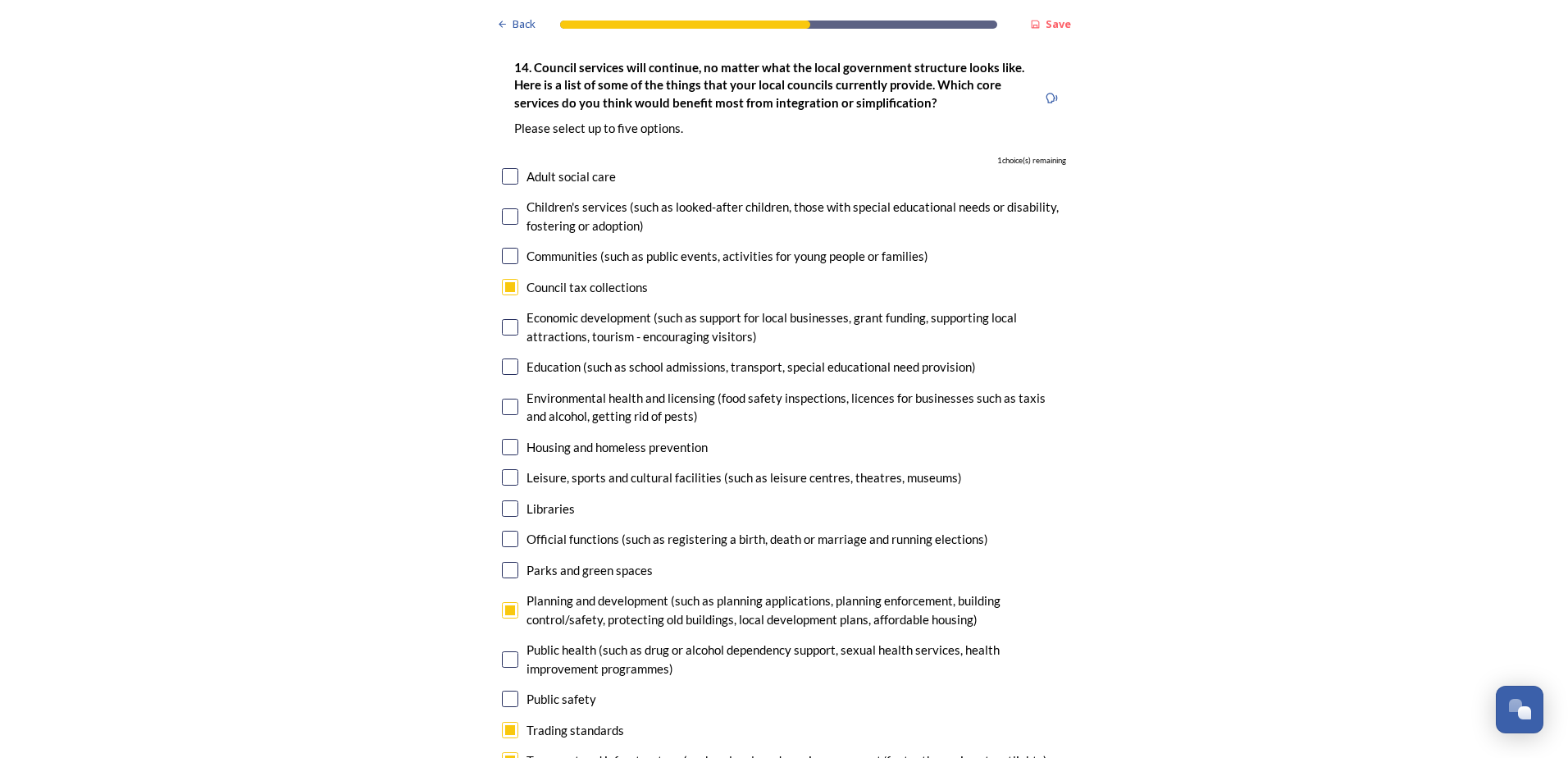
drag, startPoint x: 511, startPoint y: 361, endPoint x: 500, endPoint y: 370, distance: 14.2
click at [507, 439] on input "checkbox" at bounding box center [510, 447] width 16 height 16
checkbox input "true"
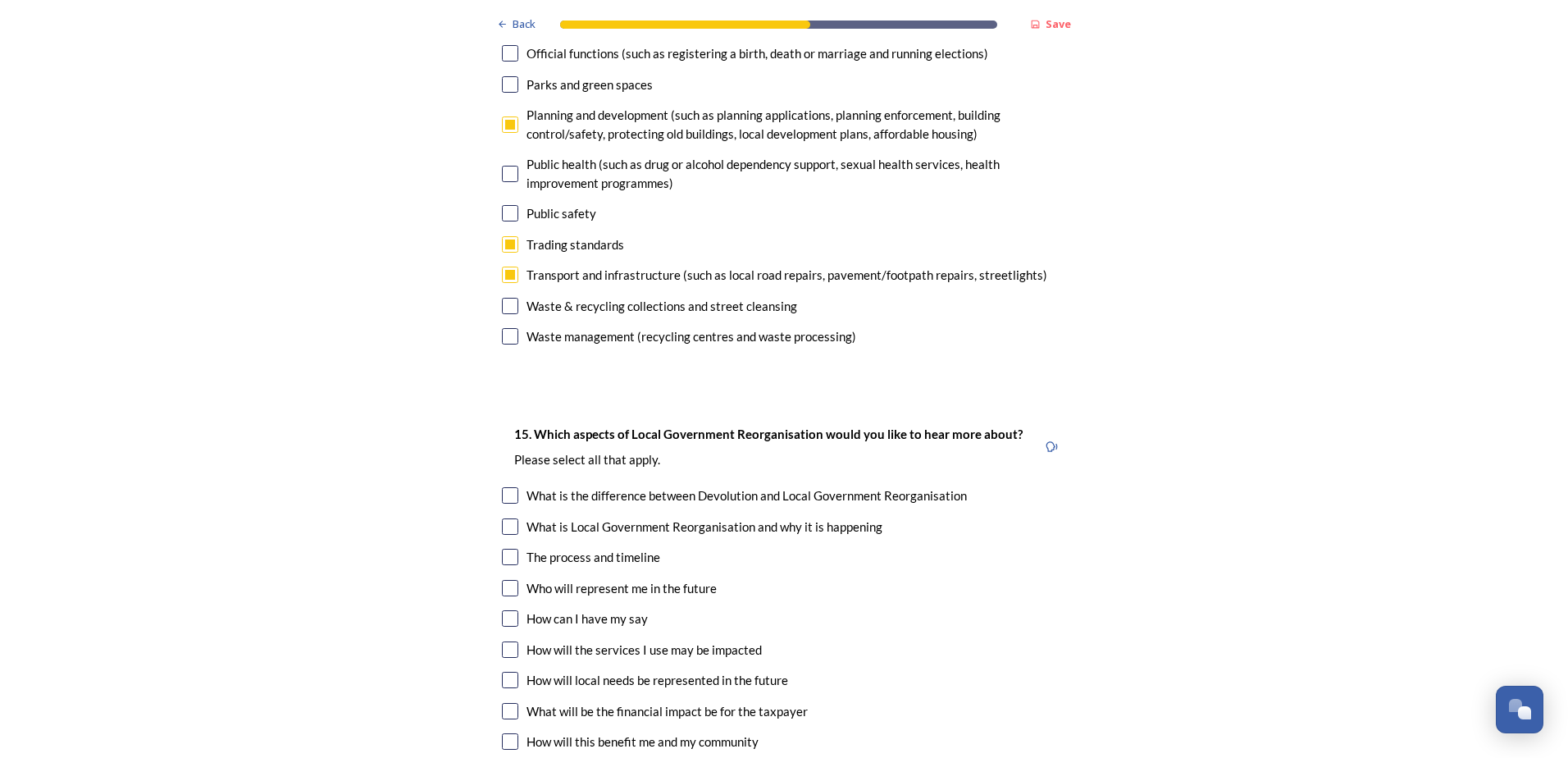
scroll to position [4429, 0]
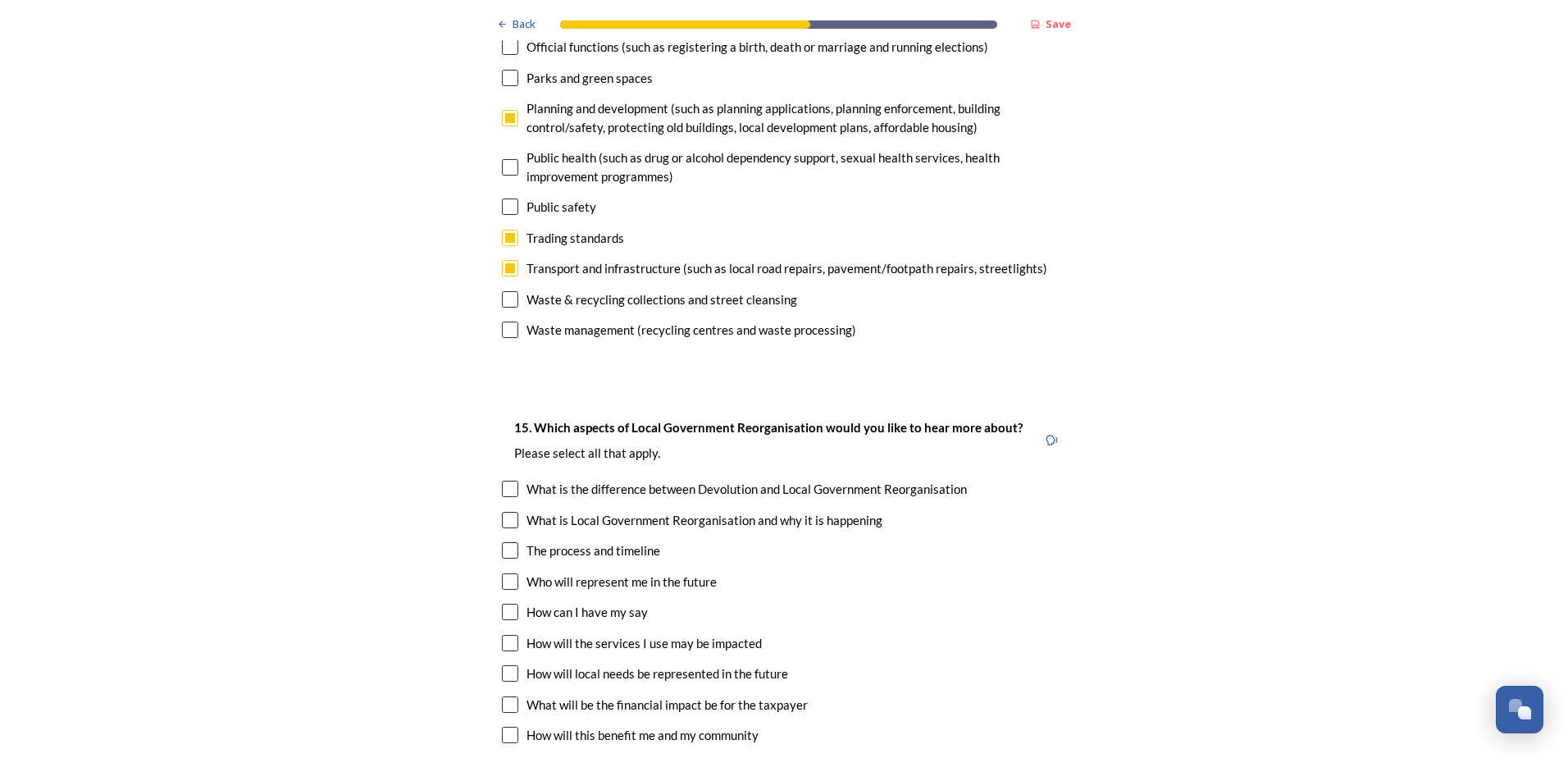
drag, startPoint x: 509, startPoint y: 468, endPoint x: 457, endPoint y: 533, distance: 83.2
click at [506, 477] on div "15. Which aspects of Local Government Reorganisation would you like to hear mor…" at bounding box center [784, 599] width 591 height 396
click at [509, 542] on input "checkbox" at bounding box center [510, 550] width 16 height 16
checkbox input "true"
click at [502, 635] on input "checkbox" at bounding box center [510, 643] width 16 height 16
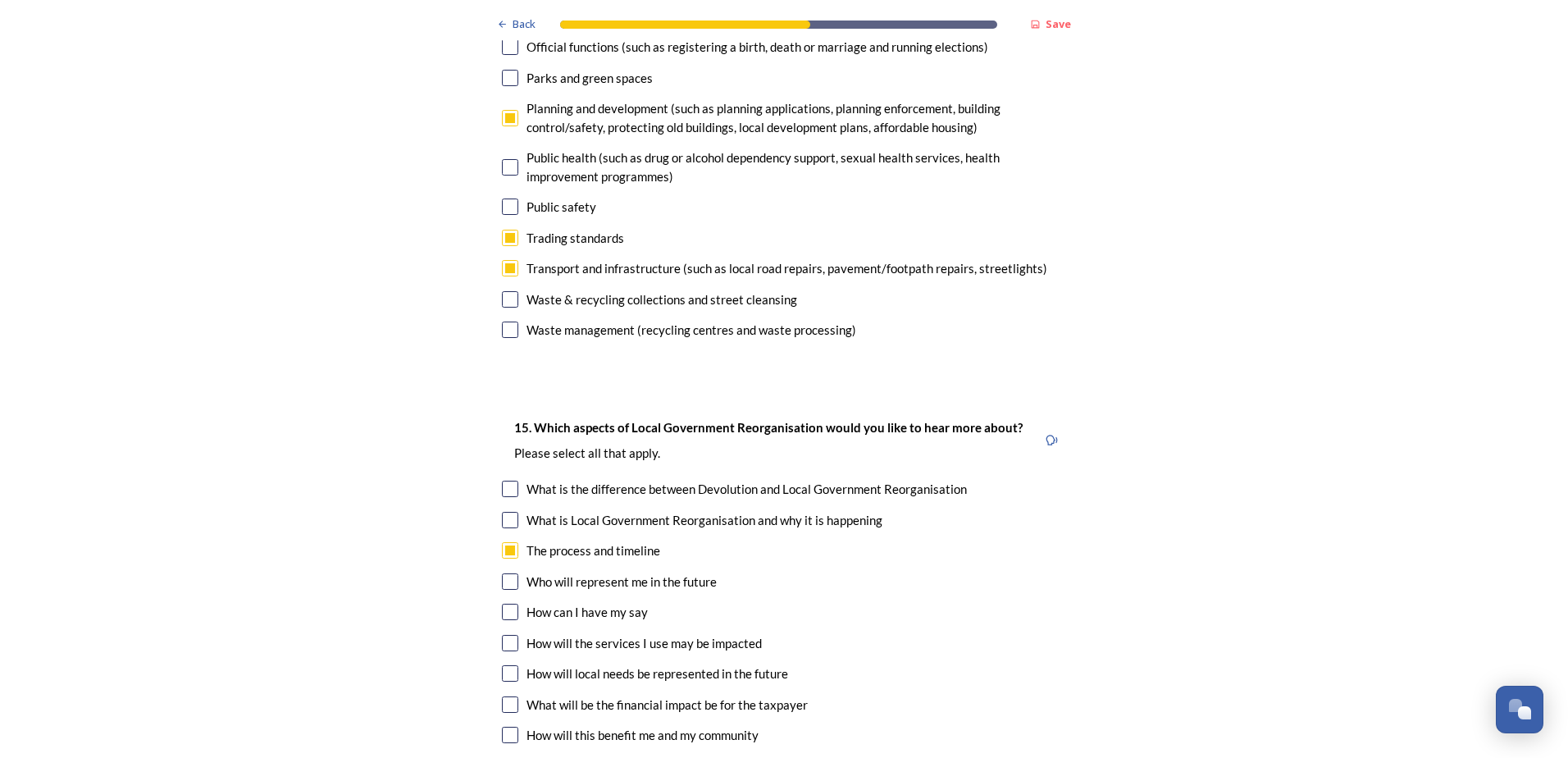
checkbox input "true"
drag, startPoint x: 509, startPoint y: 588, endPoint x: 500, endPoint y: 610, distance: 23.8
click at [509, 665] on input "checkbox" at bounding box center [510, 673] width 16 height 16
checkbox input "true"
click at [502, 697] on input "checkbox" at bounding box center [510, 704] width 16 height 16
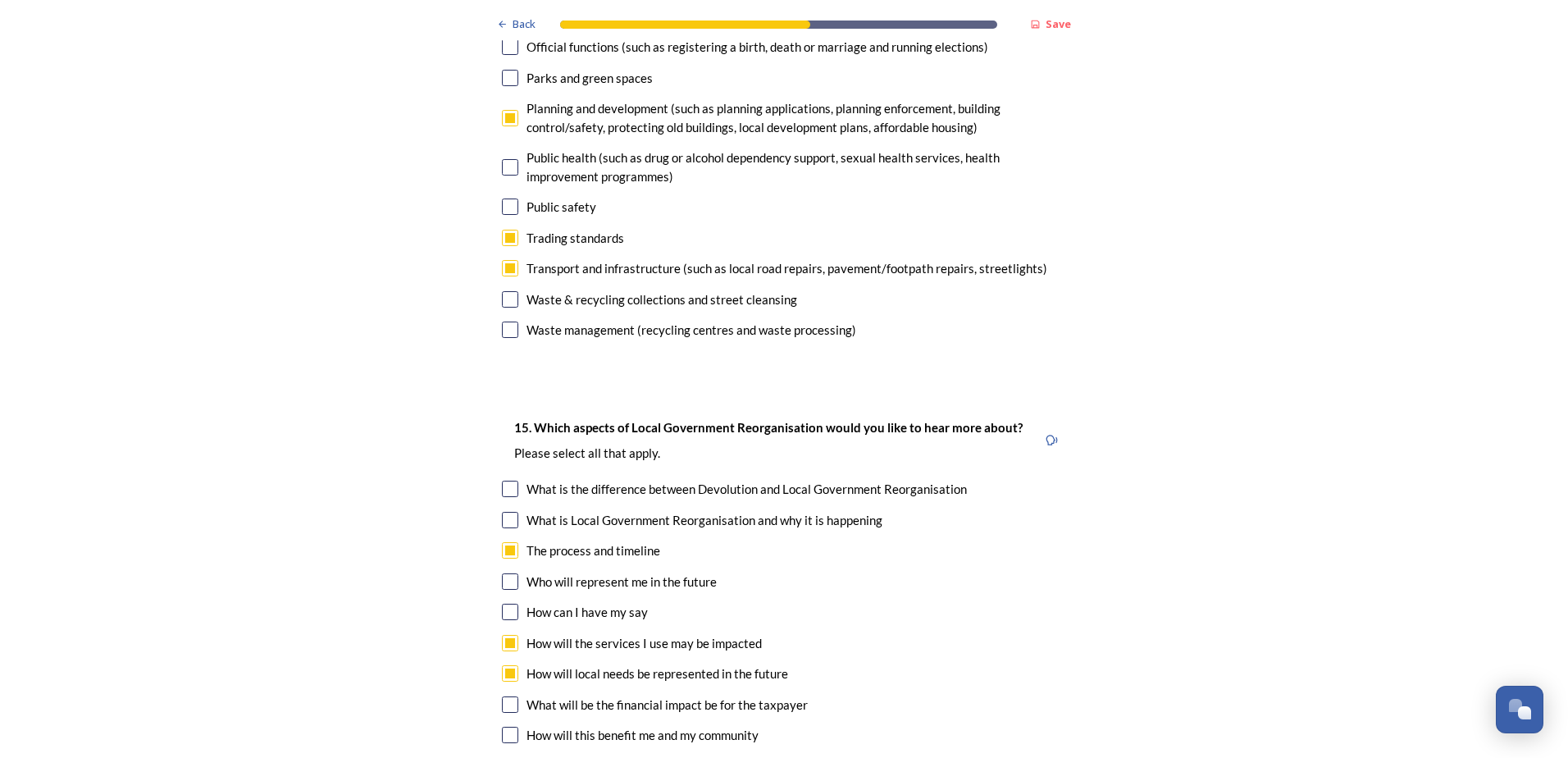
checkbox input "true"
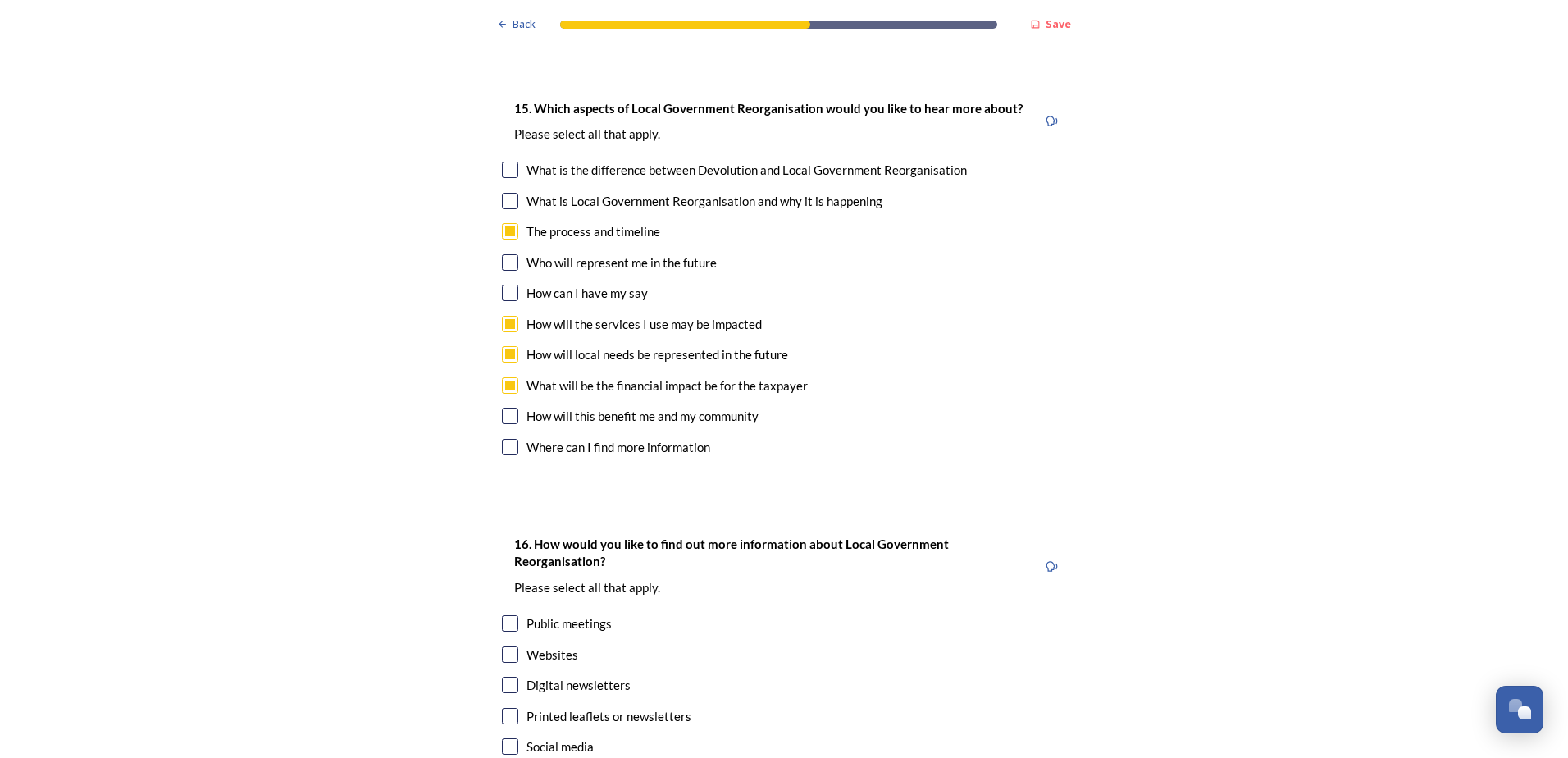
scroll to position [4757, 0]
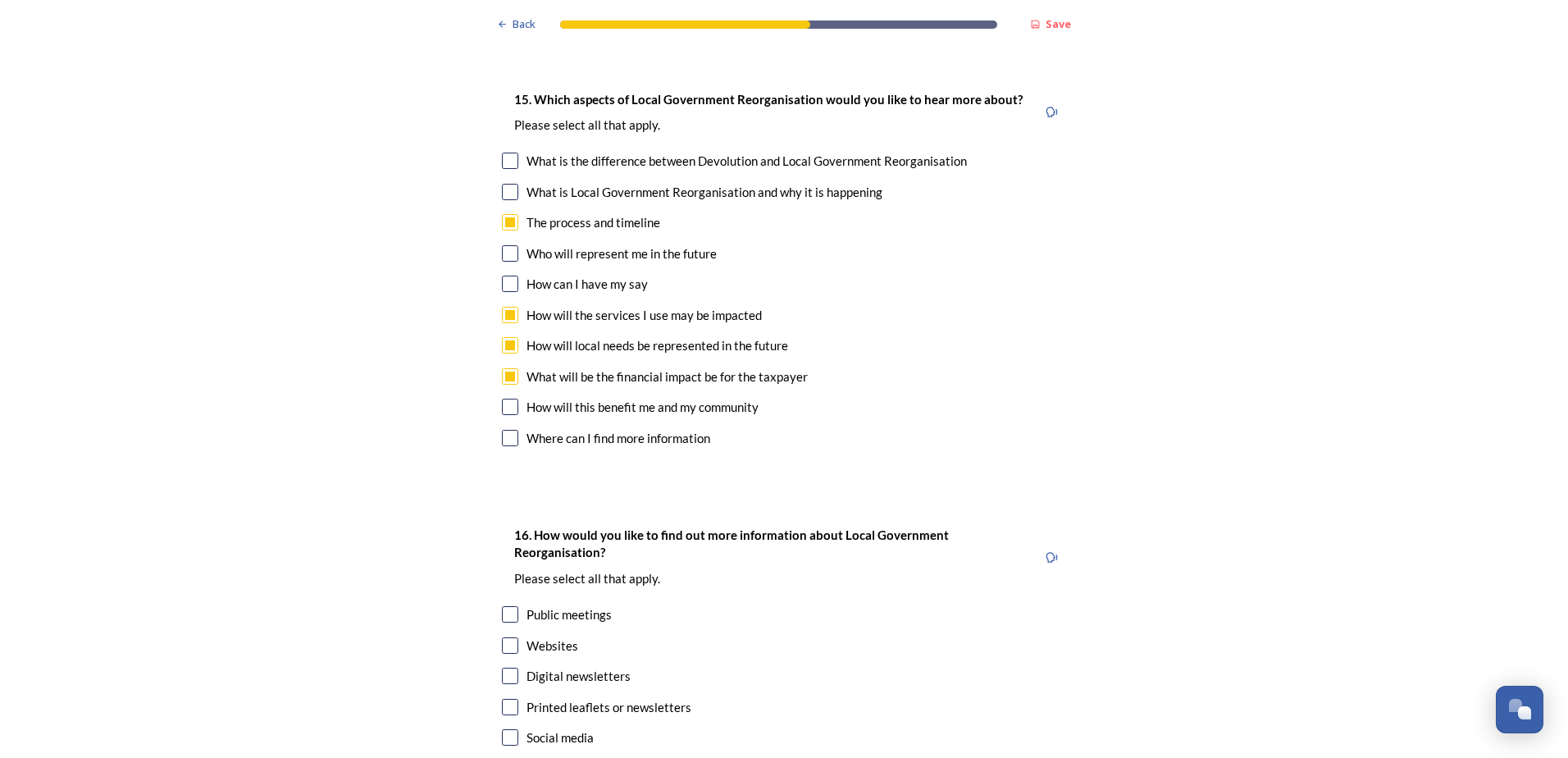
click at [506, 430] on input "checkbox" at bounding box center [510, 437] width 16 height 16
checkbox input "true"
click at [502, 637] on input "checkbox" at bounding box center [510, 645] width 16 height 16
checkbox input "true"
drag, startPoint x: 505, startPoint y: 591, endPoint x: 389, endPoint y: 655, distance: 132.5
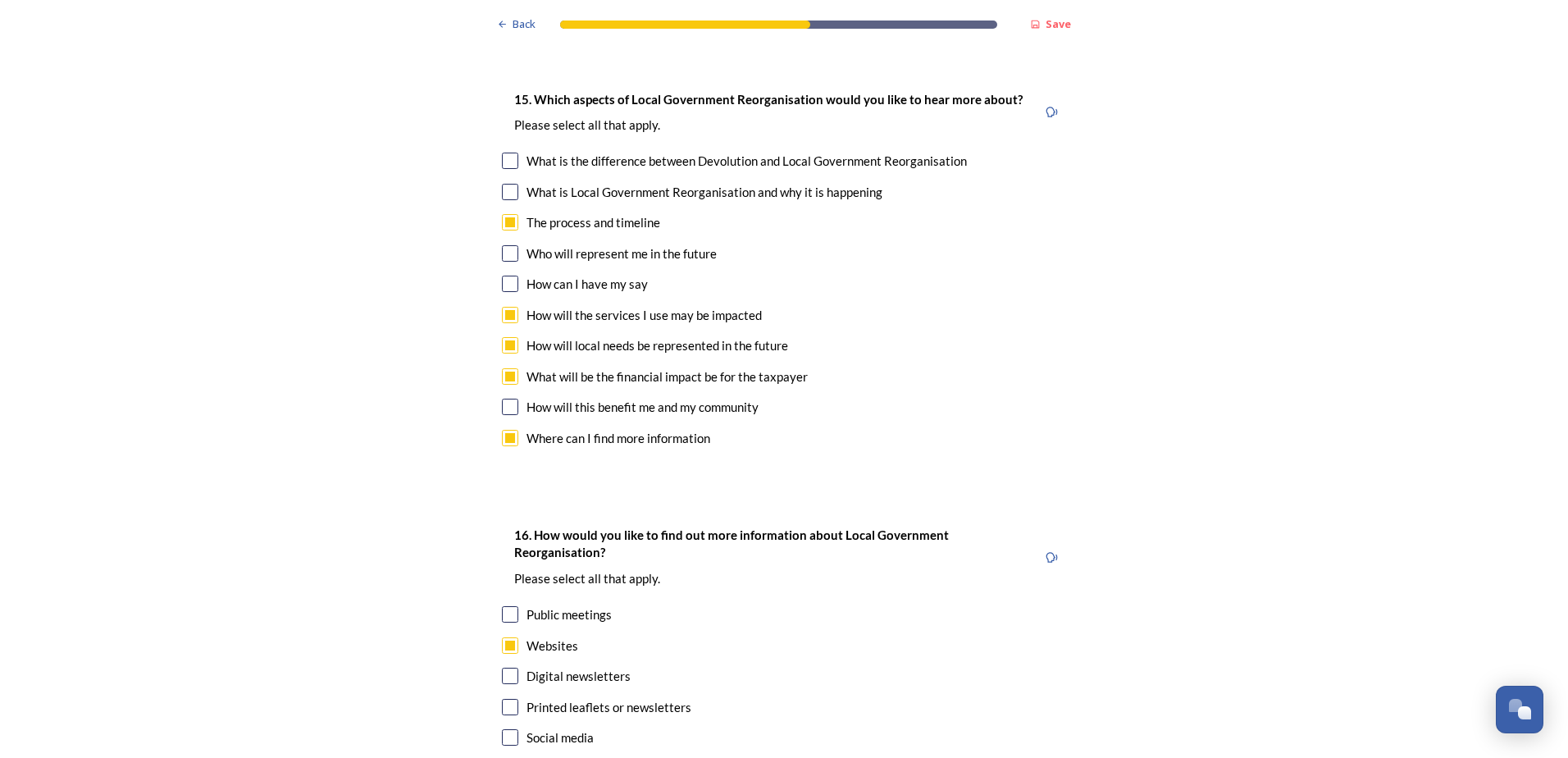
click at [505, 668] on input "checkbox" at bounding box center [510, 675] width 16 height 16
checkbox input "true"
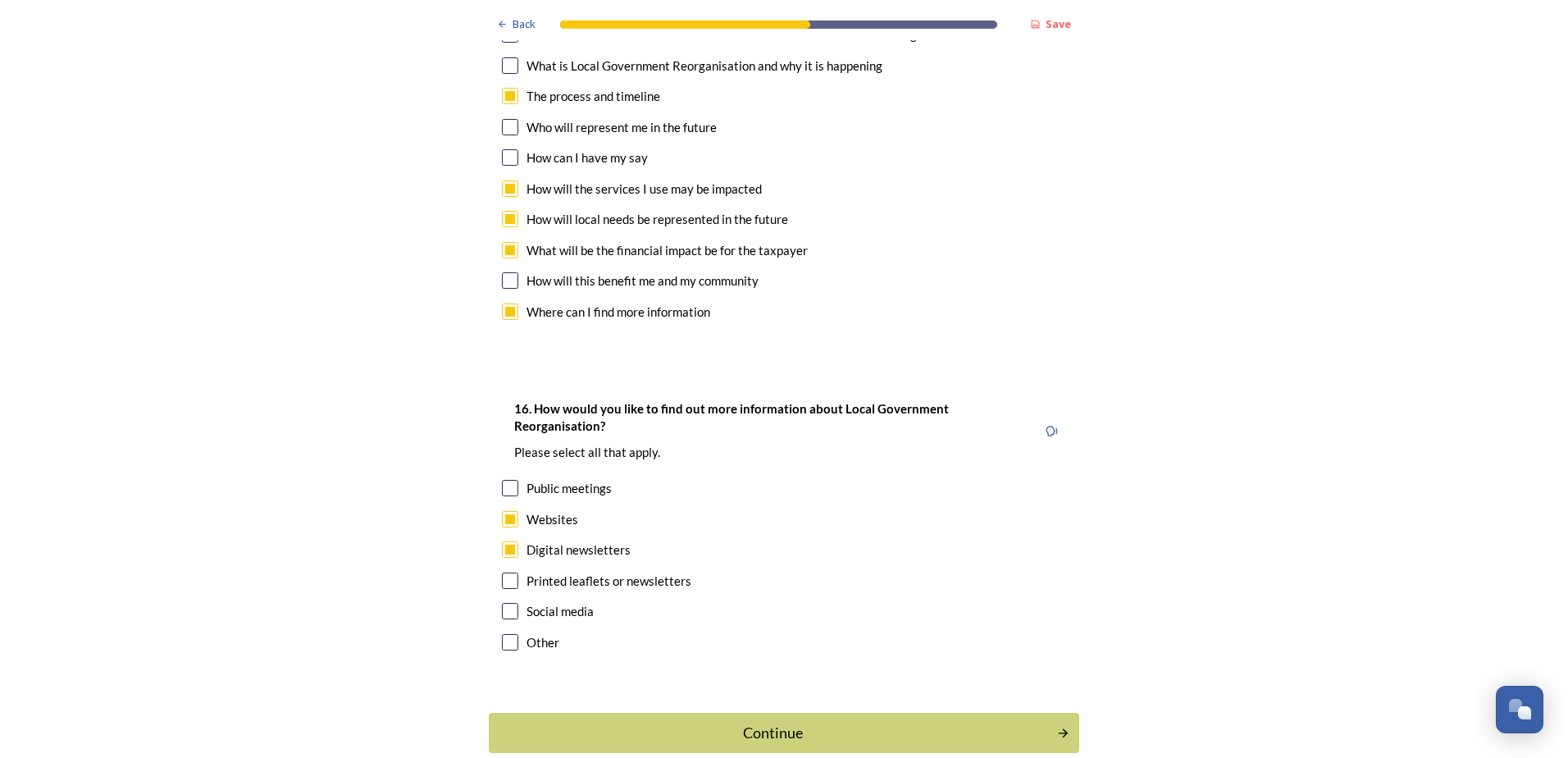
scroll to position [4888, 0]
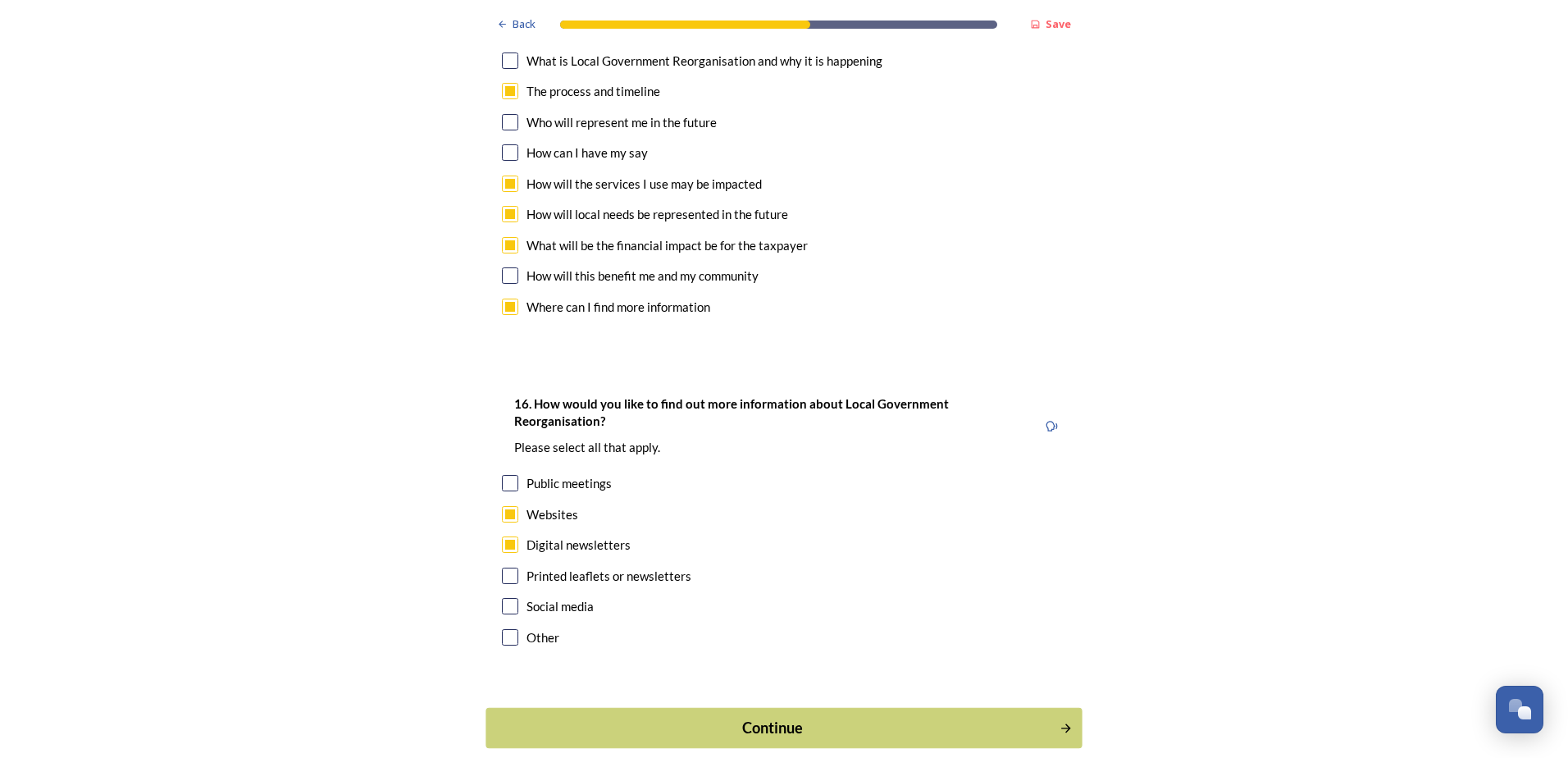
click at [835, 717] on div "Continue" at bounding box center [772, 728] width 555 height 22
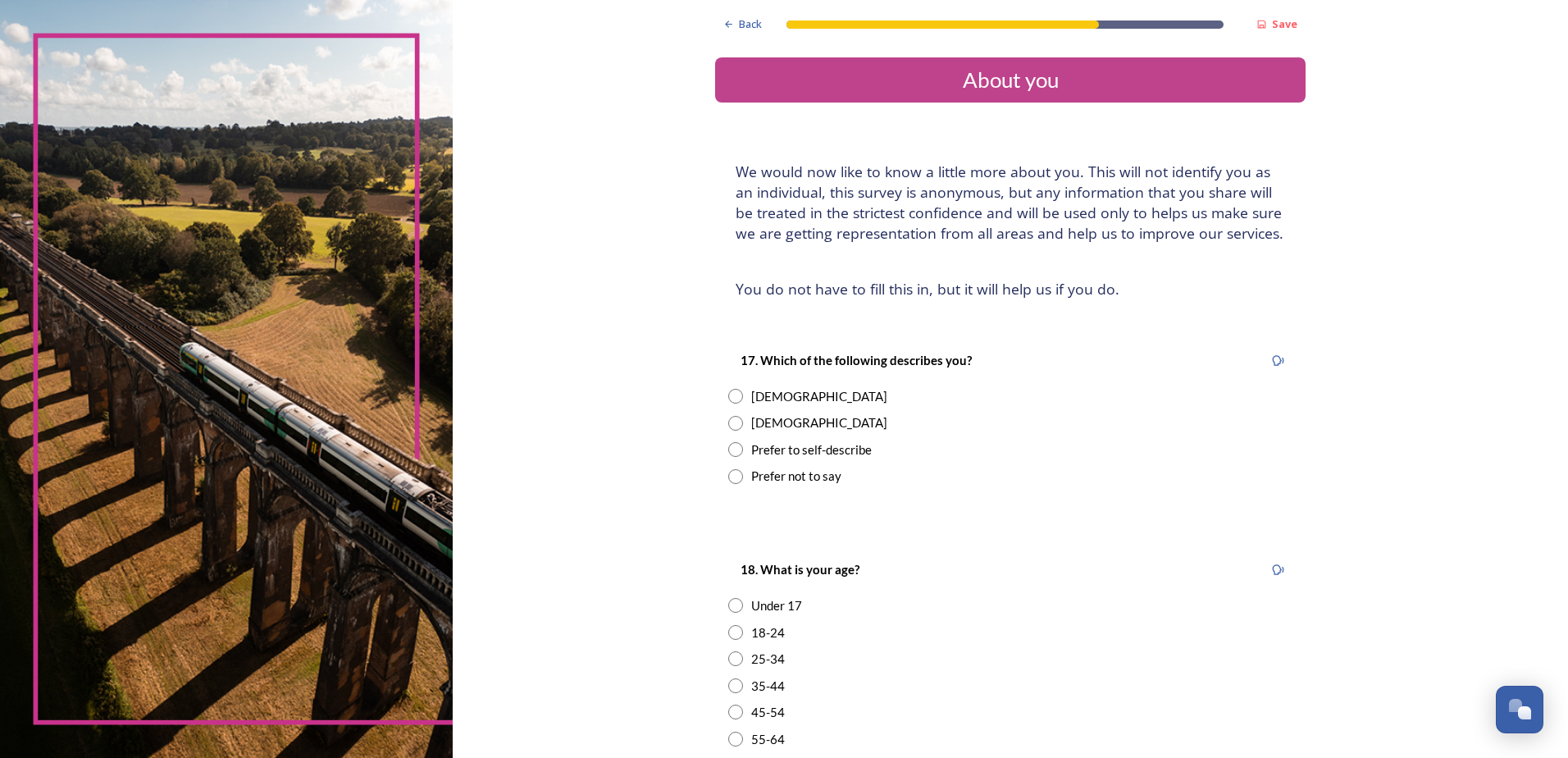
drag, startPoint x: 729, startPoint y: 392, endPoint x: 613, endPoint y: 481, distance: 146.2
click at [729, 393] on input "radio" at bounding box center [735, 396] width 14 height 14
radio input "true"
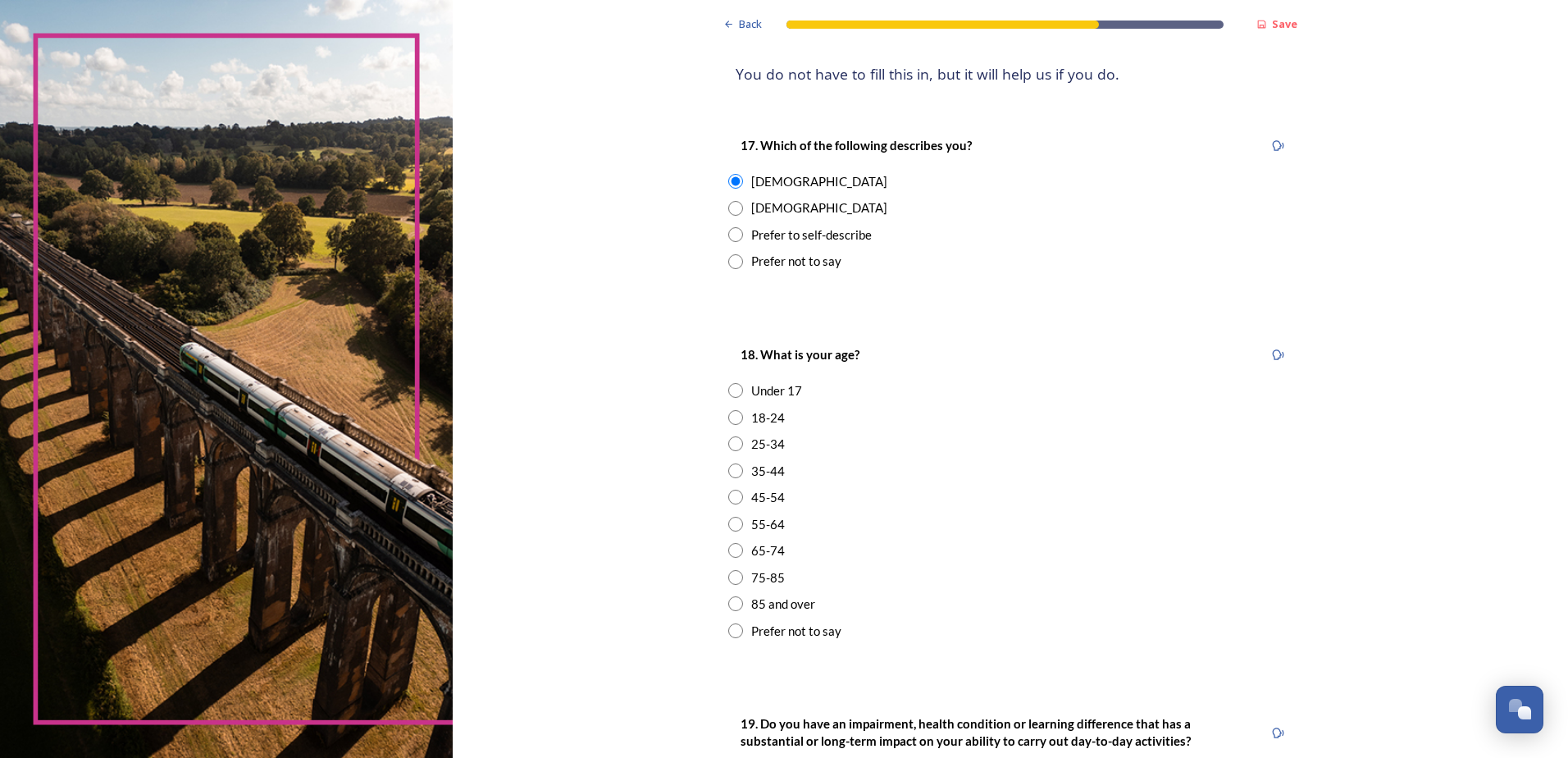
scroll to position [246, 0]
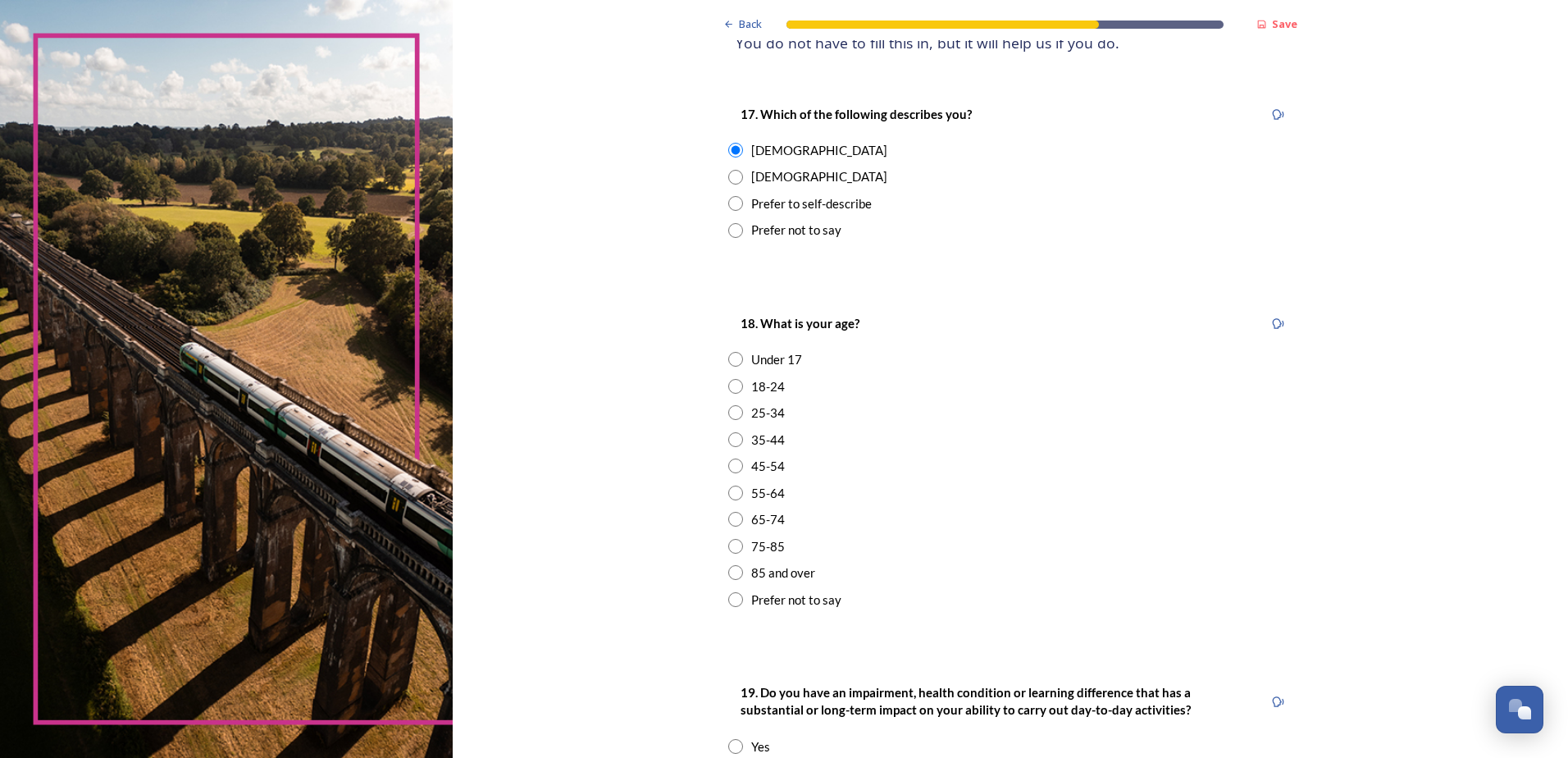
click at [728, 498] on input "radio" at bounding box center [735, 492] width 14 height 14
radio input "true"
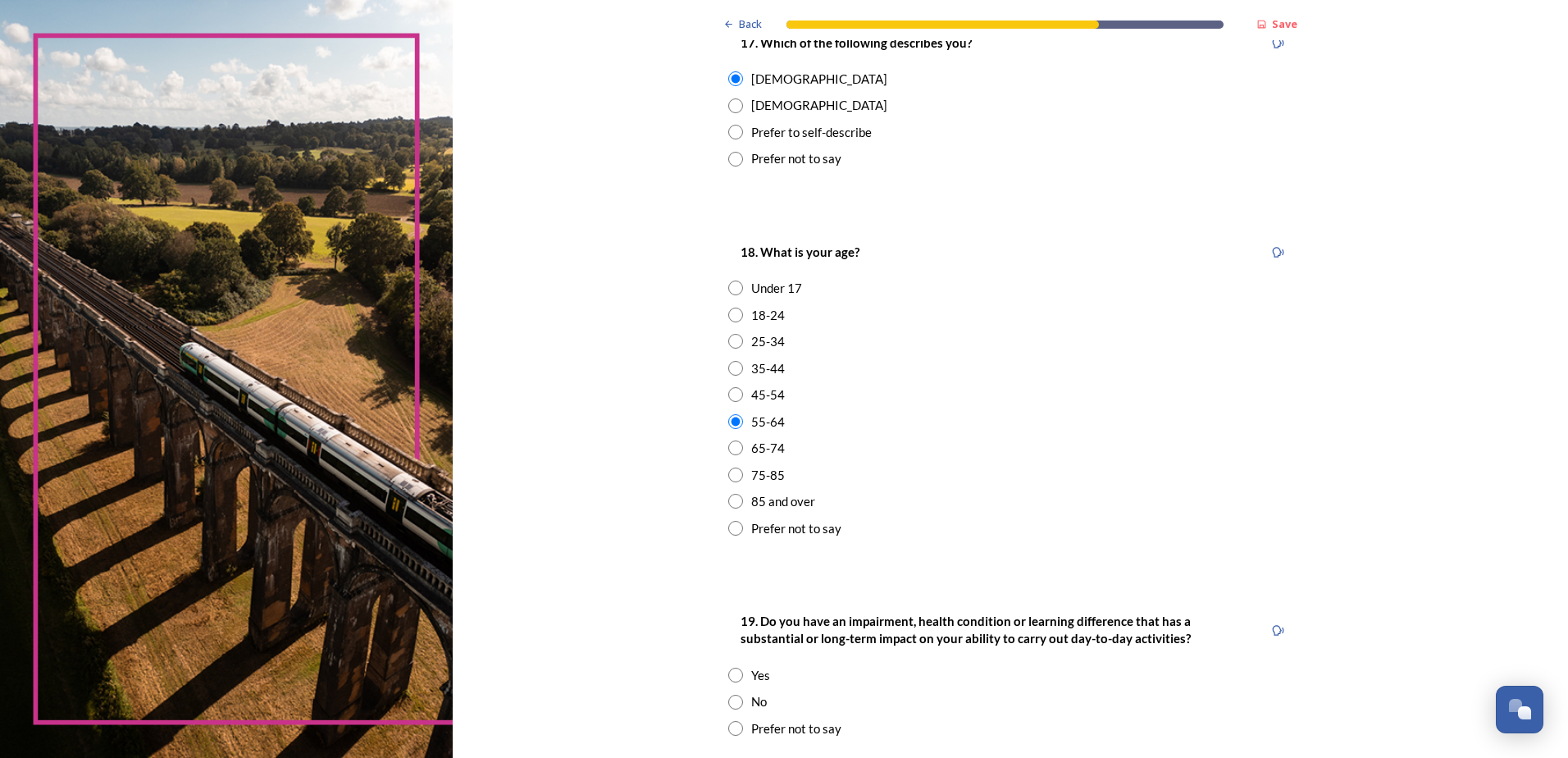
scroll to position [410, 0]
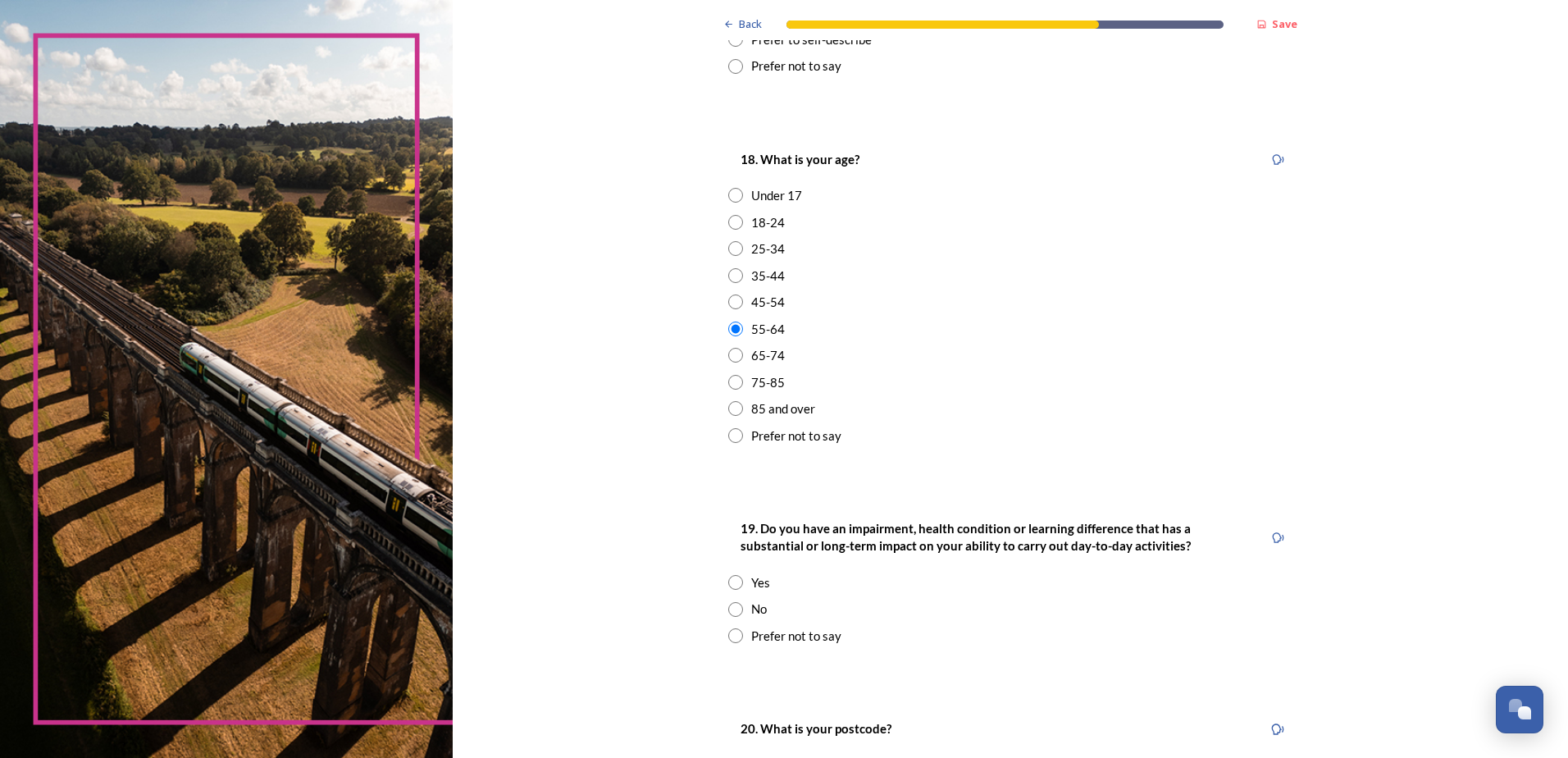
click at [728, 606] on input "radio" at bounding box center [735, 609] width 14 height 14
radio input "true"
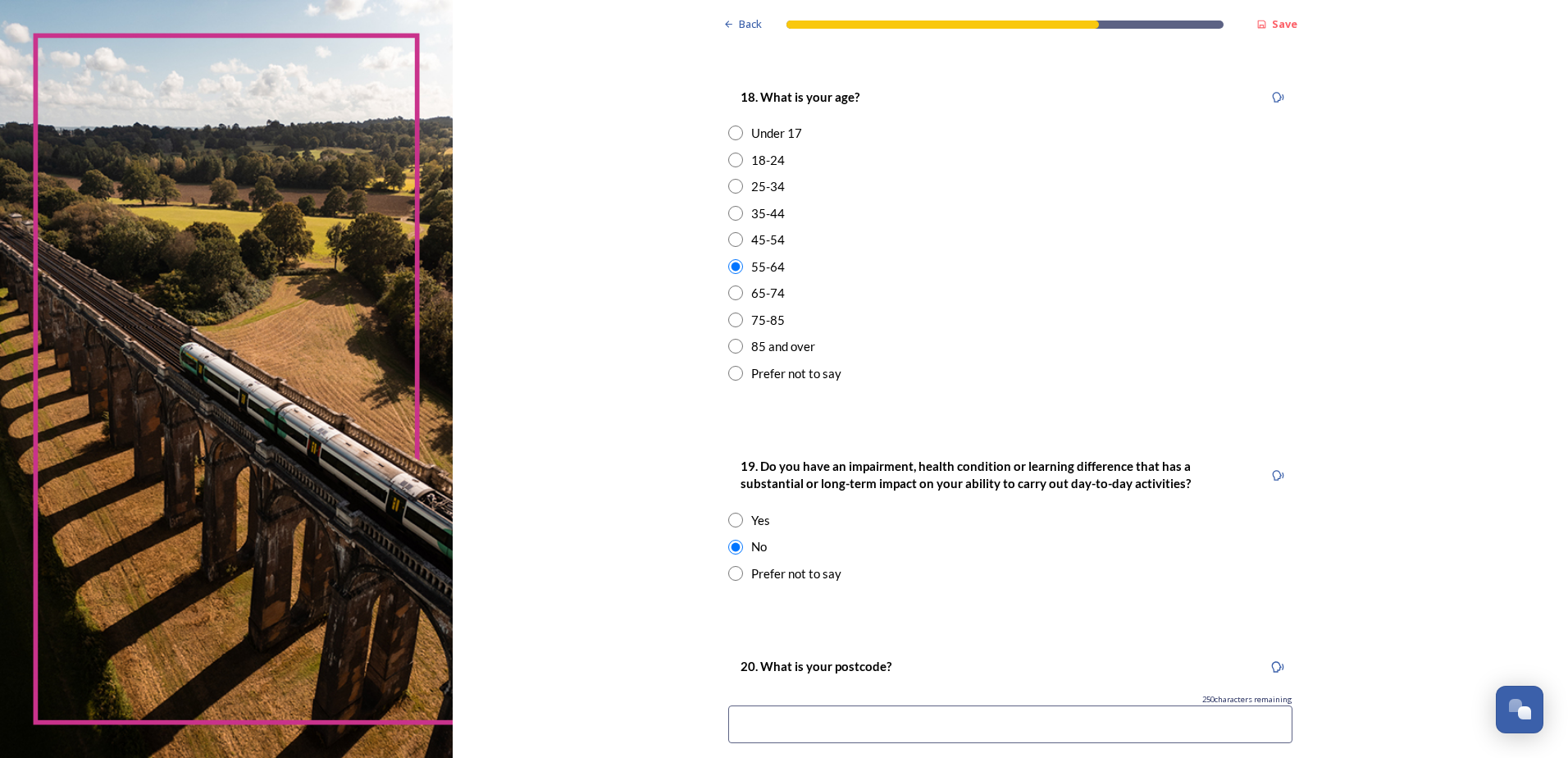
scroll to position [657, 0]
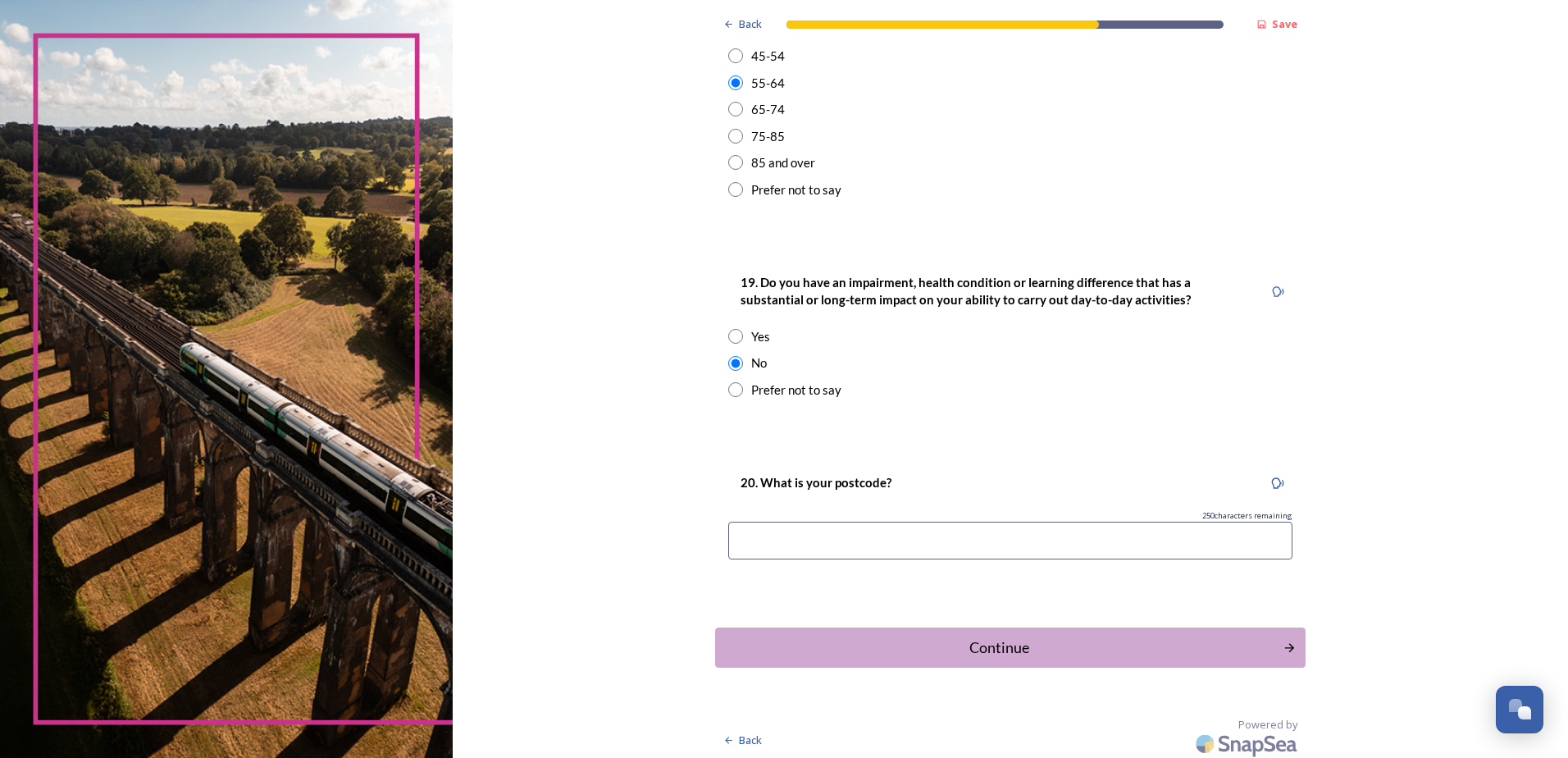
click at [765, 545] on input at bounding box center [1010, 541] width 564 height 38
type input "BN14"
click at [871, 641] on div "Continue" at bounding box center [998, 647] width 555 height 22
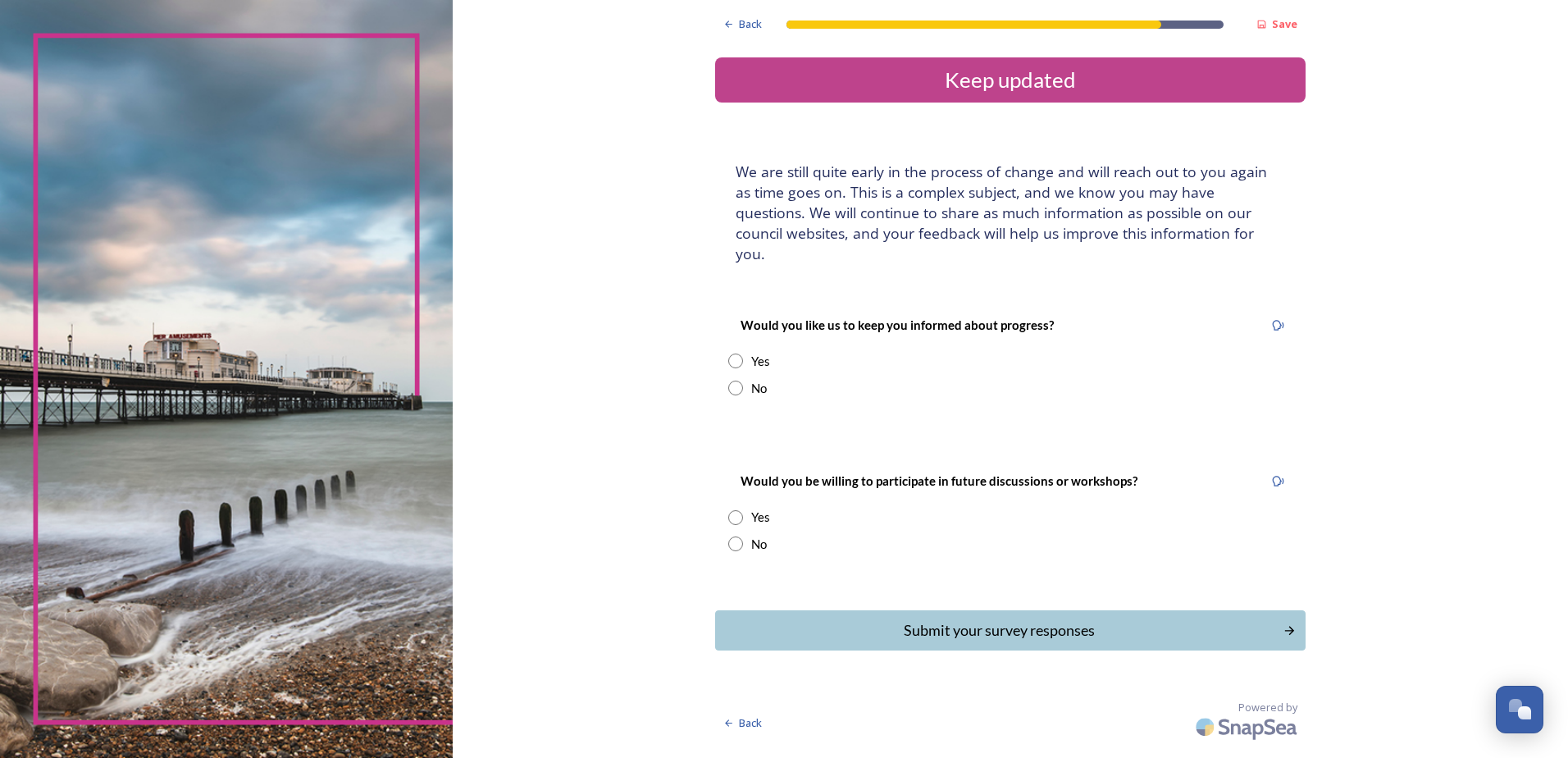
click at [741, 354] on input "radio" at bounding box center [735, 361] width 14 height 14
radio input "true"
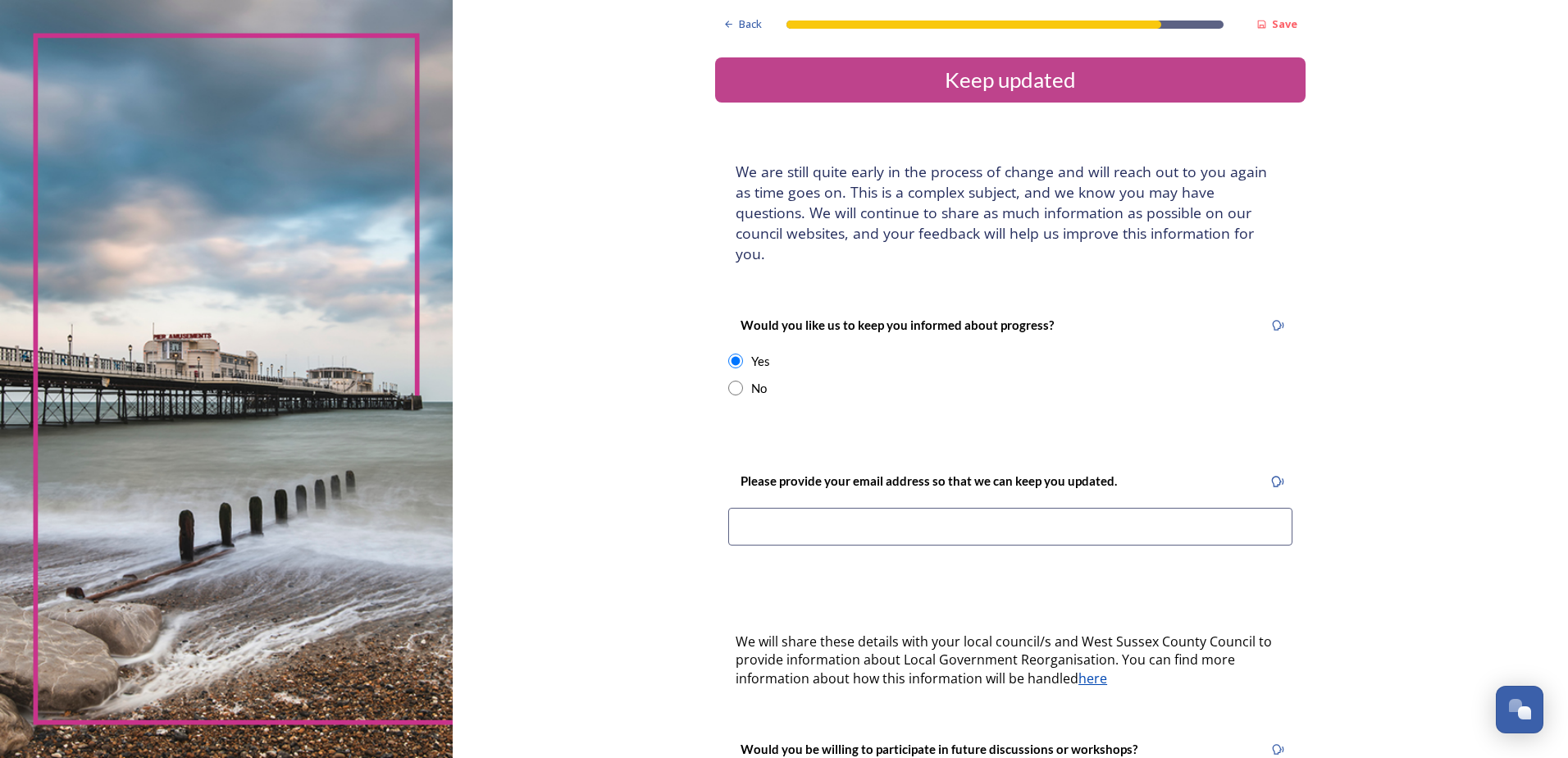
click at [731, 380] on input "radio" at bounding box center [735, 387] width 14 height 14
radio input "true"
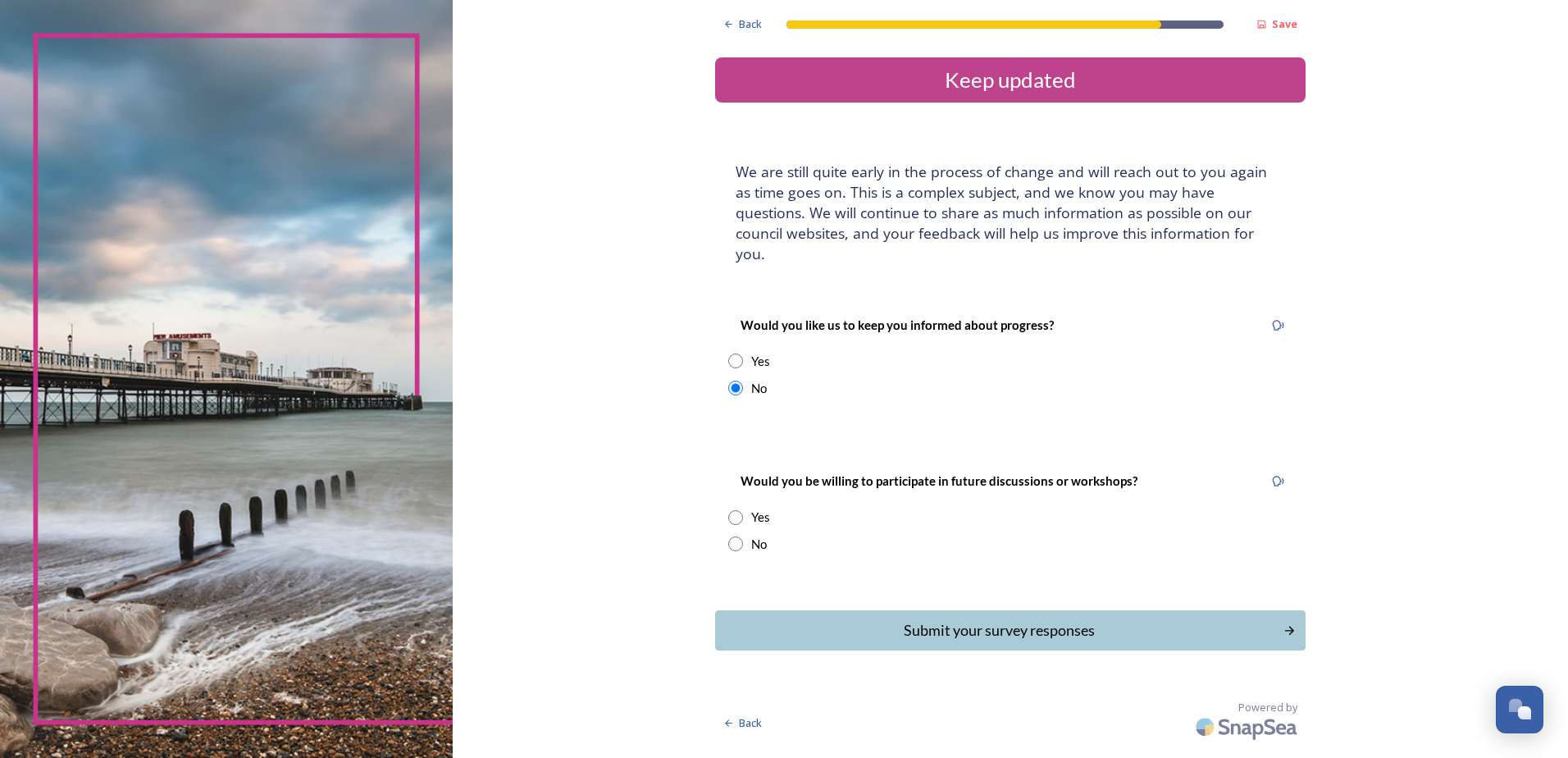
click at [740, 354] on input "radio" at bounding box center [735, 361] width 14 height 14
radio input "true"
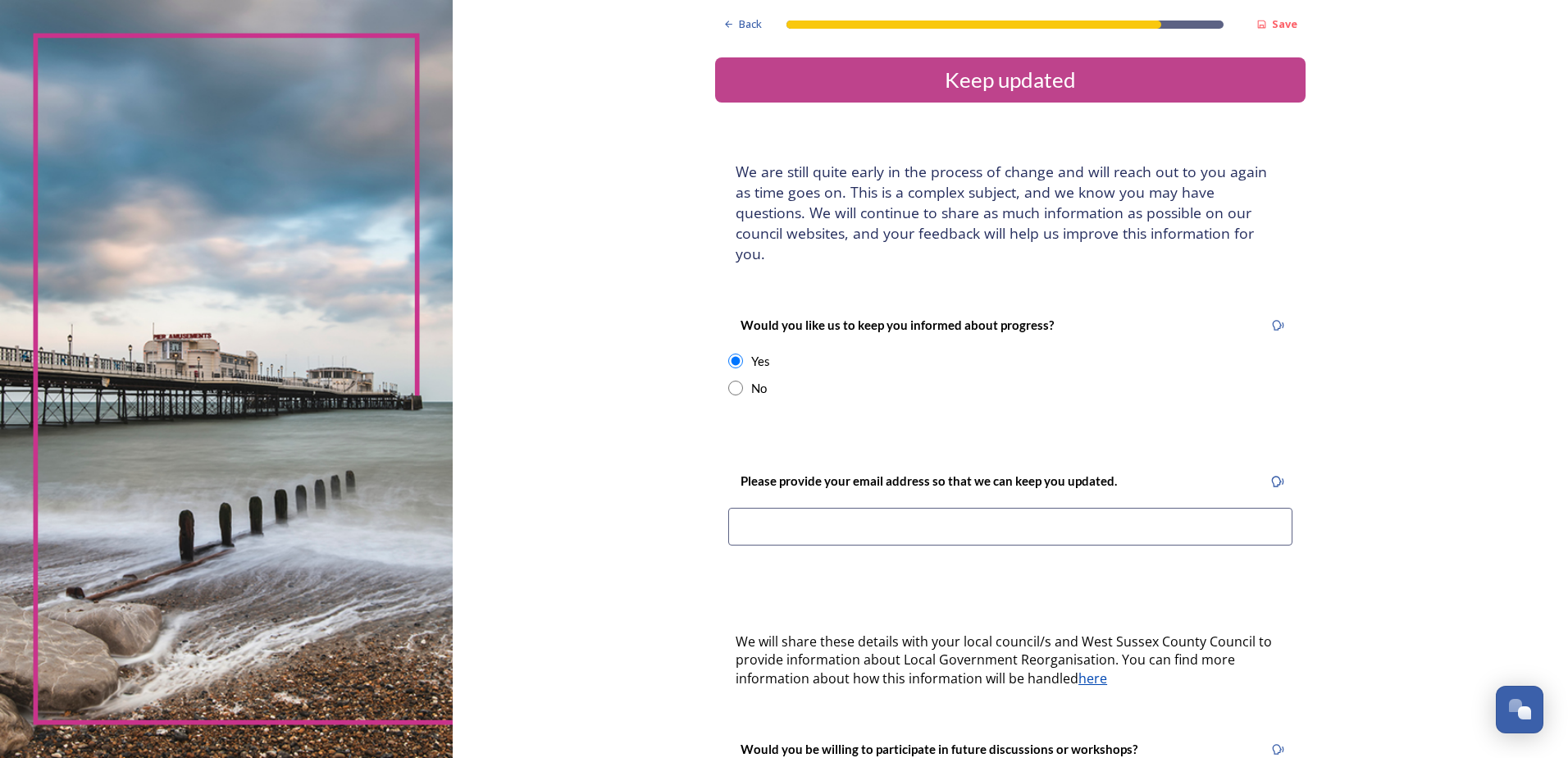
click at [790, 518] on input at bounding box center [1010, 526] width 564 height 38
type input "[EMAIL_ADDRESS][DOMAIN_NAME]"
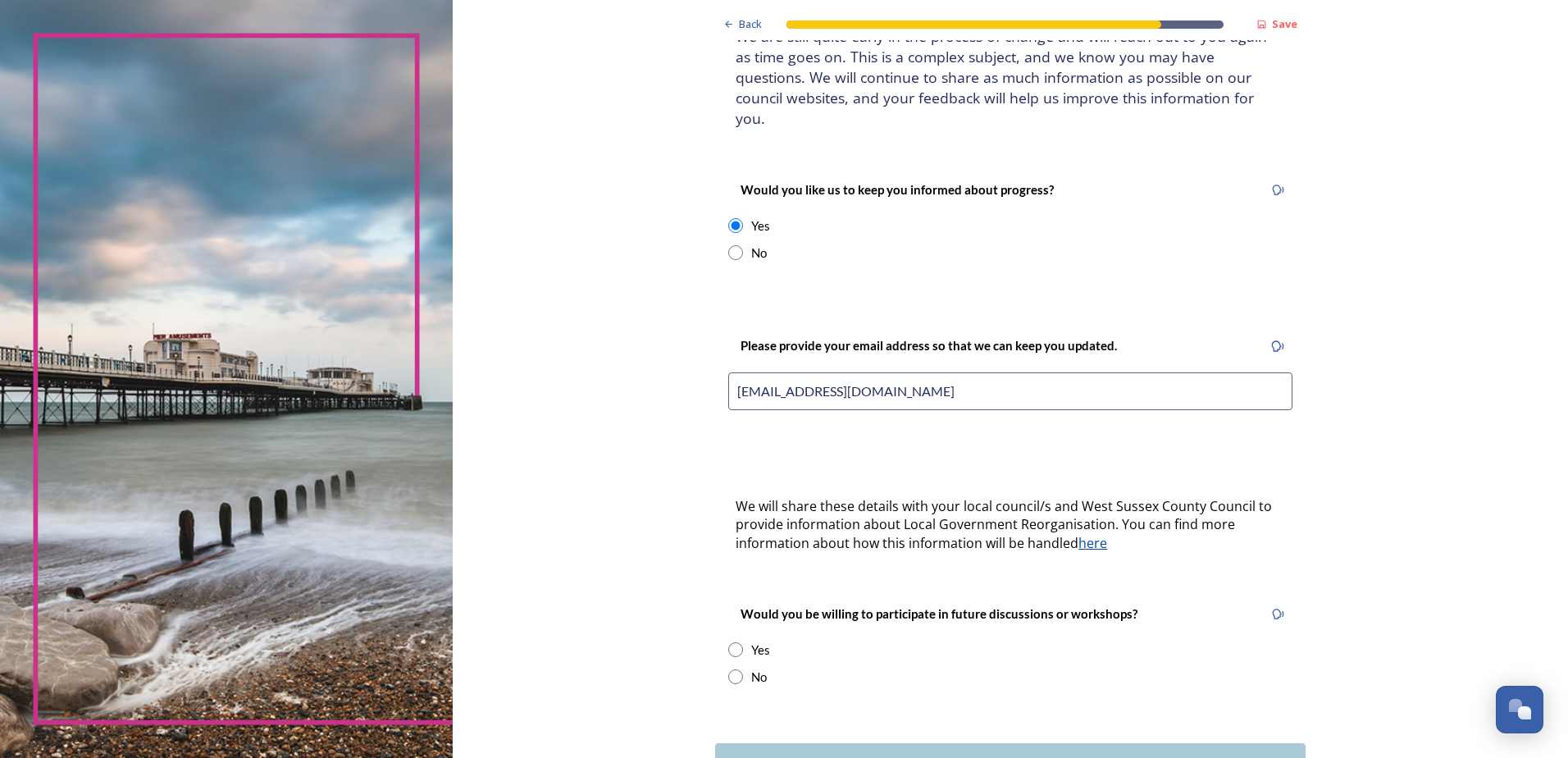
scroll to position [164, 0]
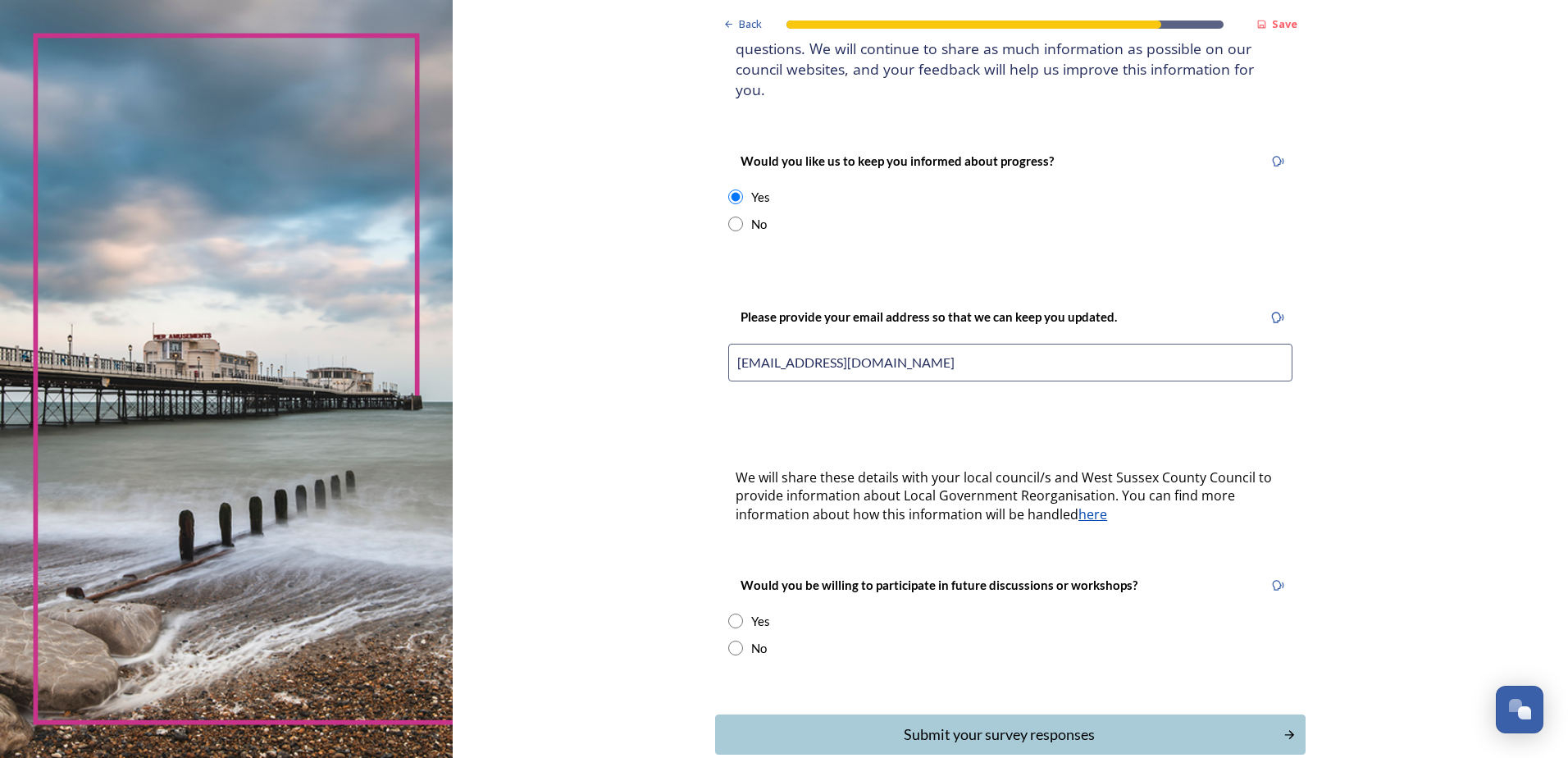
click at [728, 640] on input "radio" at bounding box center [735, 647] width 14 height 14
radio input "true"
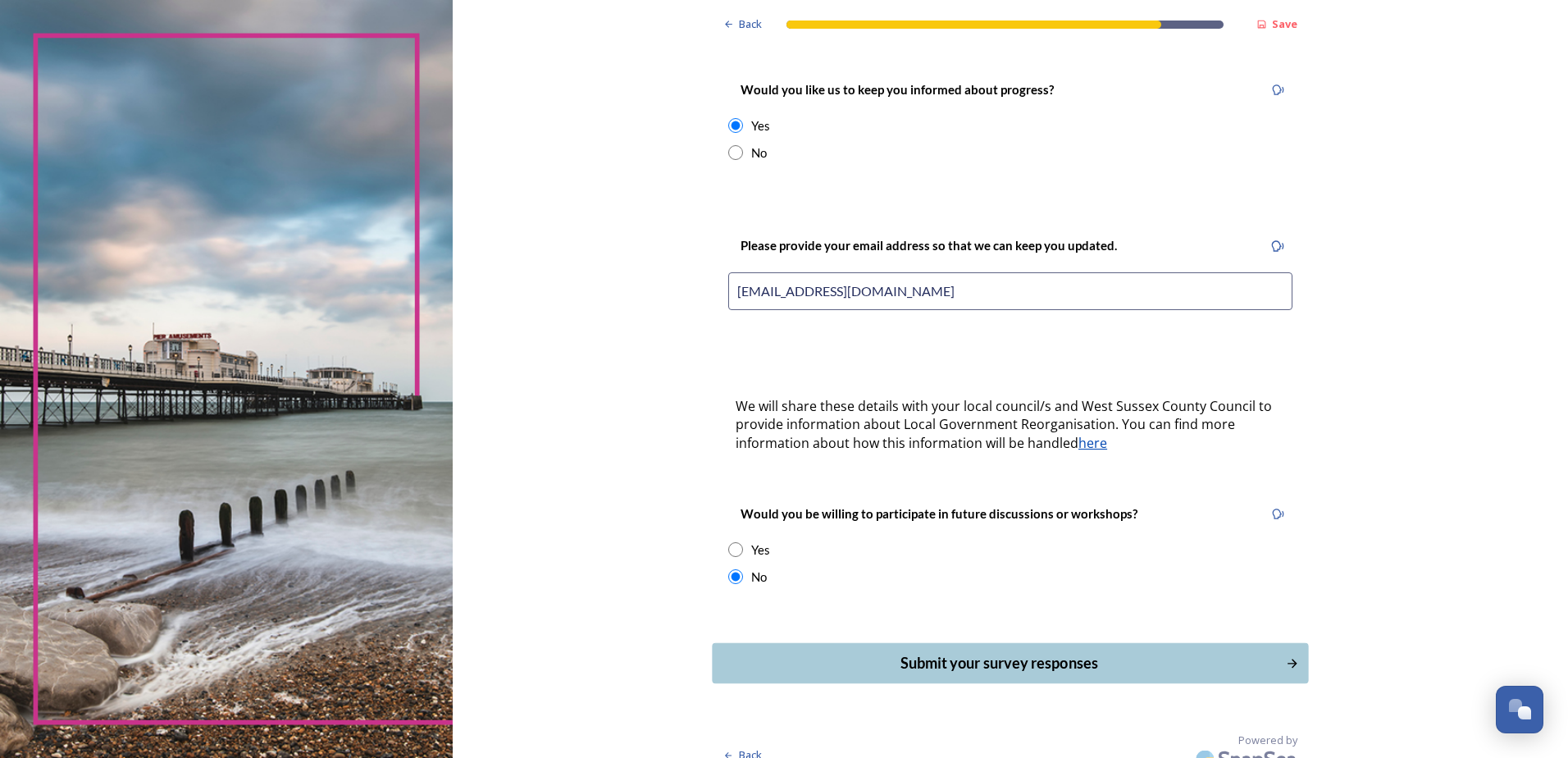
click at [1000, 652] on div "Submit your survey responses" at bounding box center [998, 663] width 555 height 22
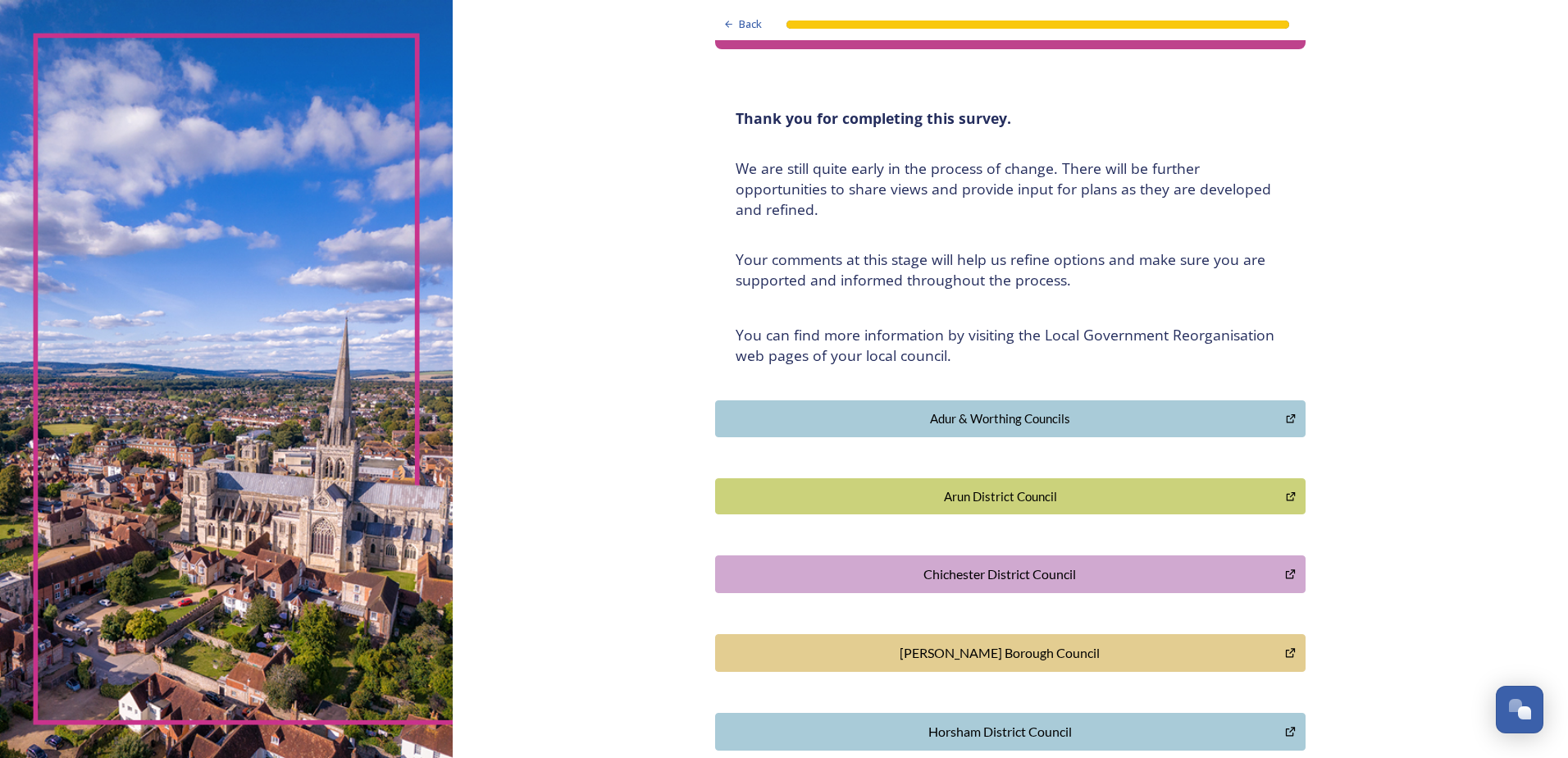
scroll to position [53, 0]
click at [972, 425] on div "Adur & Worthing Councils" at bounding box center [1000, 420] width 553 height 19
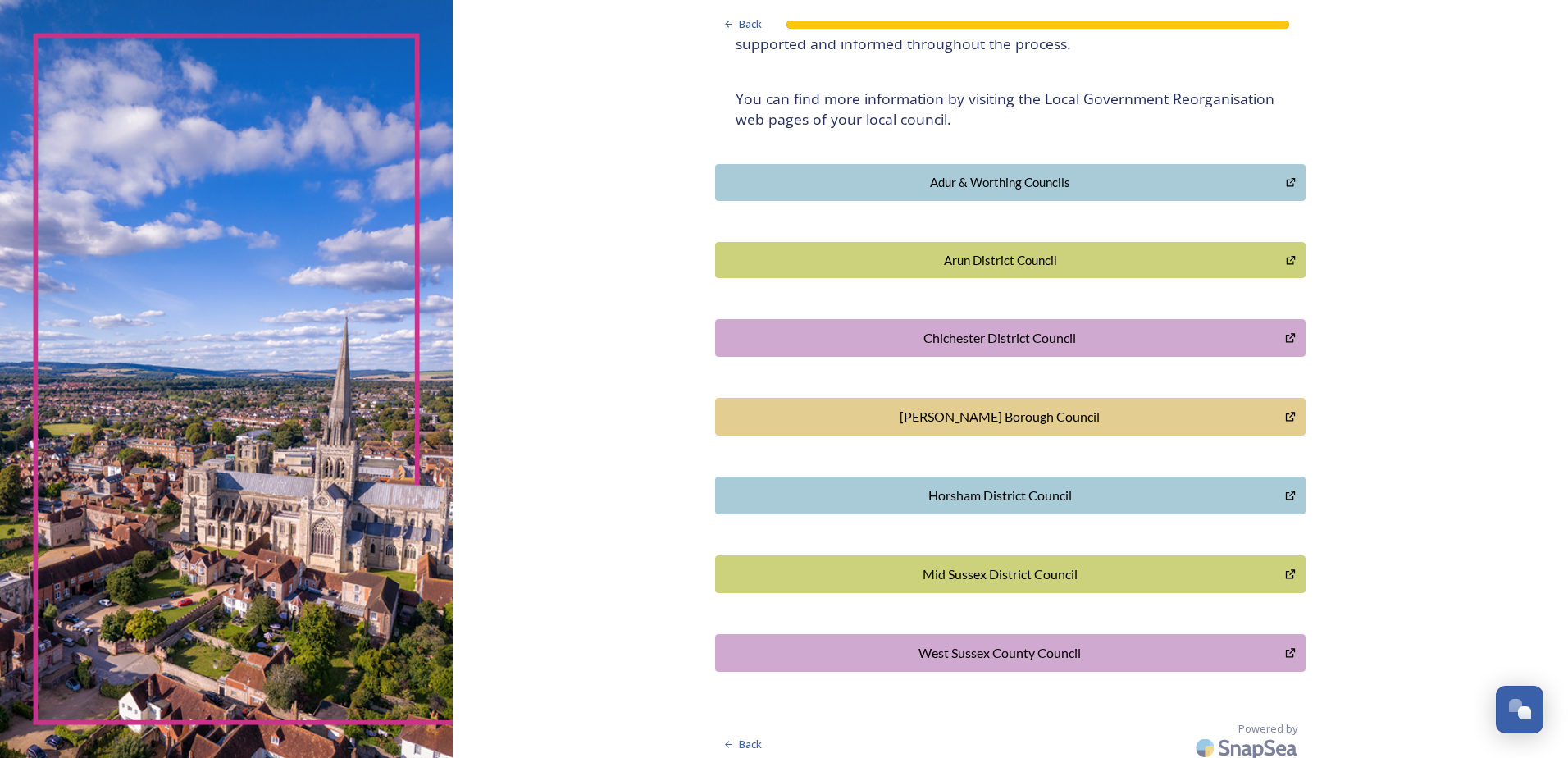
scroll to position [298, 0]
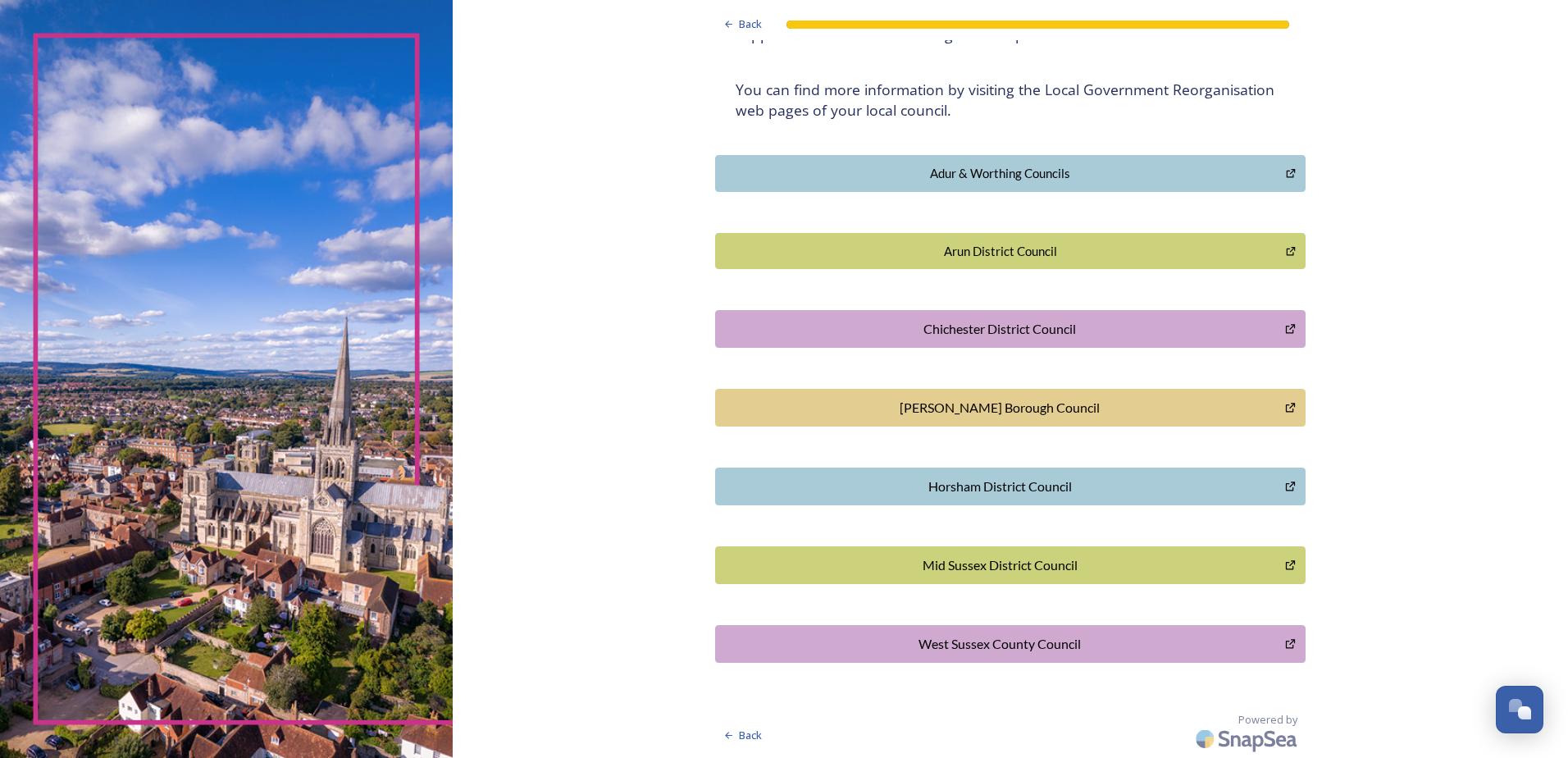
click at [1047, 321] on div "Chichester District Council" at bounding box center [999, 328] width 552 height 20
